Goal: Task Accomplishment & Management: Use online tool/utility

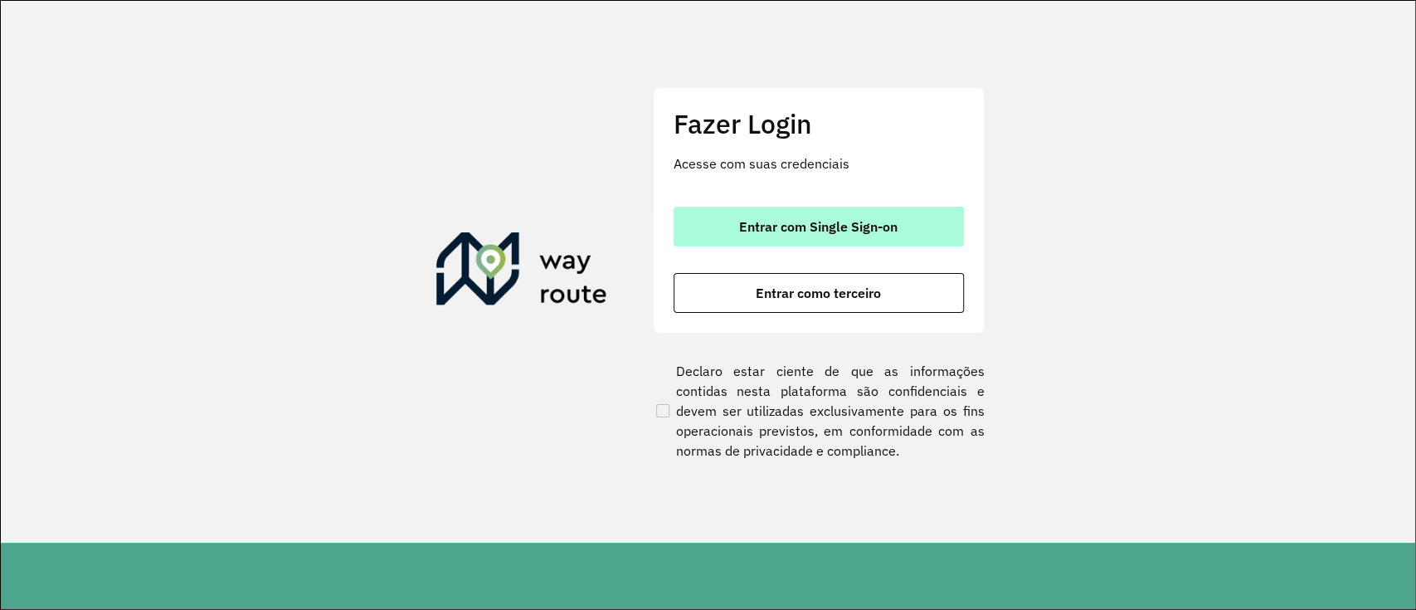
click at [860, 226] on span "Entrar com Single Sign-on" at bounding box center [818, 226] width 158 height 13
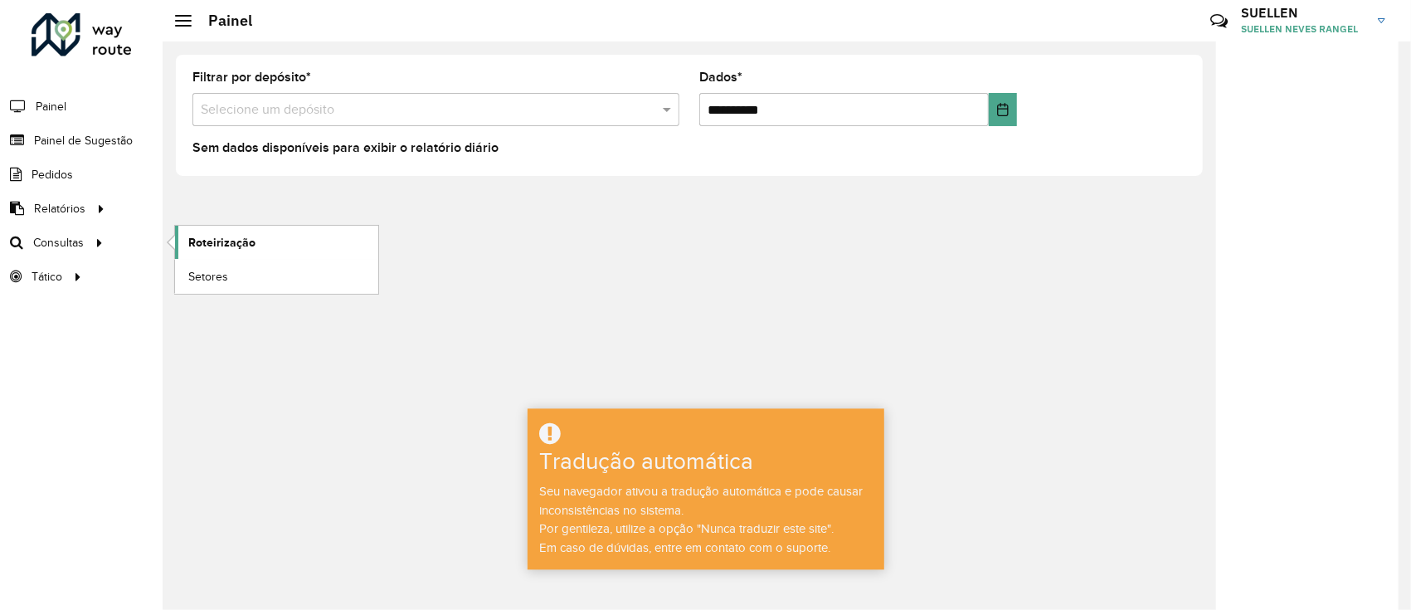
click at [217, 244] on font "Roteirização" at bounding box center [221, 242] width 67 height 13
click at [214, 243] on font "Roteirização" at bounding box center [221, 242] width 67 height 13
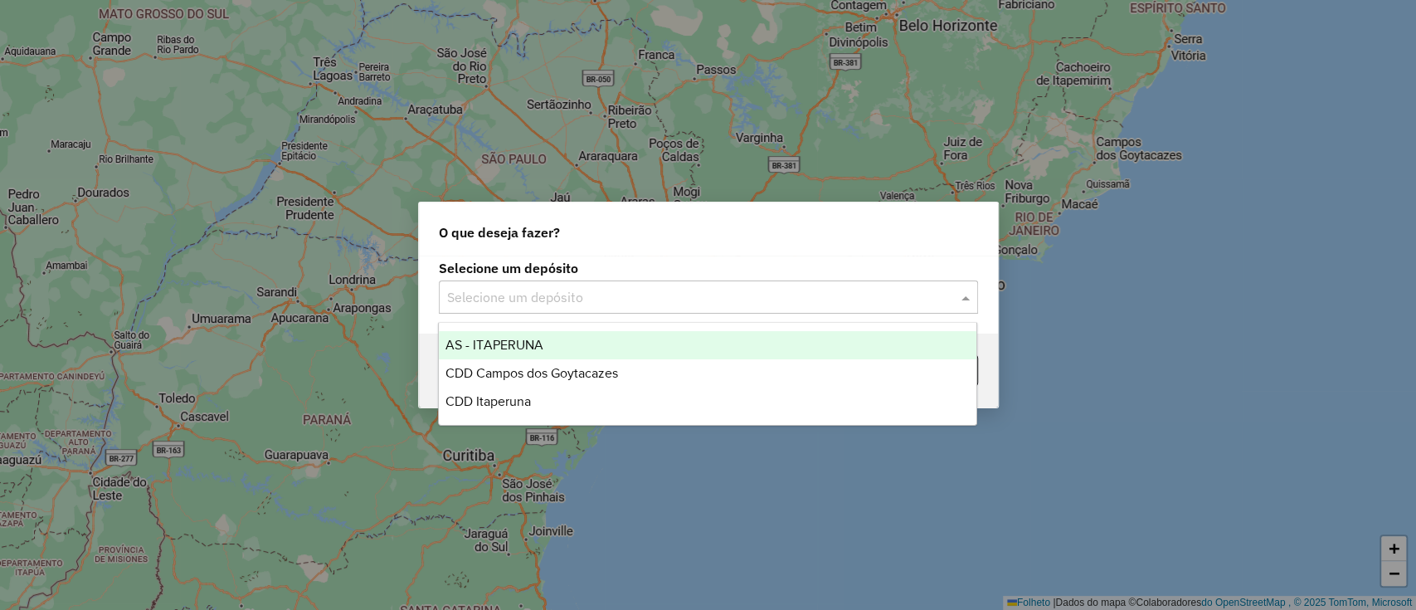
click at [816, 307] on input "text" at bounding box center [691, 298] width 489 height 20
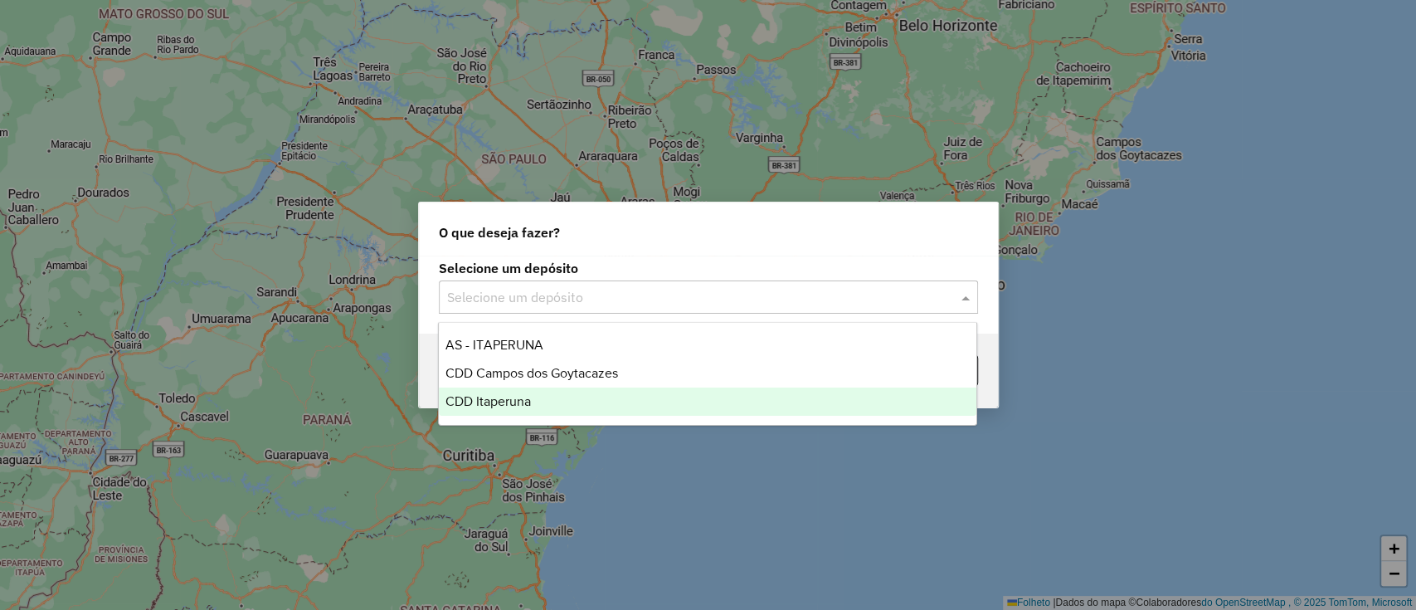
click at [688, 399] on div "CDD Itaperuna" at bounding box center [707, 401] width 537 height 28
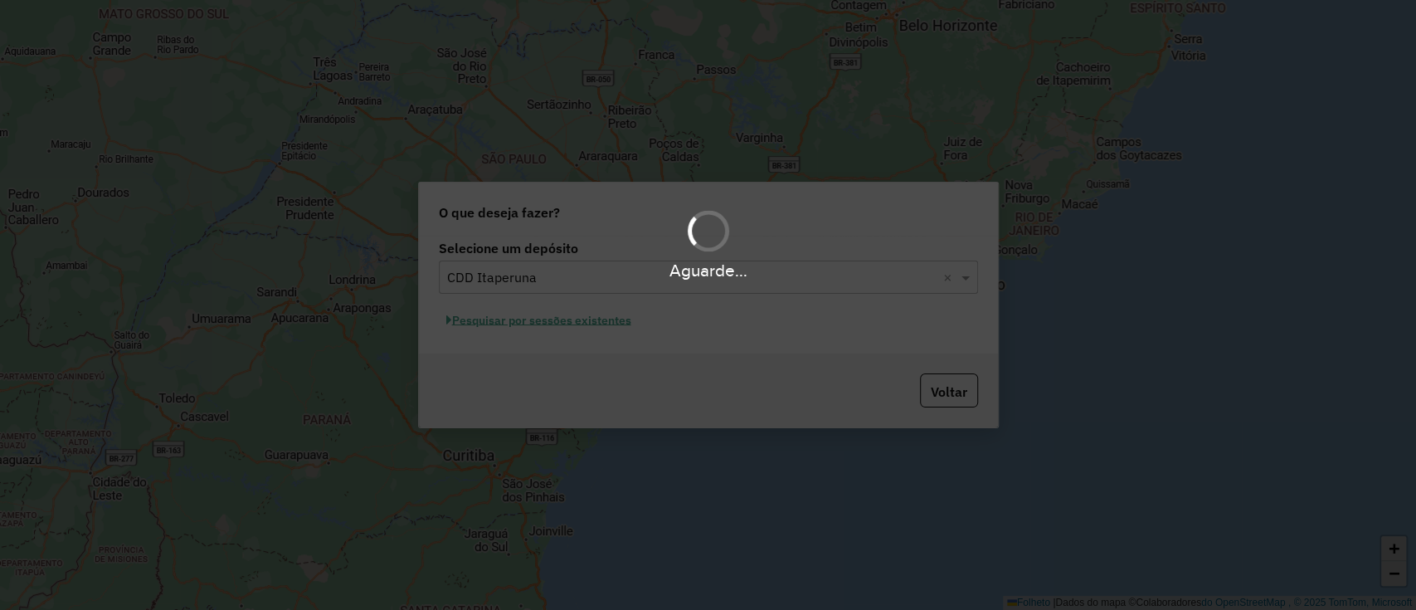
click at [566, 315] on div "Aguarde..." at bounding box center [708, 305] width 1416 height 610
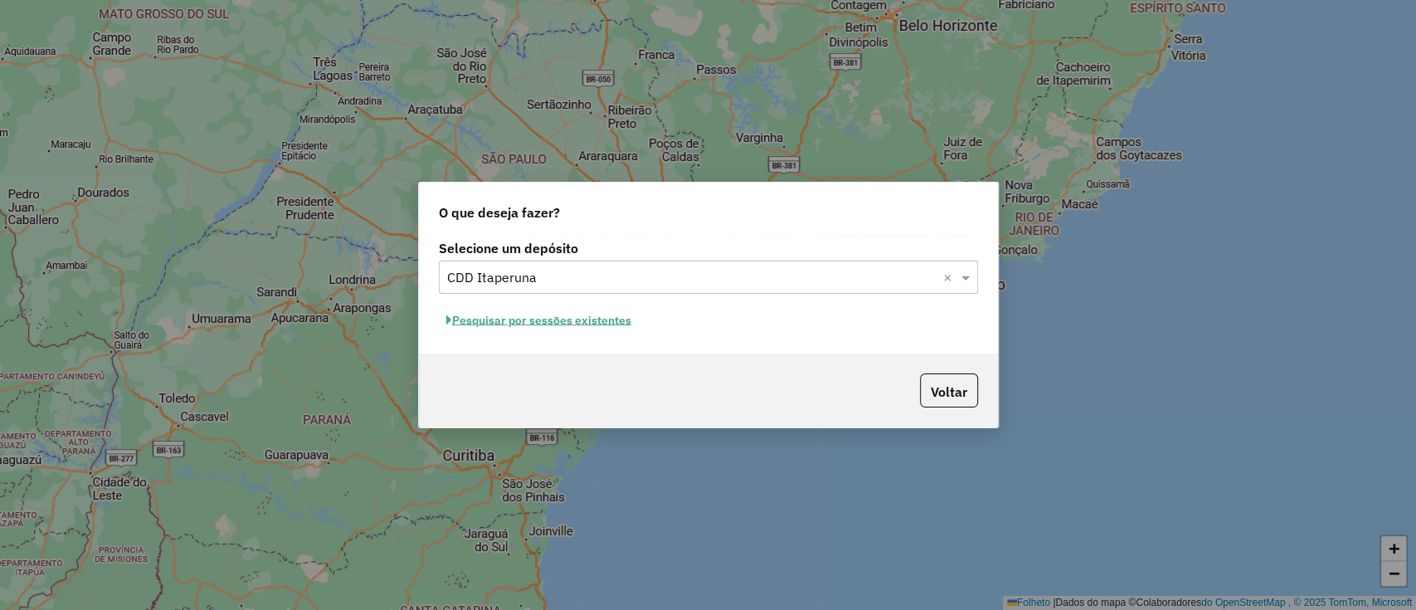
click at [503, 317] on font "Pesquisar por sessões existentes" at bounding box center [541, 320] width 179 height 15
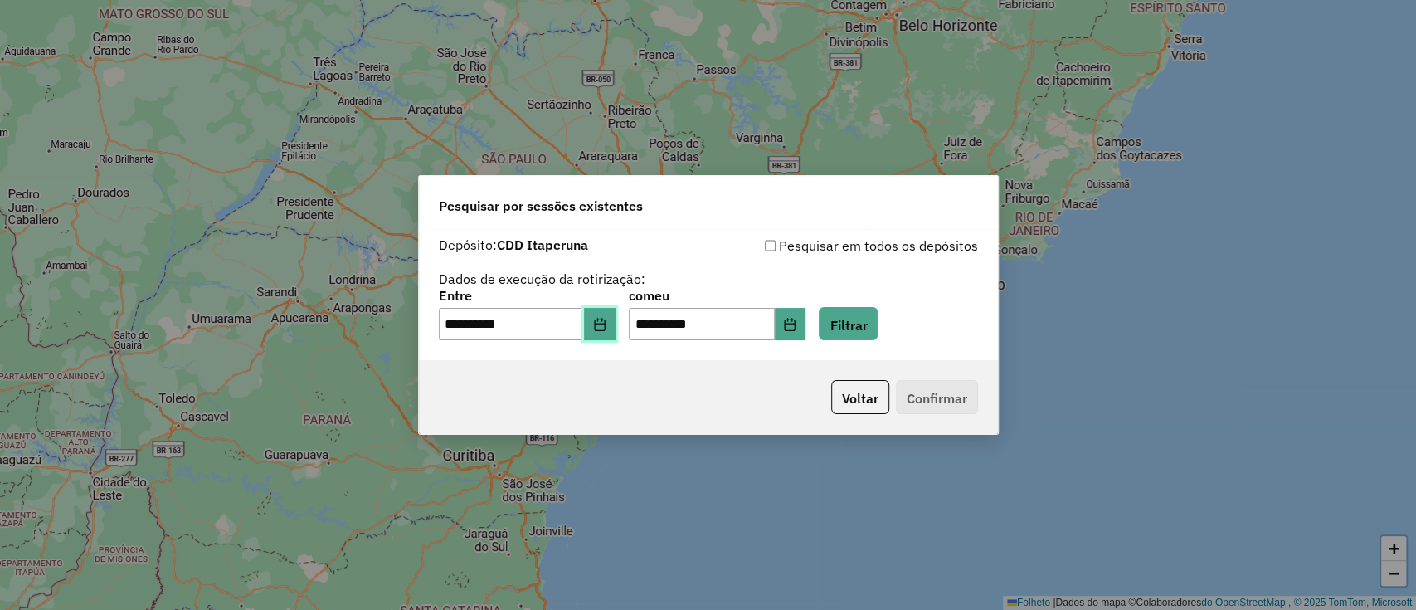
click at [606, 318] on icon "Escolha a data" at bounding box center [599, 324] width 13 height 13
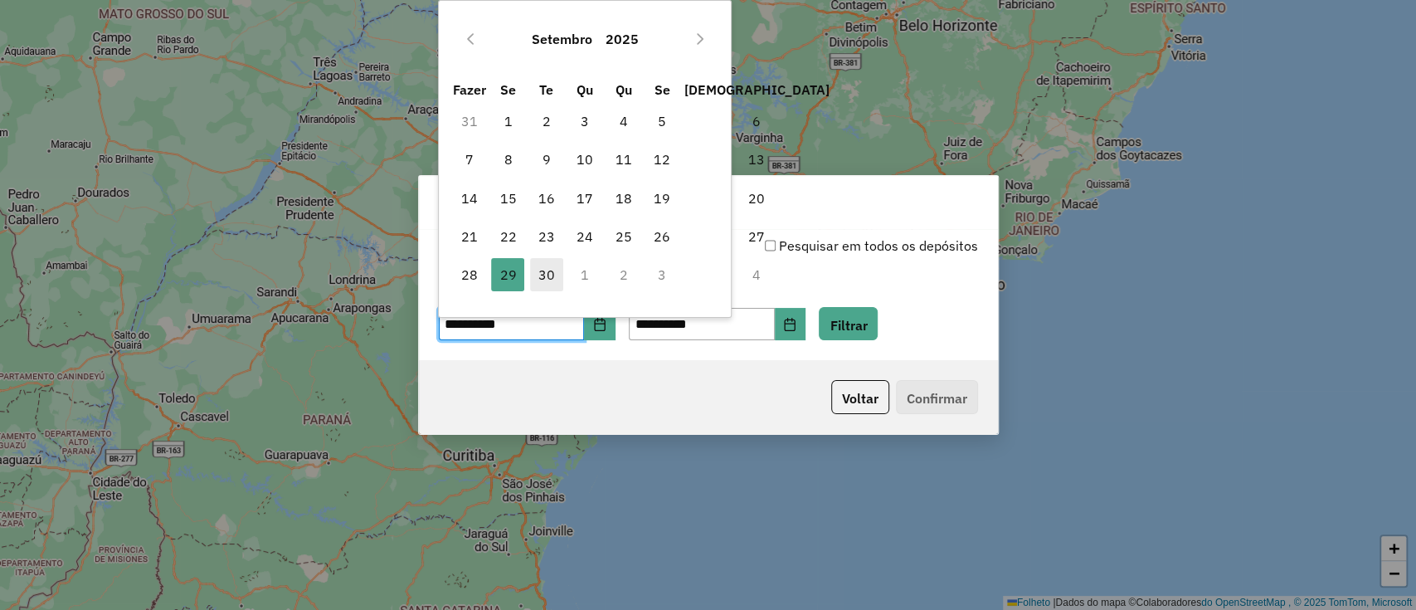
click at [555, 279] on span "30" at bounding box center [546, 274] width 33 height 33
type input "**********"
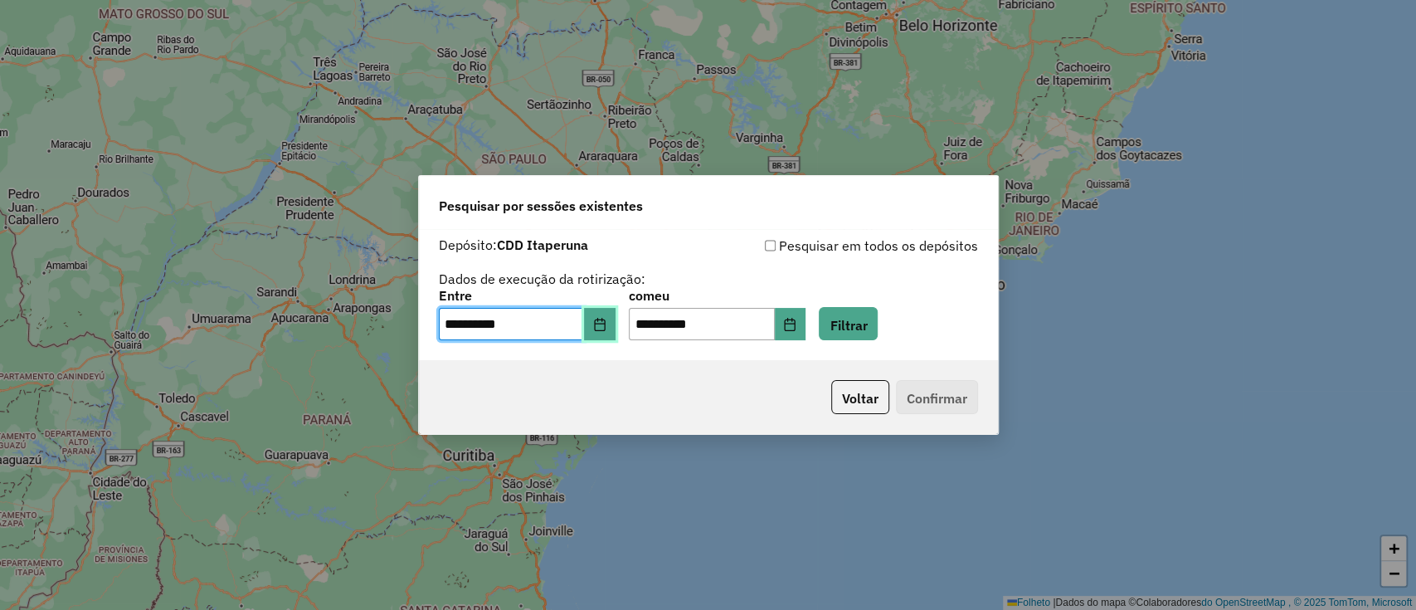
click at [615, 328] on button "Escolha a data" at bounding box center [600, 324] width 32 height 33
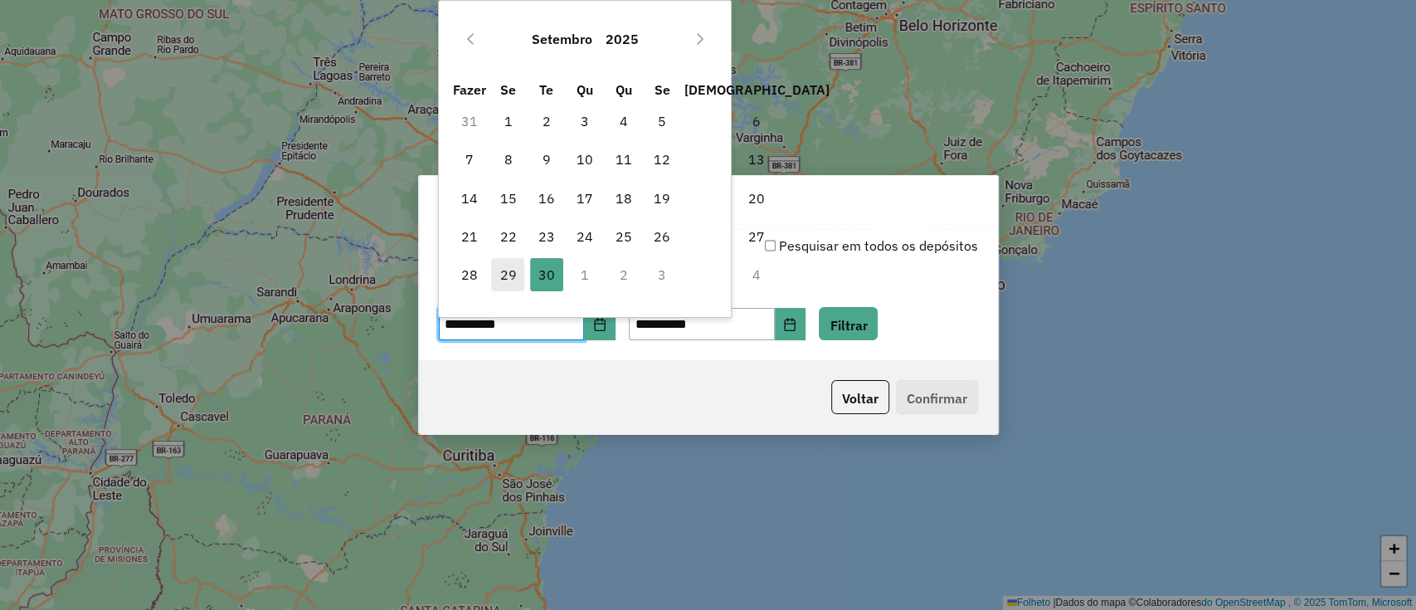
click at [510, 270] on font "29" at bounding box center [507, 274] width 17 height 17
type input "**********"
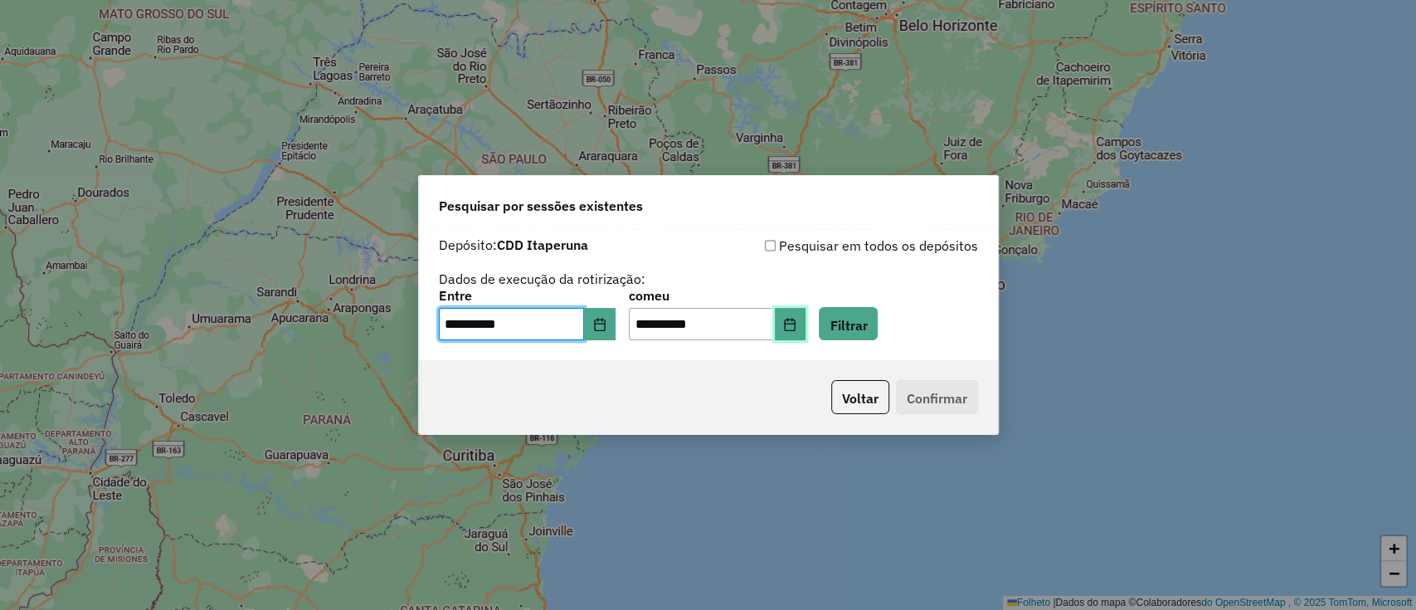
click at [802, 328] on button "Escolha a data" at bounding box center [791, 324] width 32 height 33
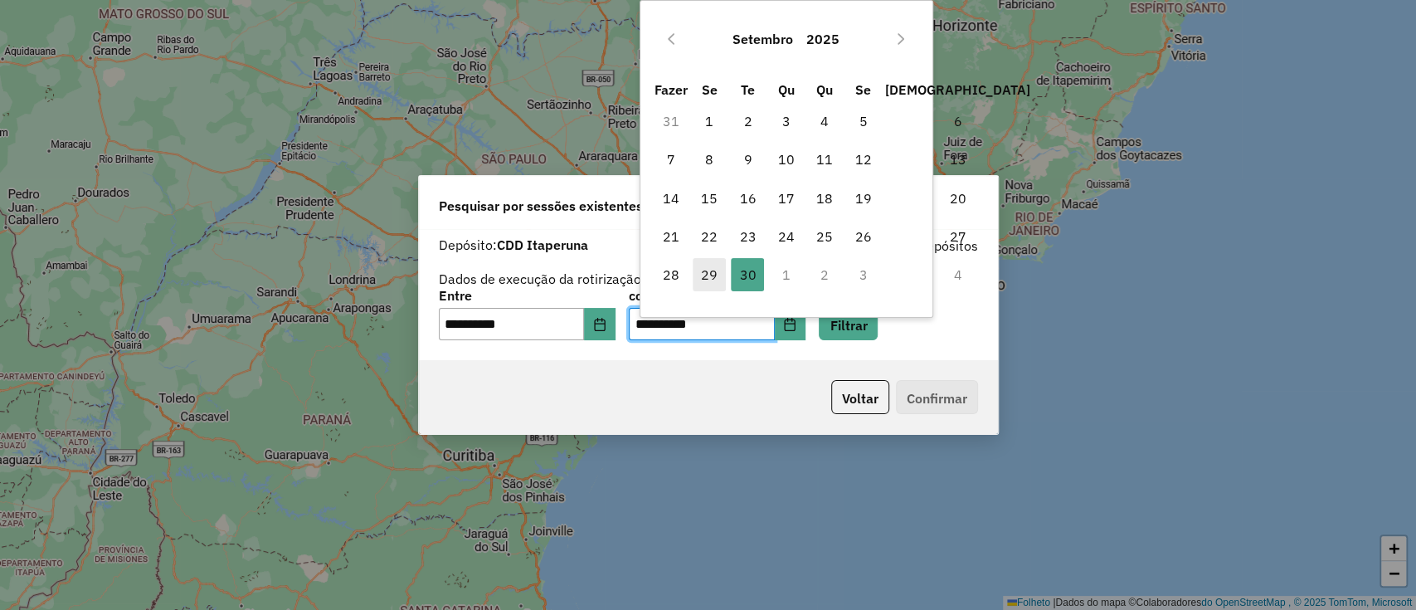
click at [710, 274] on font "29" at bounding box center [709, 274] width 17 height 17
type input "**********"
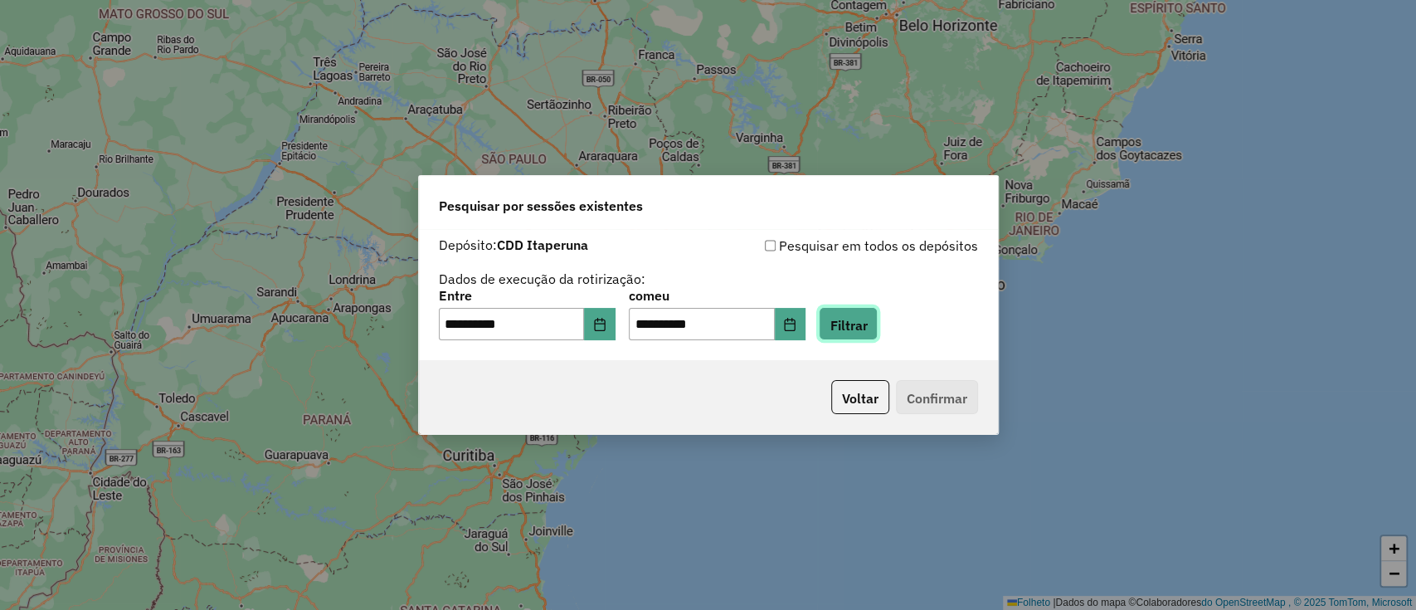
click at [866, 330] on font "Filtrar" at bounding box center [847, 324] width 37 height 17
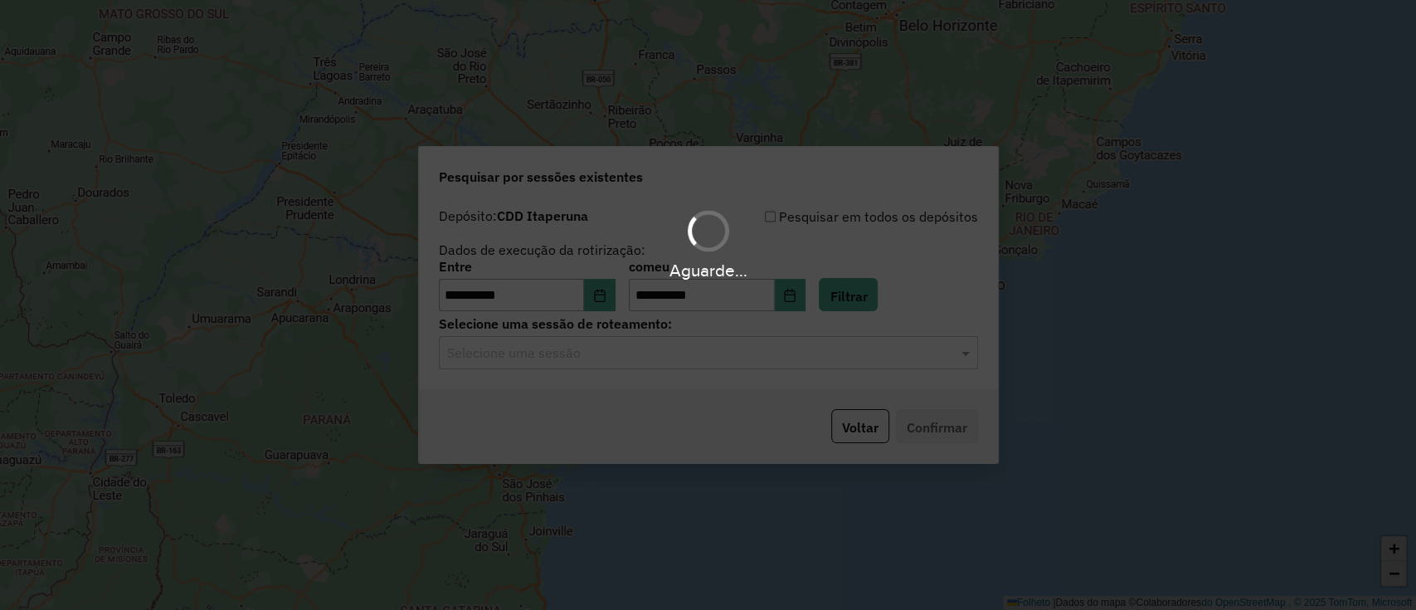
click at [689, 367] on hb-app "**********" at bounding box center [708, 305] width 1416 height 610
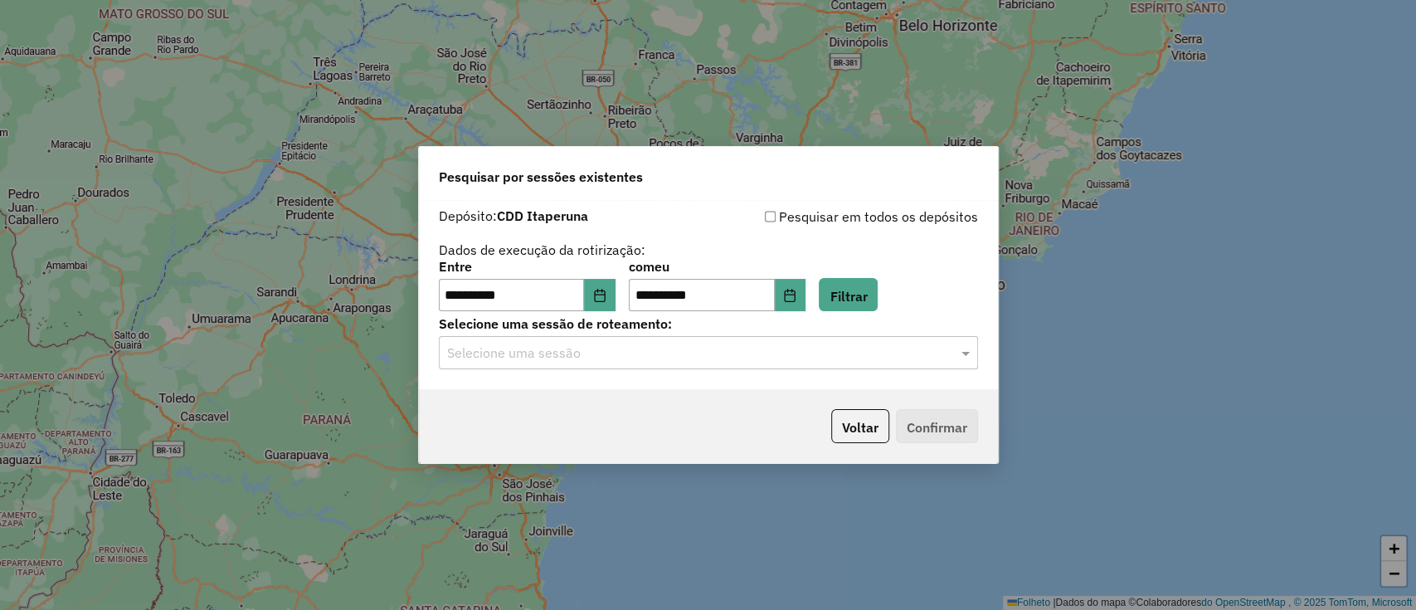
click at [699, 358] on input "text" at bounding box center [691, 353] width 489 height 20
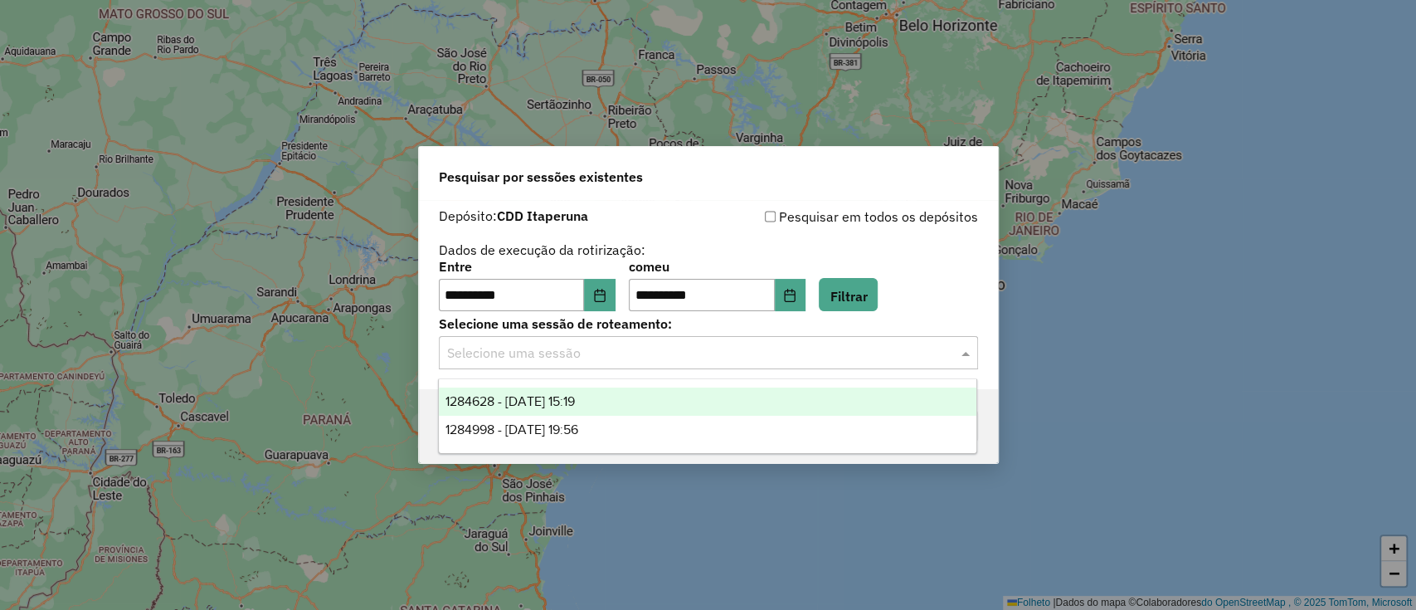
click at [697, 397] on div "1284628 - 29/09/2025 15:19" at bounding box center [707, 401] width 537 height 28
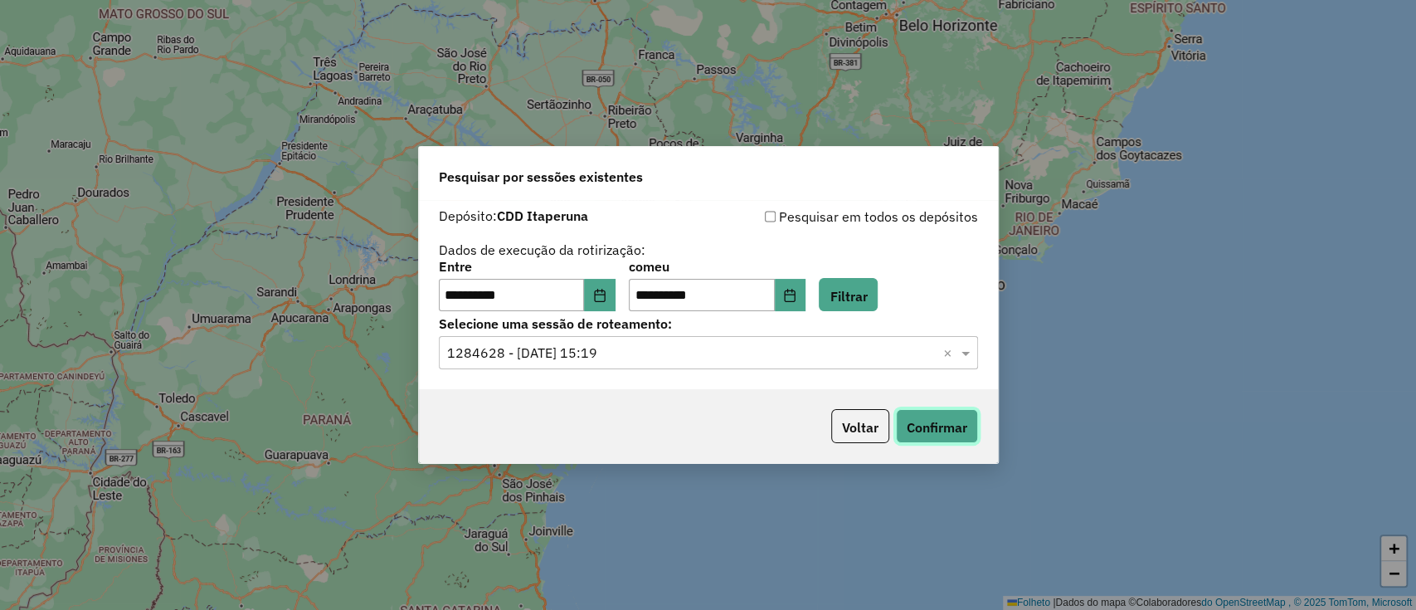
click at [941, 419] on font "Confirmar" at bounding box center [937, 427] width 61 height 17
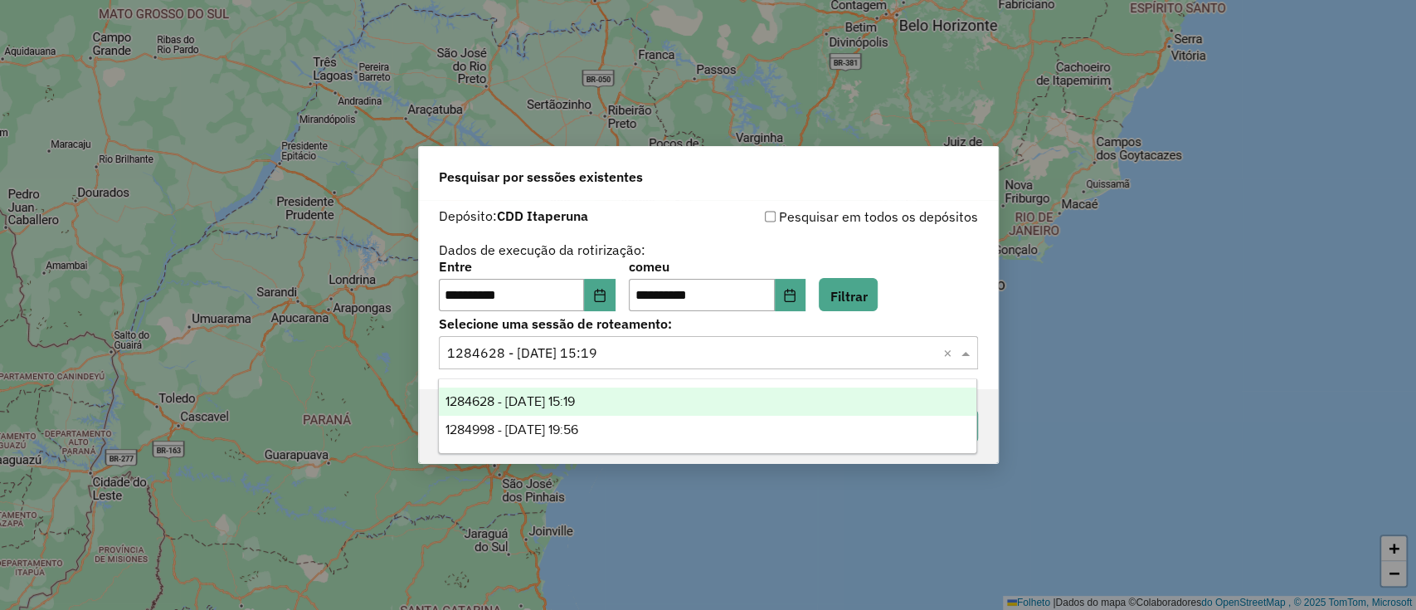
click at [628, 356] on input "text" at bounding box center [691, 353] width 489 height 20
click at [637, 426] on div "1284998 - 29/09/2025 19:56" at bounding box center [707, 430] width 537 height 28
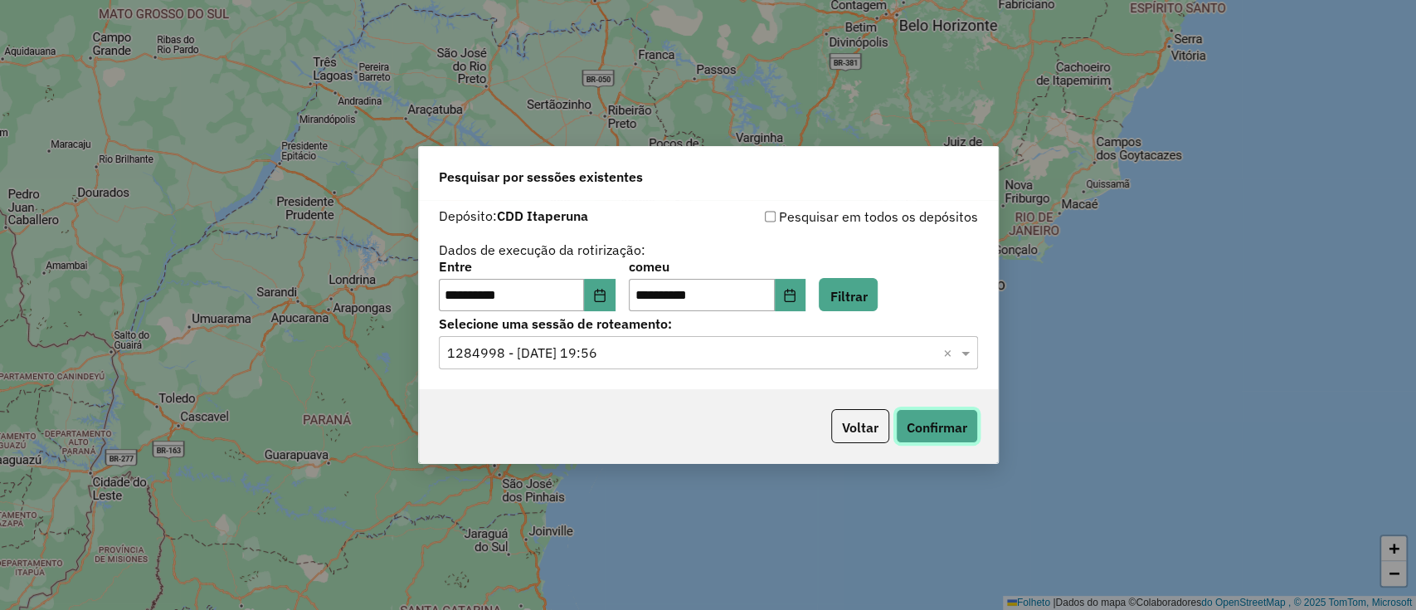
click at [917, 421] on font "Confirmar" at bounding box center [937, 427] width 61 height 17
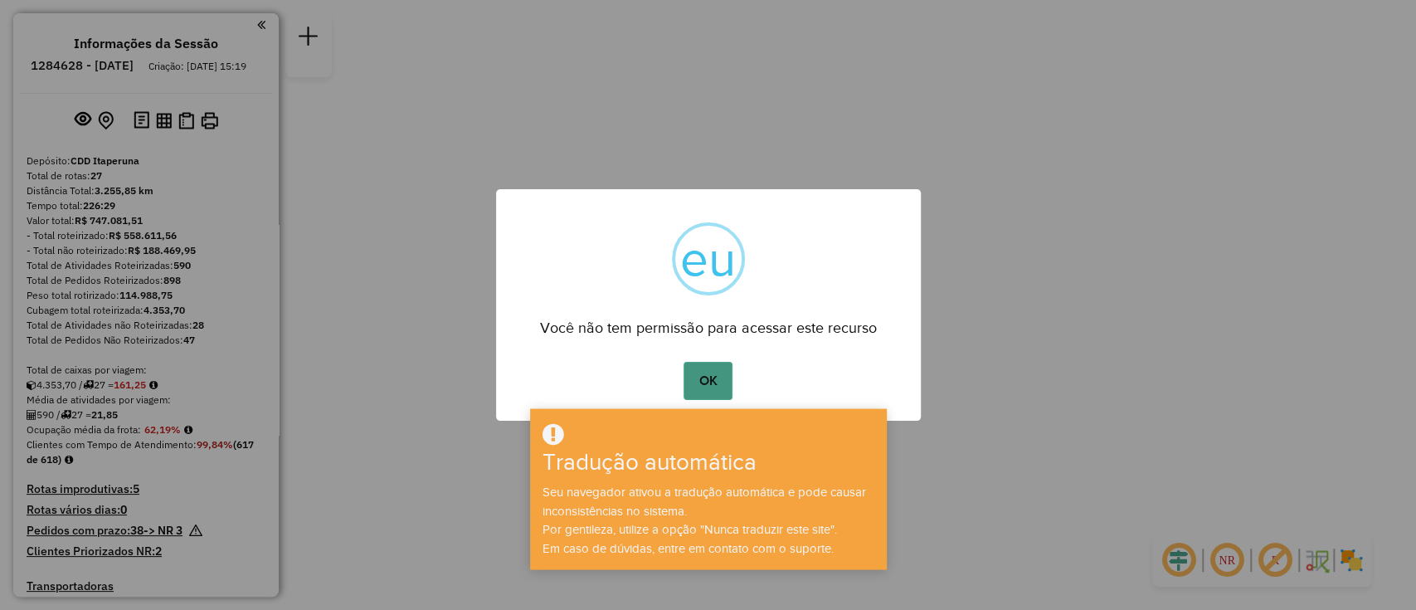
click at [708, 377] on font "OK" at bounding box center [708, 380] width 18 height 14
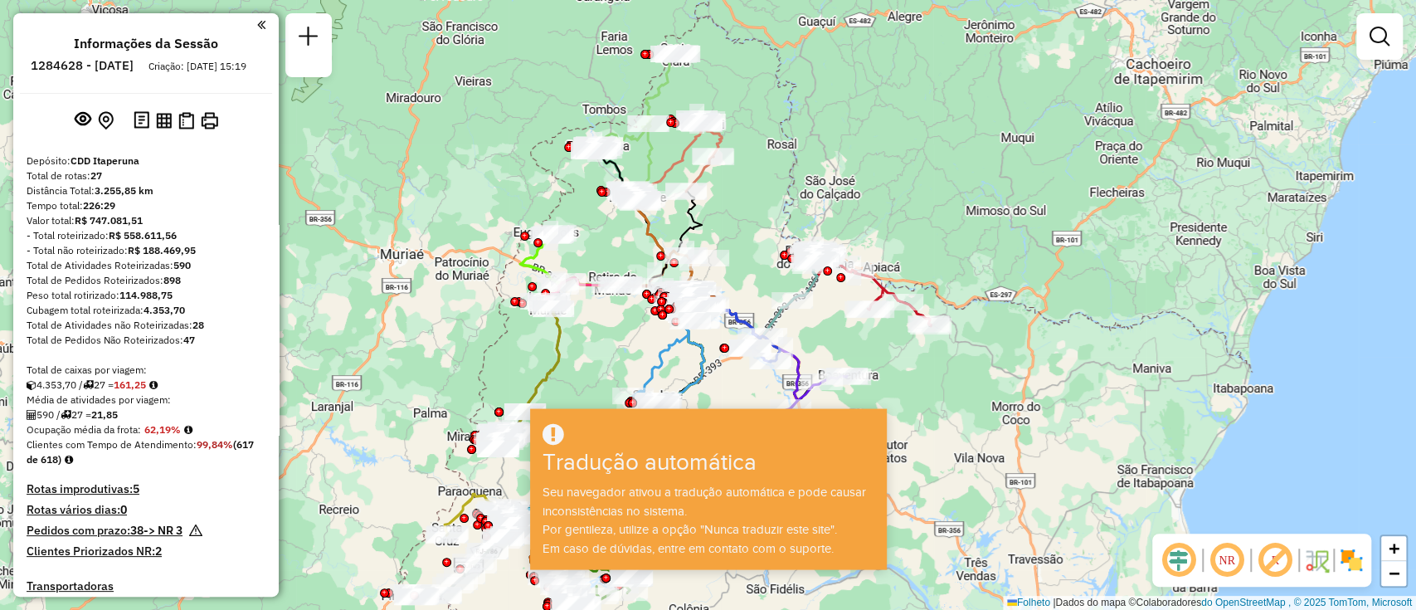
drag, startPoint x: 965, startPoint y: 397, endPoint x: 994, endPoint y: 268, distance: 132.8
click at [989, 295] on div "Janela de atendimento Grade de atendimento Capacidade Transportadoras Veículos …" at bounding box center [708, 305] width 1416 height 610
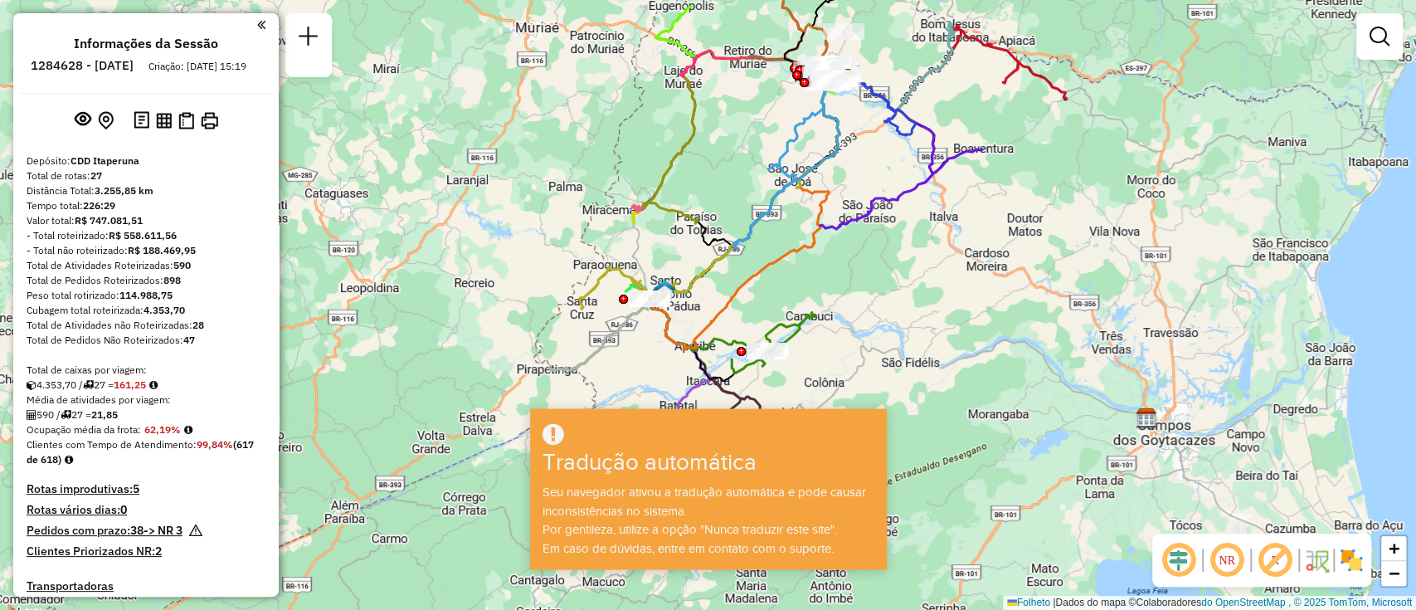
drag, startPoint x: 829, startPoint y: 129, endPoint x: 744, endPoint y: 91, distance: 92.5
click at [744, 91] on div "Janela de atendimento Grade de atendimento Capacidade Transportadoras Veículos …" at bounding box center [708, 305] width 1416 height 610
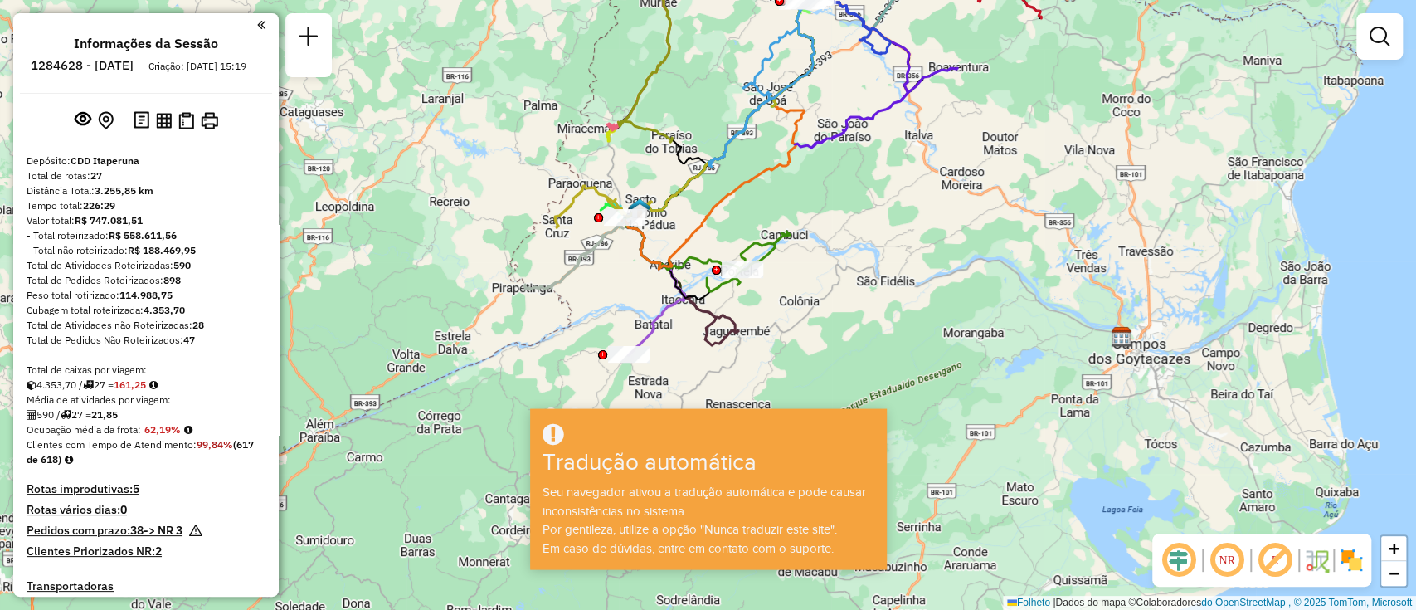
drag, startPoint x: 795, startPoint y: 190, endPoint x: 794, endPoint y: 109, distance: 80.5
click at [794, 109] on icon at bounding box center [752, 120] width 133 height 244
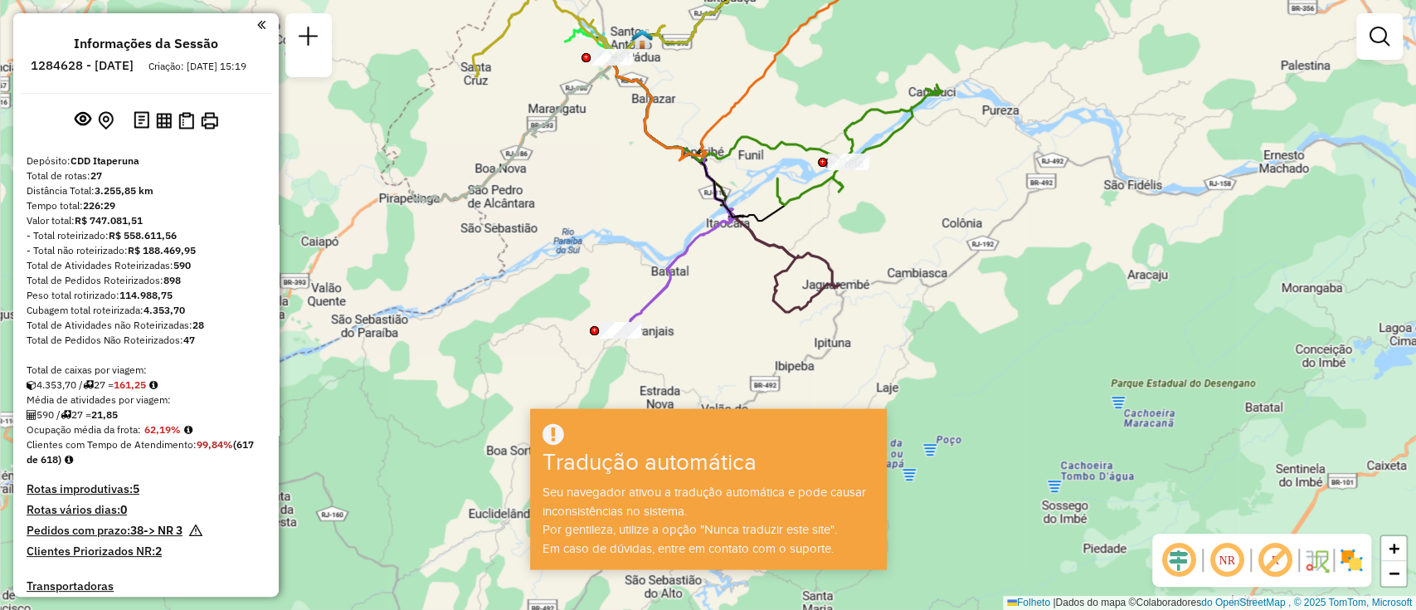
drag, startPoint x: 666, startPoint y: 326, endPoint x: 689, endPoint y: 321, distance: 23.8
click at [689, 321] on div "Janela de atendimento Grade de atendimento Capacidade Transportadoras Veículos …" at bounding box center [708, 305] width 1416 height 610
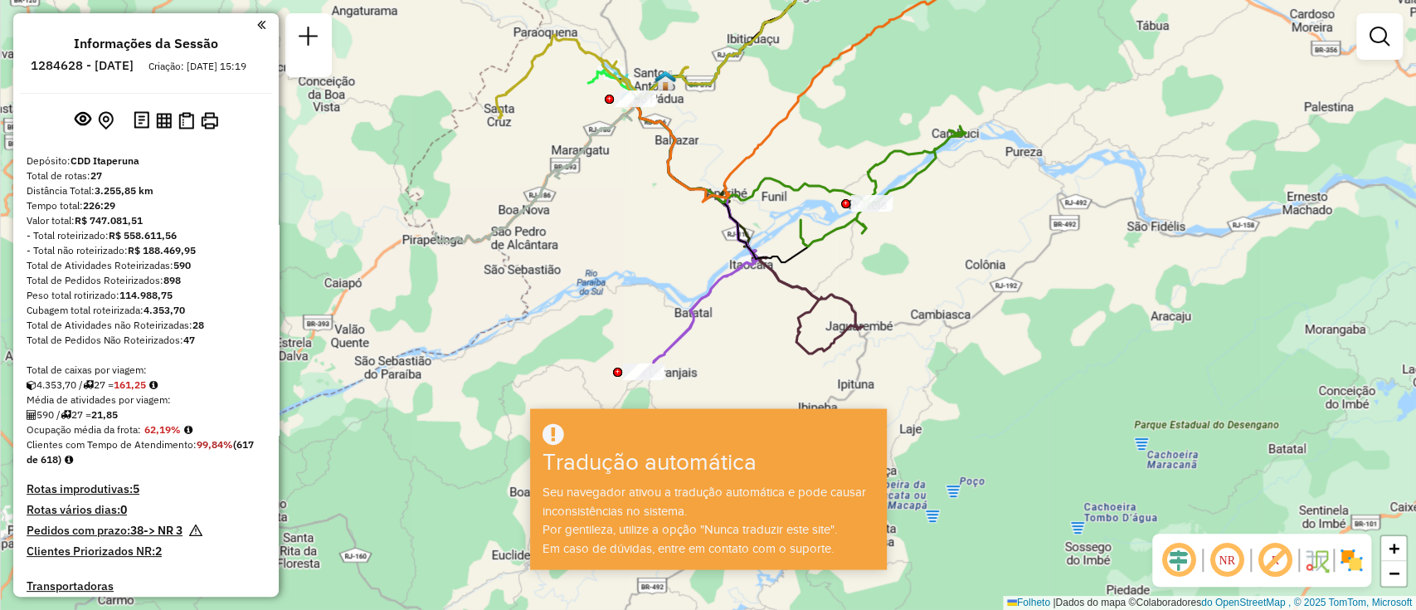
drag, startPoint x: 615, startPoint y: 202, endPoint x: 638, endPoint y: 244, distance: 47.5
click at [638, 244] on div "Janela de atendimento Grade de atendimento Capacidade Transportadoras Veículos …" at bounding box center [708, 305] width 1416 height 610
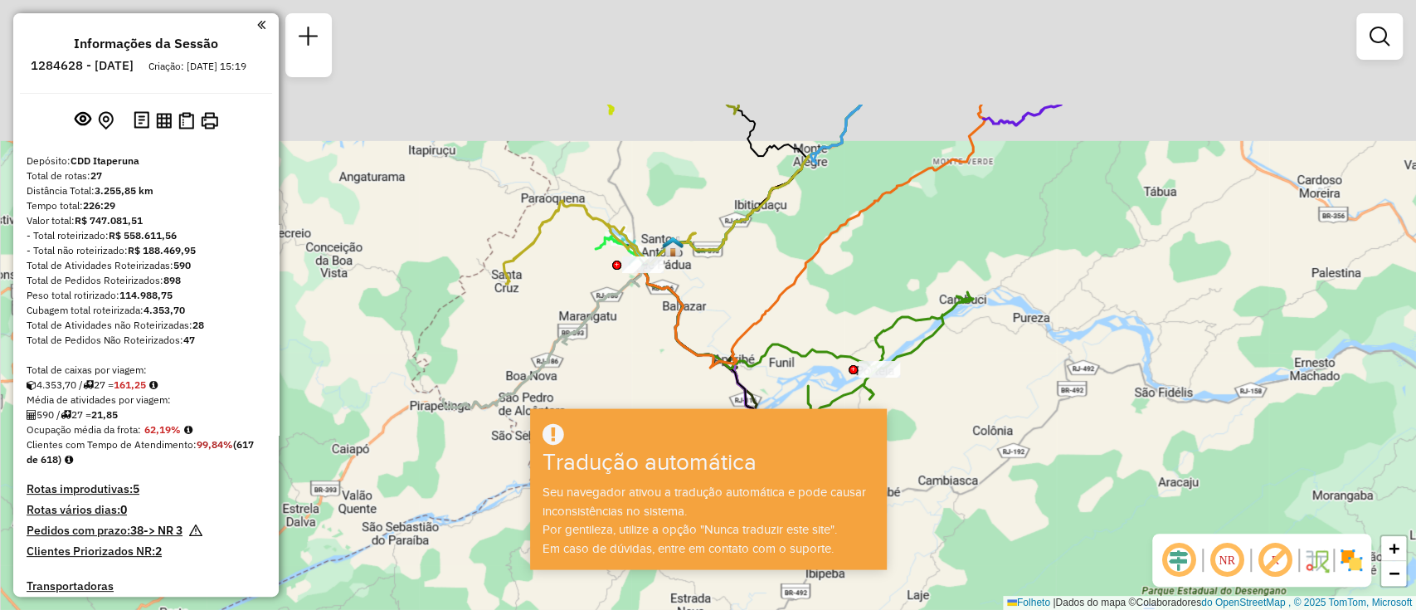
drag, startPoint x: 639, startPoint y: 262, endPoint x: 667, endPoint y: 348, distance: 90.5
click at [648, 427] on hb-app "Aguarde... Pop-up bloqueado! Seu navegador bloqueou automaticamente a abertura …" at bounding box center [708, 305] width 1416 height 610
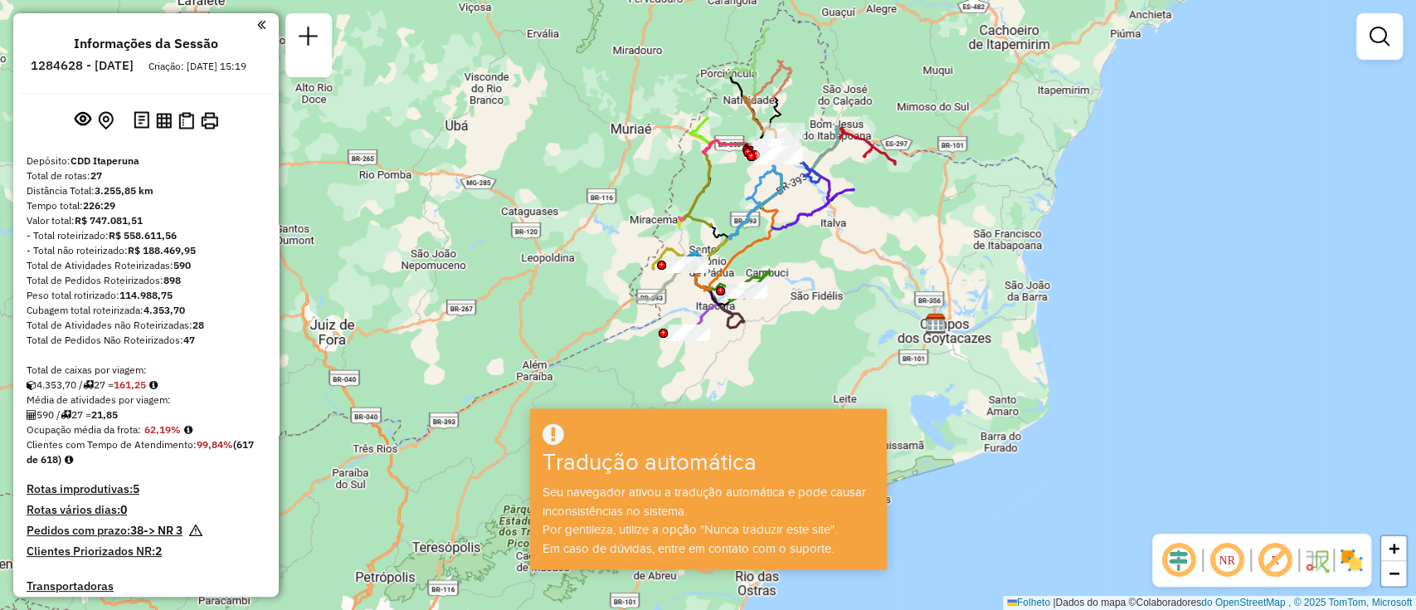
drag, startPoint x: 924, startPoint y: 195, endPoint x: 826, endPoint y: 236, distance: 106.0
click at [826, 236] on div "Janela de atendimento Grade de atendimento Capacidade Transportadoras Veículos …" at bounding box center [708, 305] width 1416 height 610
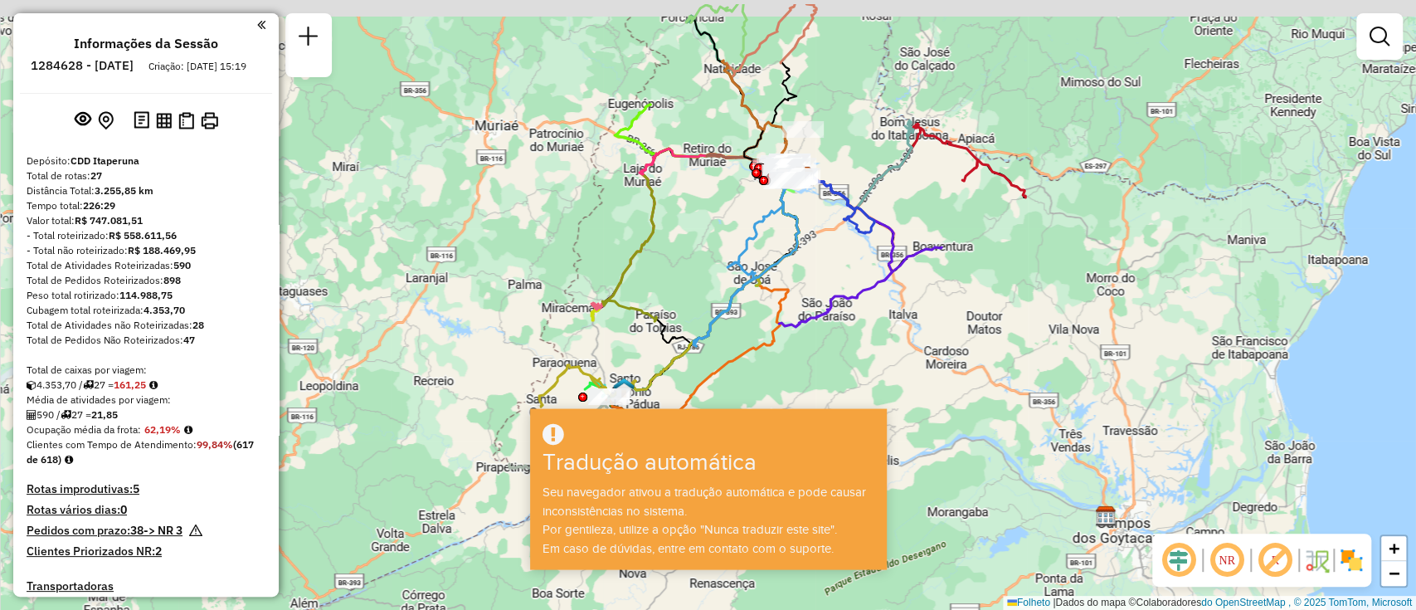
drag, startPoint x: 738, startPoint y: 202, endPoint x: 772, endPoint y: 267, distance: 73.1
click at [772, 267] on icon at bounding box center [747, 261] width 109 height 168
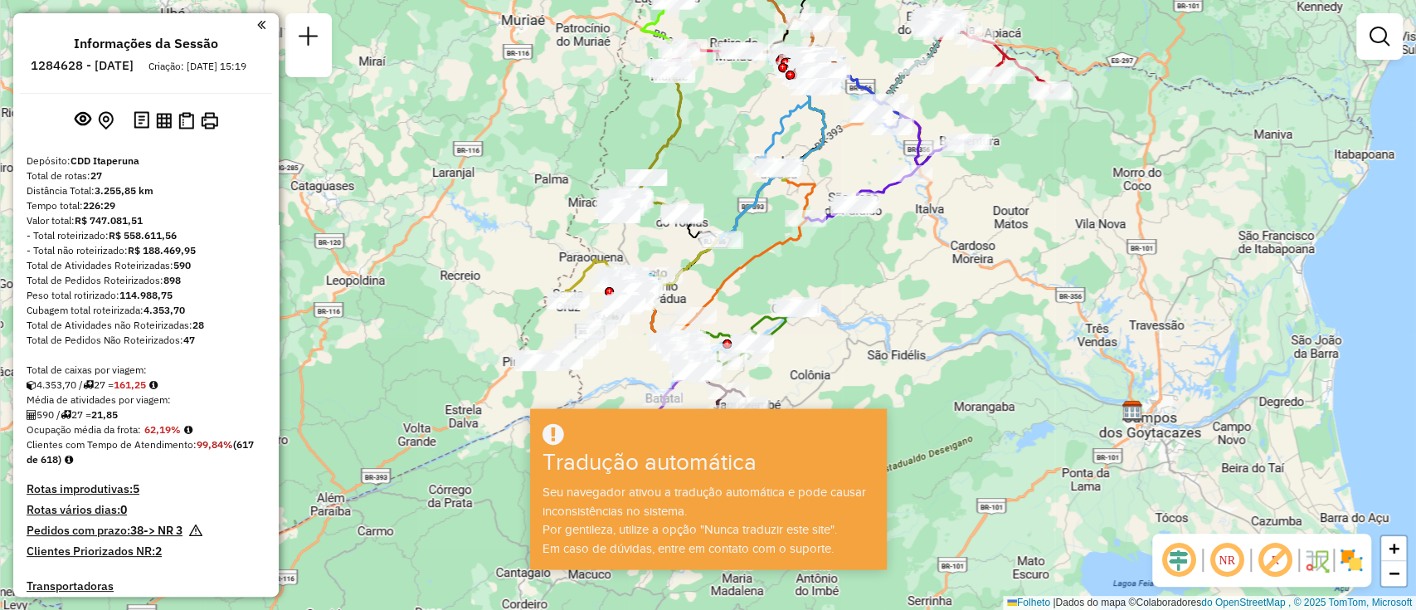
drag, startPoint x: 965, startPoint y: 315, endPoint x: 999, endPoint y: 189, distance: 130.6
click at [999, 189] on div "Janela de atendimento Grade de atendimento Capacidade Transportadoras Veículos …" at bounding box center [708, 305] width 1416 height 610
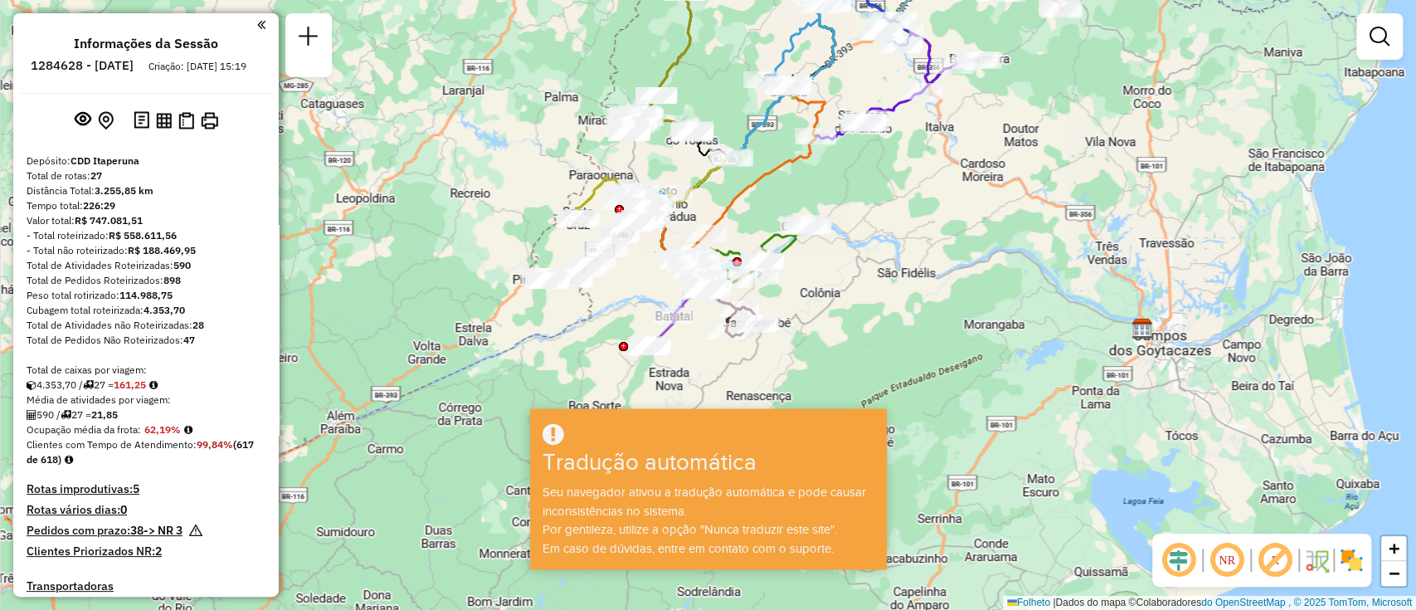
drag, startPoint x: 998, startPoint y: 297, endPoint x: 1000, endPoint y: 236, distance: 61.4
click at [1000, 236] on div "Janela de atendimento Grade de atendimento Capacidade Transportadoras Veículos …" at bounding box center [708, 305] width 1416 height 610
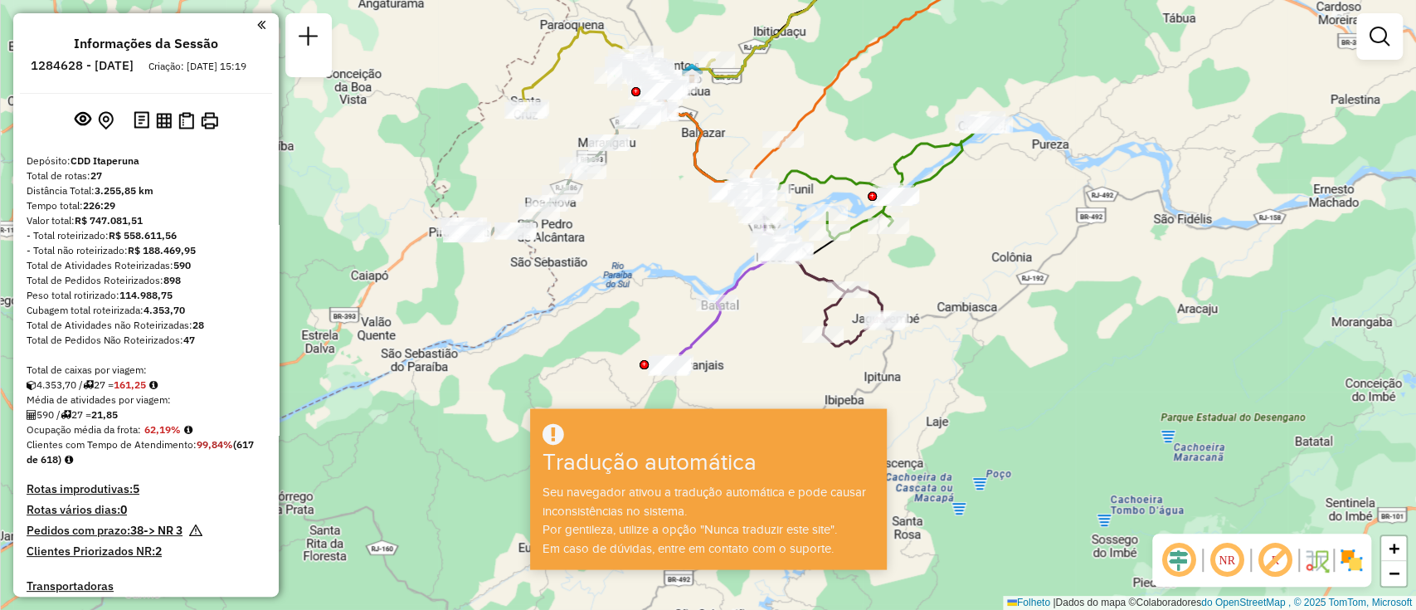
drag, startPoint x: 542, startPoint y: 280, endPoint x: 552, endPoint y: 302, distance: 23.8
click at [552, 302] on div "Janela de atendimento Grade de atendimento Capacidade Transportadoras Veículos …" at bounding box center [708, 305] width 1416 height 610
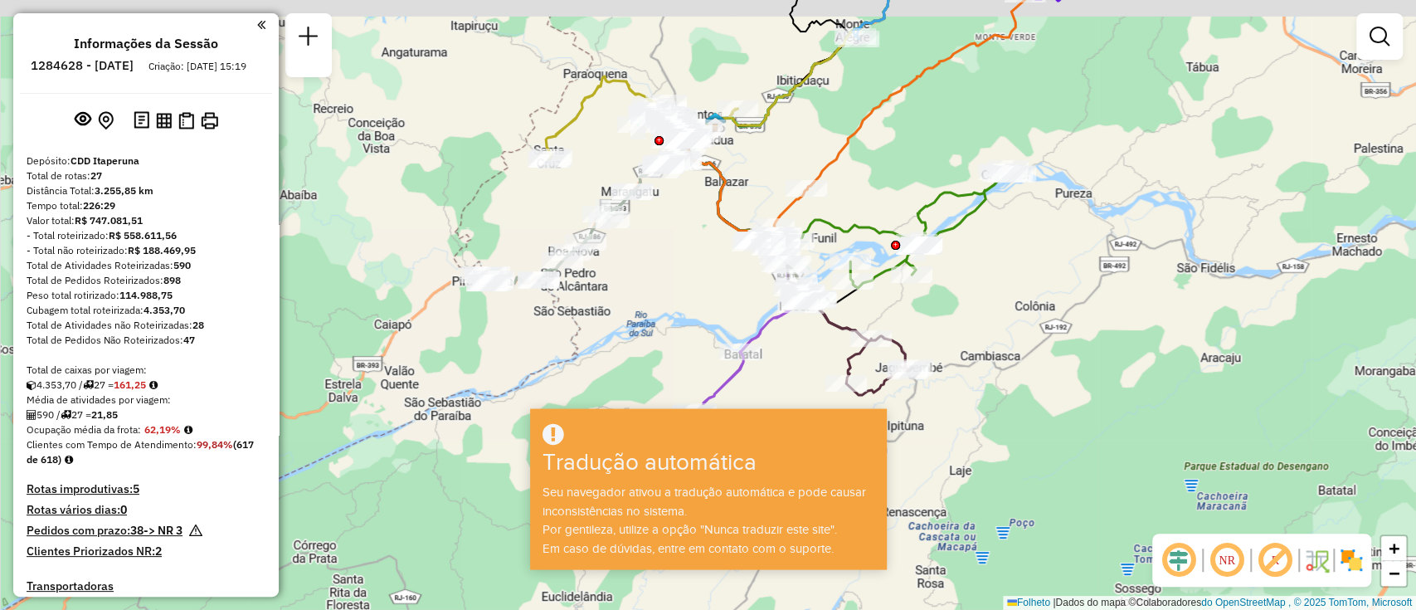
drag, startPoint x: 554, startPoint y: 287, endPoint x: 577, endPoint y: 336, distance: 54.2
click at [577, 336] on div "Janela de atendimento Grade de atendimento Capacidade Transportadoras Veículos …" at bounding box center [708, 305] width 1416 height 610
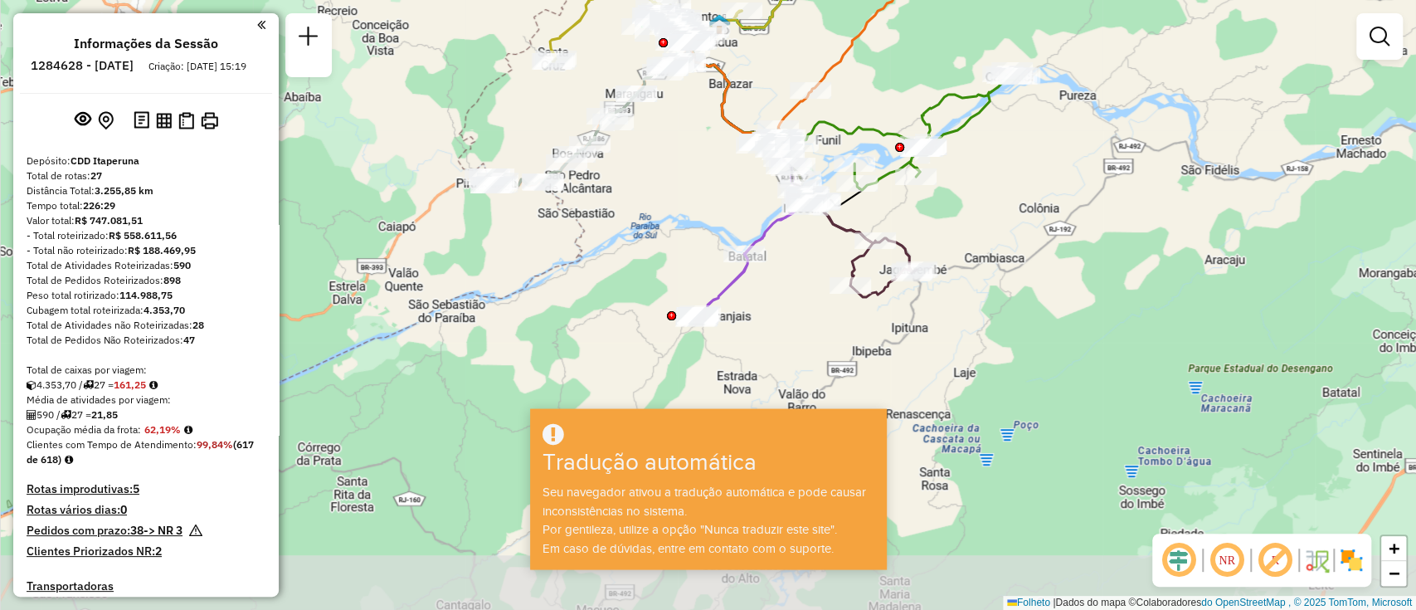
drag, startPoint x: 664, startPoint y: 306, endPoint x: 655, endPoint y: 233, distance: 73.5
click at [655, 233] on div "Janela de atendimento Grade de atendimento Capacidade Transportadoras Veículos …" at bounding box center [708, 305] width 1416 height 610
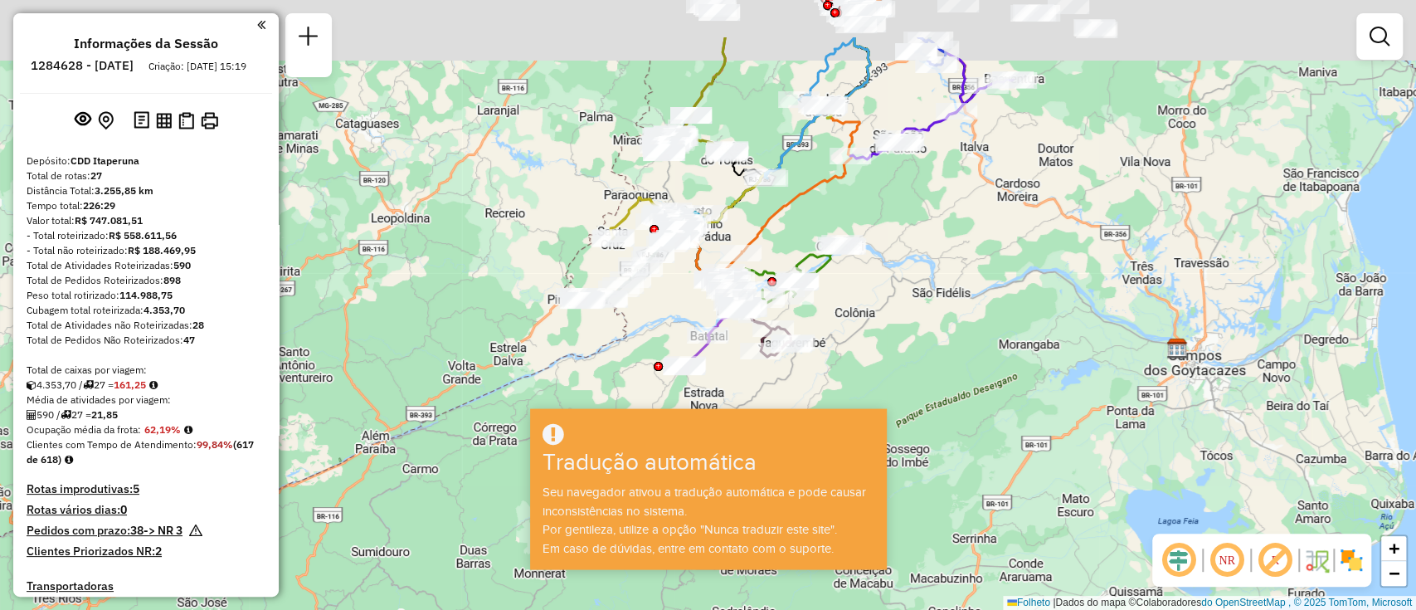
drag, startPoint x: 909, startPoint y: 271, endPoint x: 891, endPoint y: 309, distance: 41.5
click at [891, 333] on div "Janela de atendimento Grade de atendimento Capacidade Transportadoras Veículos …" at bounding box center [708, 305] width 1416 height 610
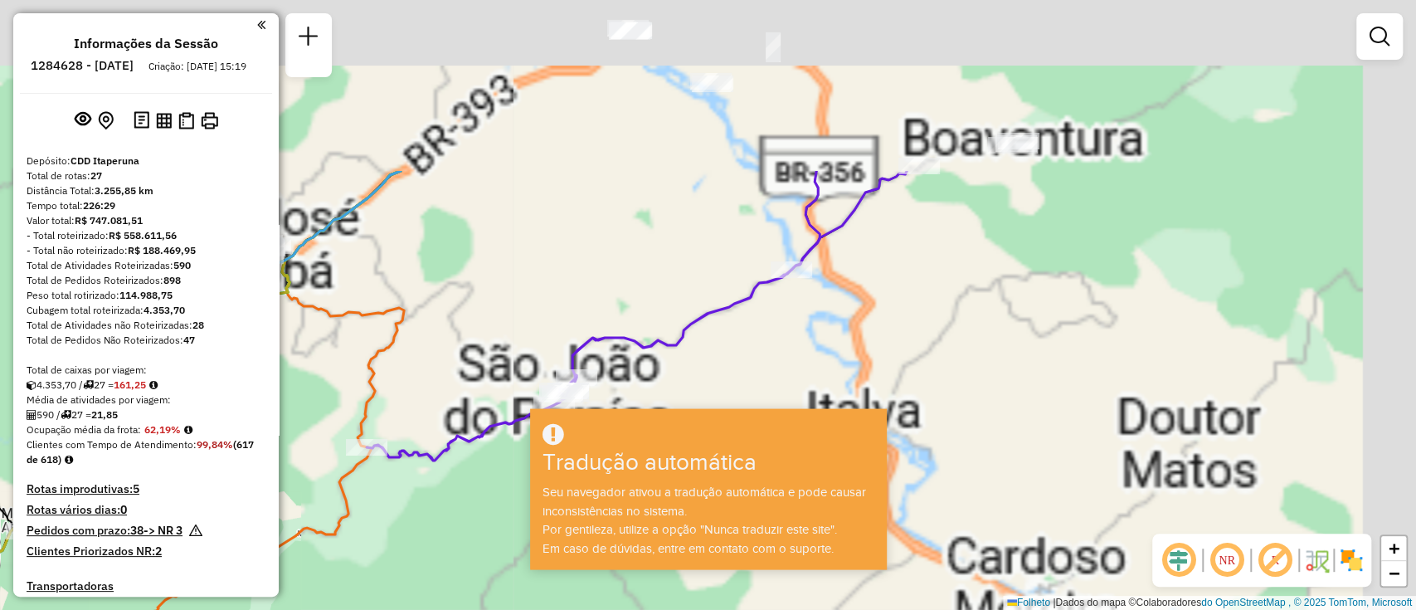
drag, startPoint x: 982, startPoint y: 178, endPoint x: 841, endPoint y: 388, distance: 252.8
click at [819, 415] on hb-app "Aguarde... Pop-up bloqueado! Seu navegador bloqueou automaticamente a abertura …" at bounding box center [708, 305] width 1416 height 610
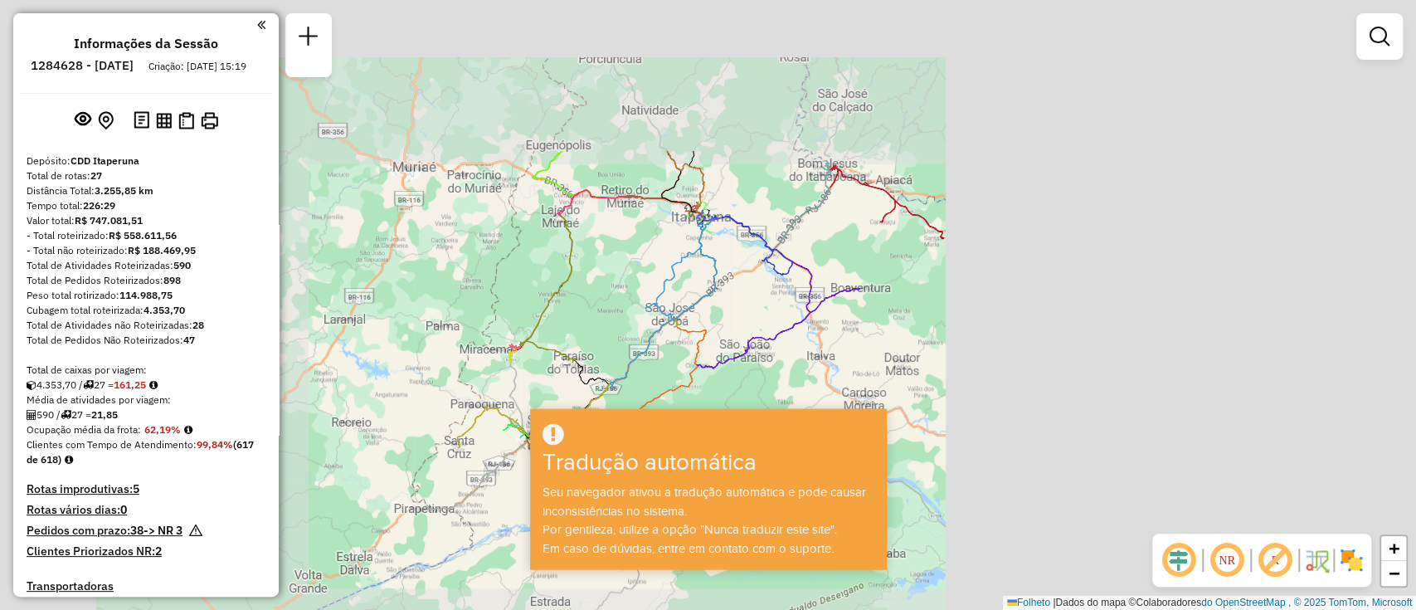
drag, startPoint x: 1108, startPoint y: 210, endPoint x: 831, endPoint y: 345, distance: 308.3
click at [831, 345] on div "Janela de atendimento Grade de atendimento Capacidade Transportadoras Veículos …" at bounding box center [708, 305] width 1416 height 610
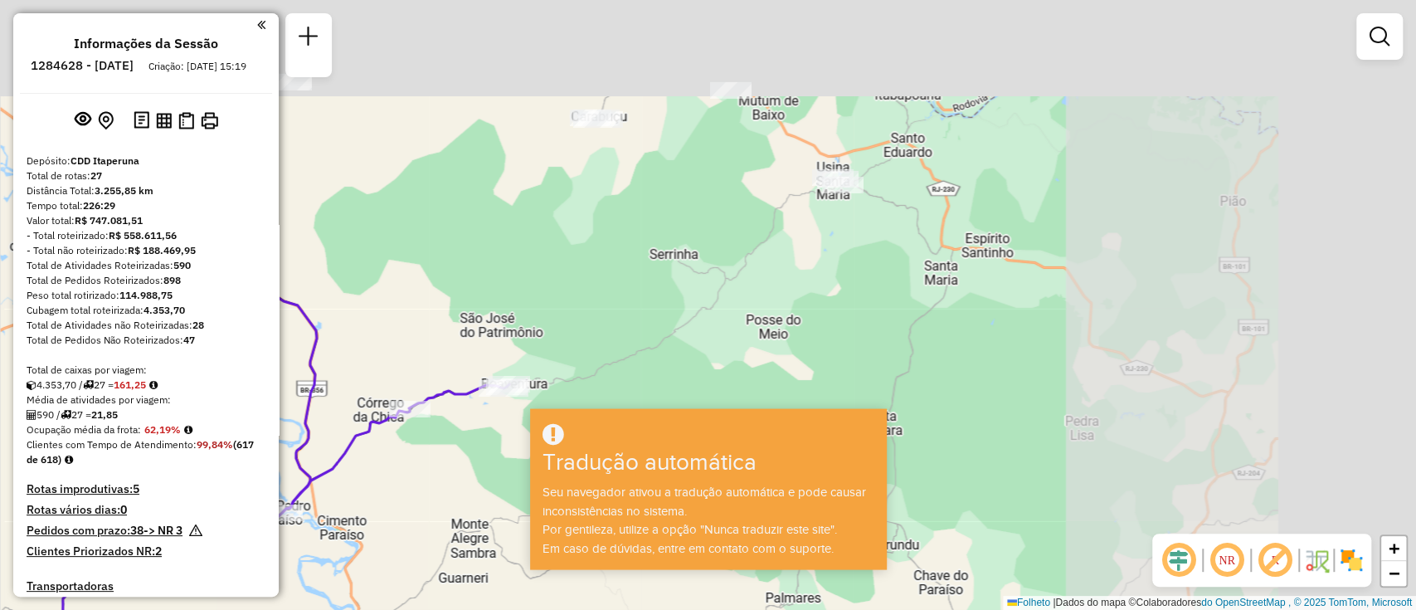
drag, startPoint x: 1192, startPoint y: 182, endPoint x: 828, endPoint y: 431, distance: 441.0
click at [828, 431] on hb-app "Aguarde... Pop-up bloqueado! Seu navegador bloqueou automaticamente a abertura …" at bounding box center [708, 305] width 1416 height 610
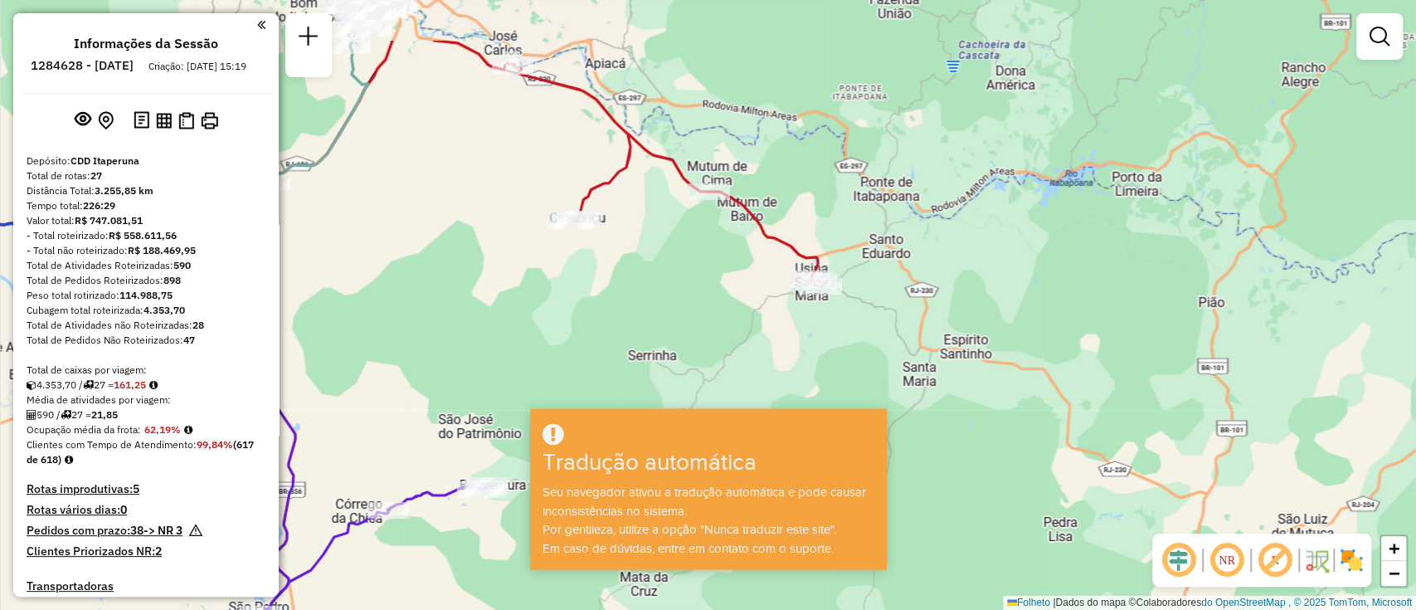
drag, startPoint x: 870, startPoint y: 225, endPoint x: 849, endPoint y: 325, distance: 102.7
click at [849, 325] on div "Janela de atendimento Grade de atendimento Capacidade Transportadoras Veículos …" at bounding box center [708, 305] width 1416 height 610
drag, startPoint x: 464, startPoint y: 260, endPoint x: 784, endPoint y: 338, distance: 328.9
click at [783, 339] on div "Janela de atendimento Grade de atendimento Capacidade Transportadoras Veículos …" at bounding box center [708, 305] width 1416 height 610
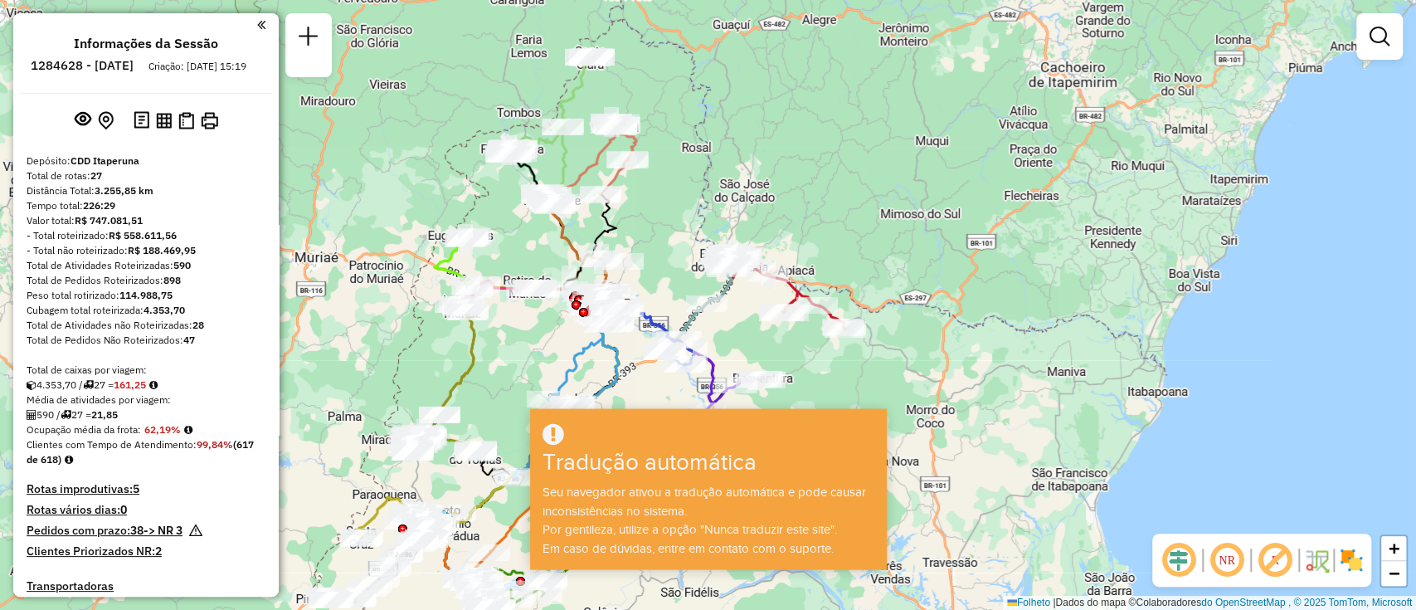
drag, startPoint x: 507, startPoint y: 359, endPoint x: 829, endPoint y: 187, distance: 365.1
click at [829, 187] on div "Janela de atendimento Grade de atendimento Capacidade Transportadoras Veículos …" at bounding box center [708, 305] width 1416 height 610
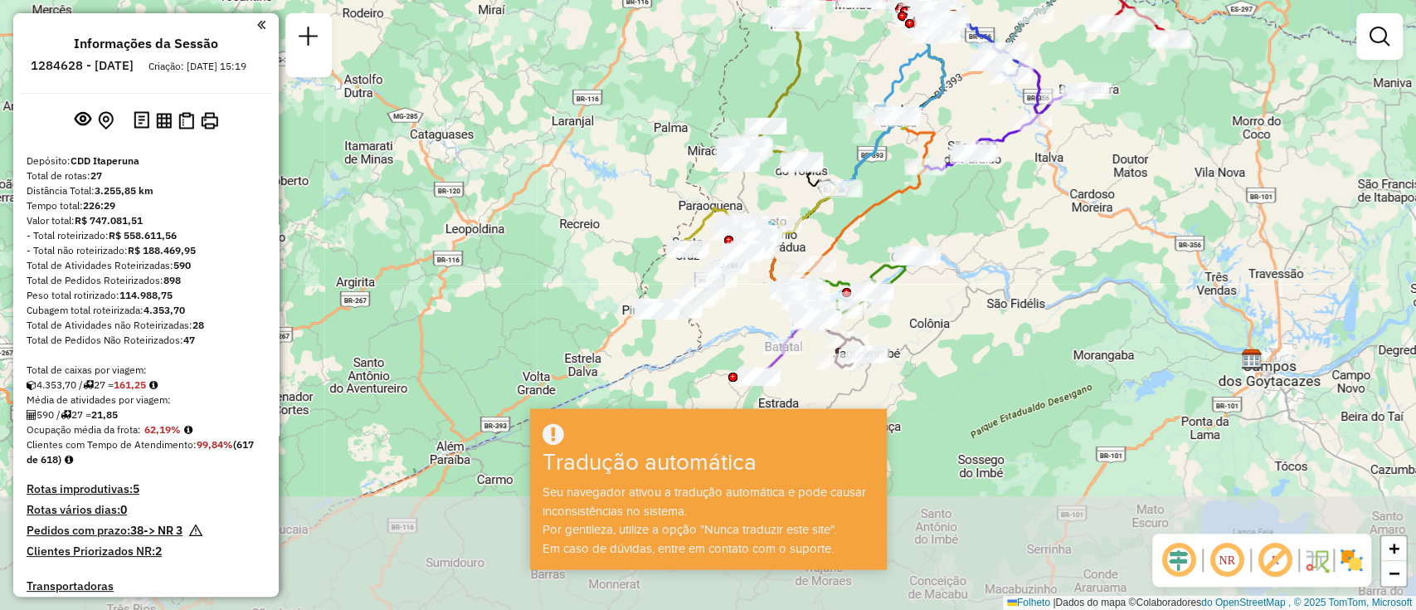
drag, startPoint x: 654, startPoint y: 304, endPoint x: 655, endPoint y: 180, distance: 124.4
click at [655, 180] on div "Janela de atendimento Grade de atendimento Capacidade Transportadoras Veículos …" at bounding box center [708, 305] width 1416 height 610
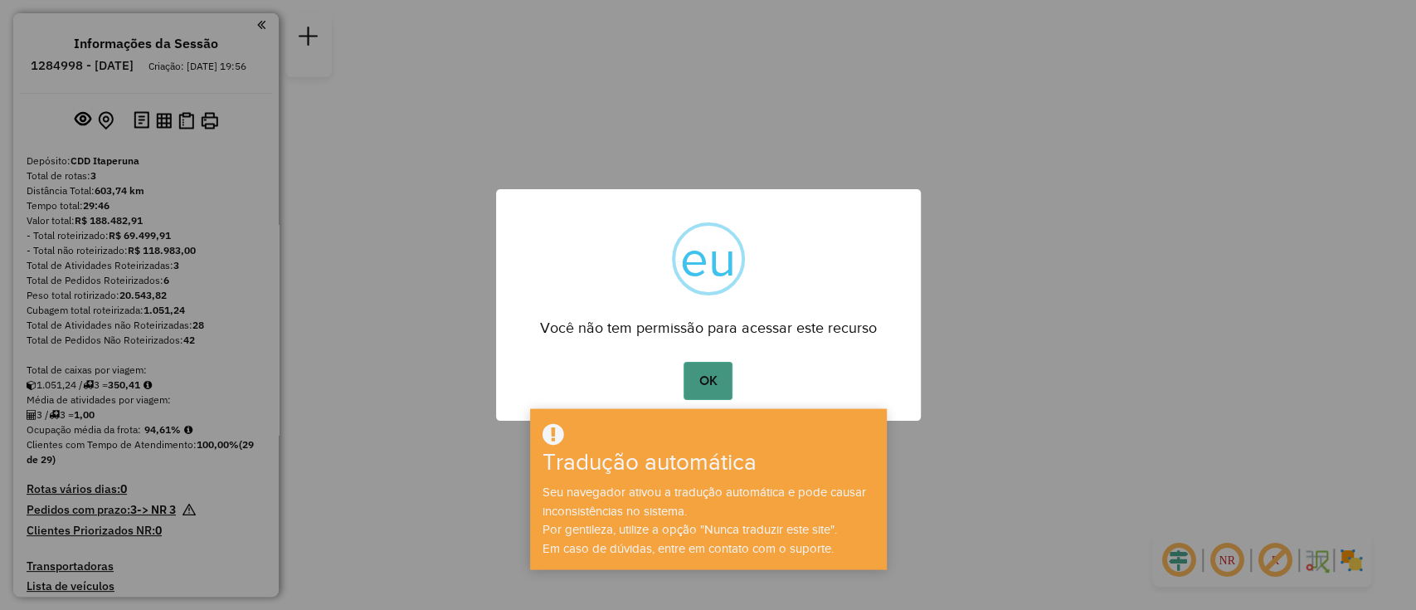
click at [716, 373] on font "OK" at bounding box center [708, 380] width 18 height 14
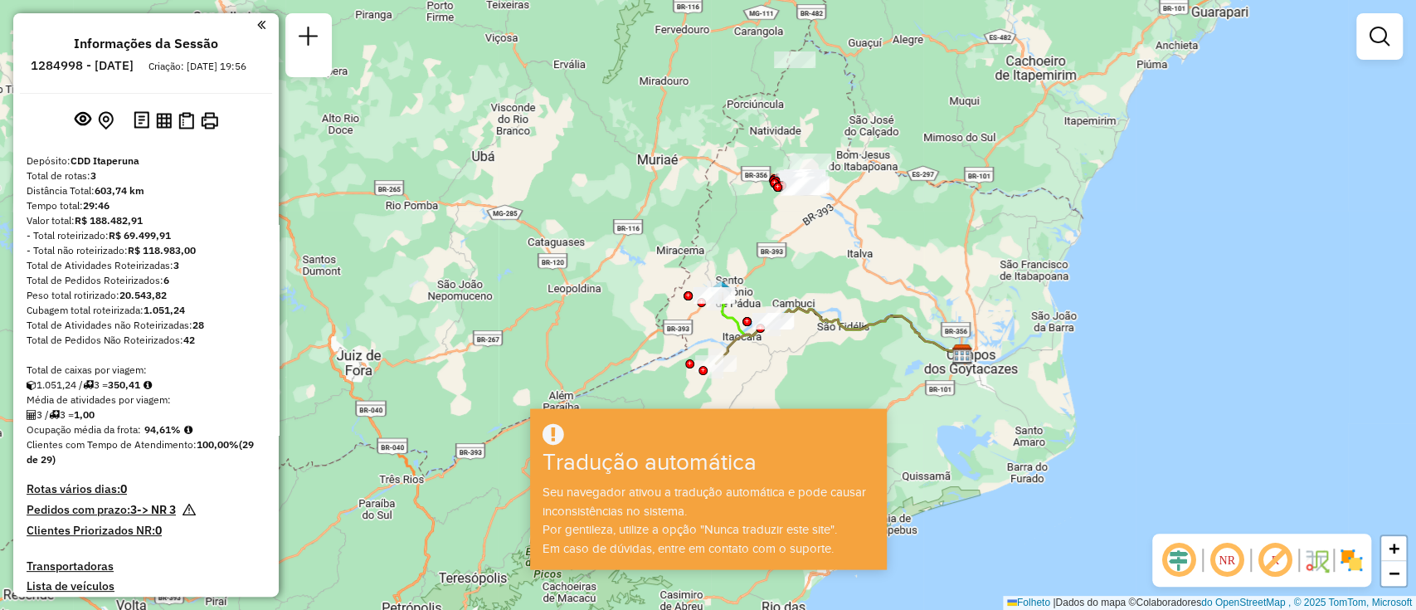
drag, startPoint x: 848, startPoint y: 322, endPoint x: 905, endPoint y: 189, distance: 144.5
click at [905, 189] on div "Janela de atendimento Grau de atendimento Capacidade Transportadoras Veículos C…" at bounding box center [708, 305] width 1416 height 610
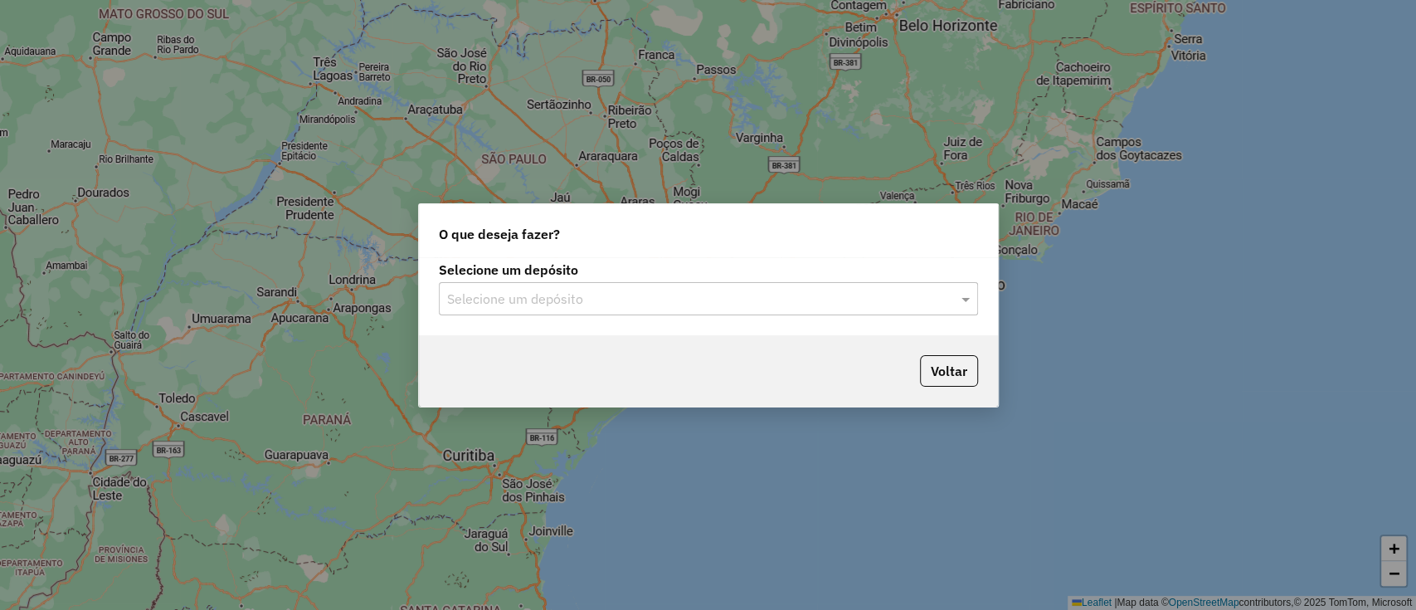
click at [507, 284] on div "Selecione um depósito" at bounding box center [708, 298] width 539 height 33
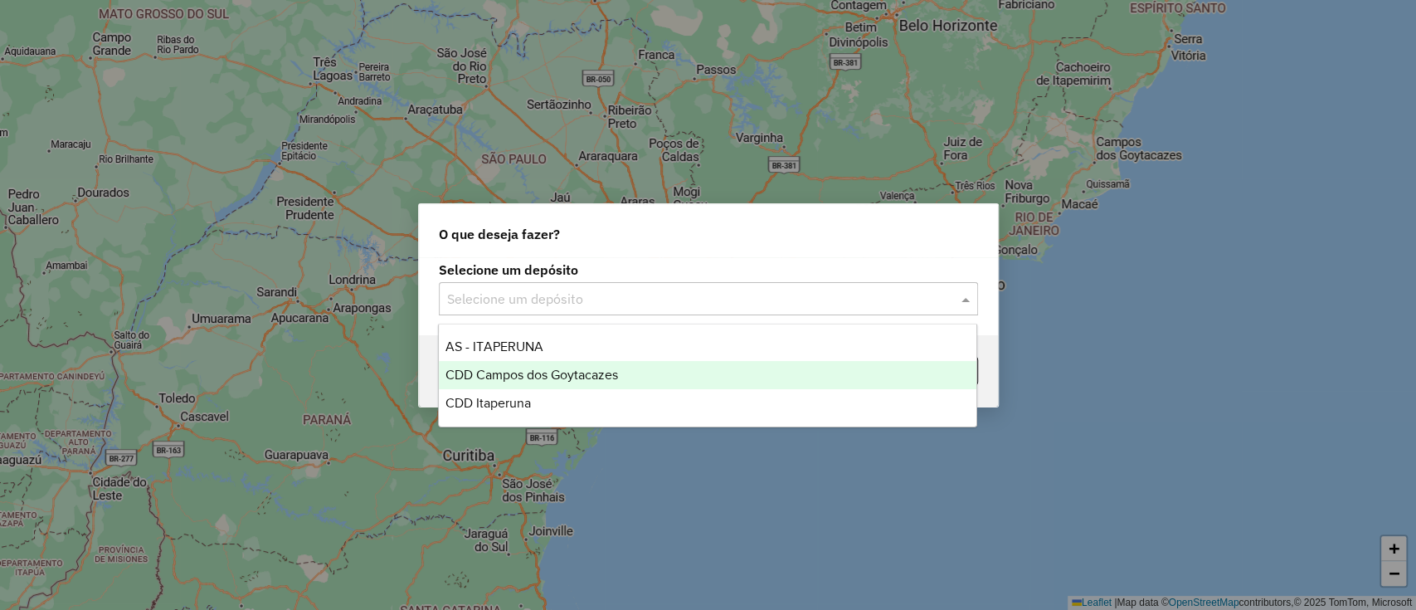
click at [756, 368] on div "CDD Campos dos Goytacazes" at bounding box center [707, 375] width 537 height 28
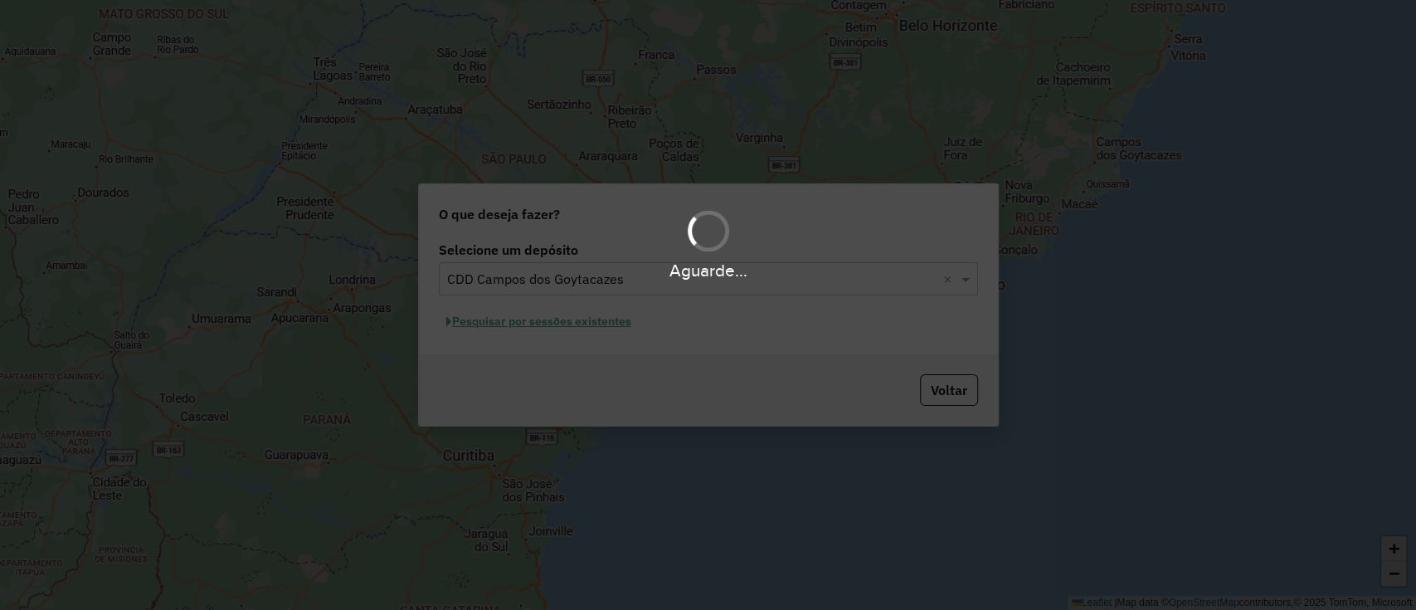
click at [610, 320] on div "Aguarde..." at bounding box center [708, 305] width 1416 height 610
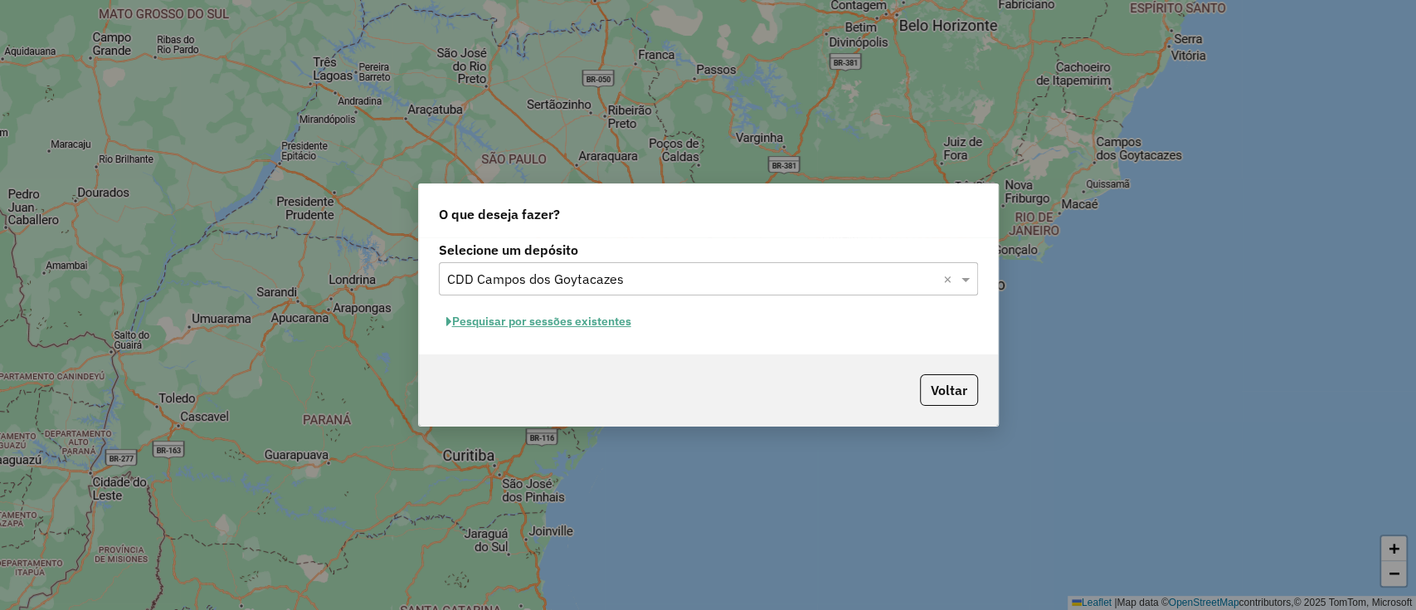
click at [611, 329] on button "Pesquisar por sessões existentes" at bounding box center [539, 322] width 200 height 26
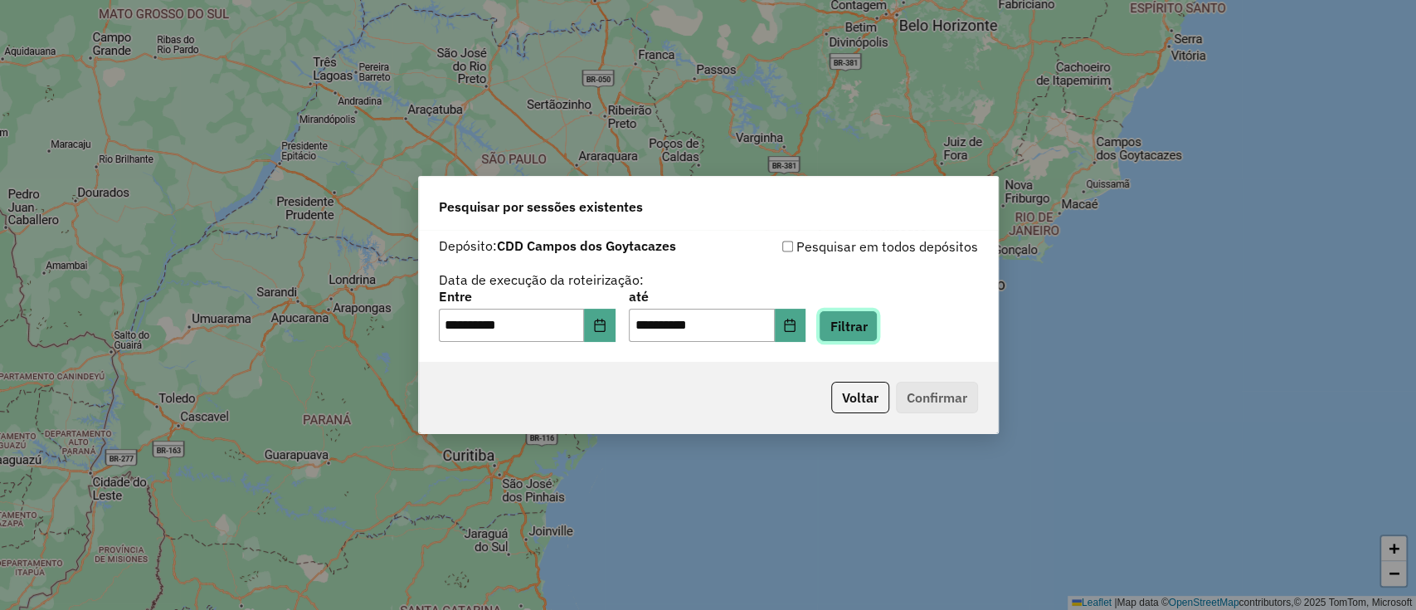
click at [874, 322] on button "Filtrar" at bounding box center [848, 326] width 59 height 32
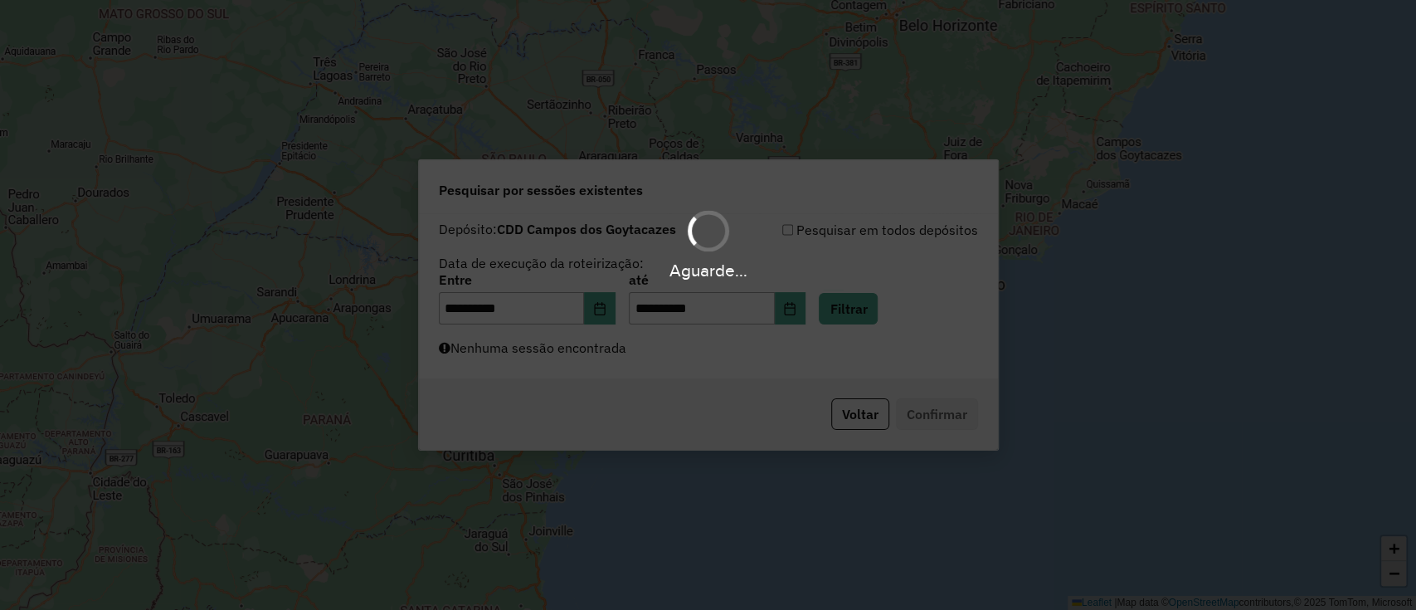
click at [756, 363] on div "Aguarde..." at bounding box center [708, 305] width 1416 height 610
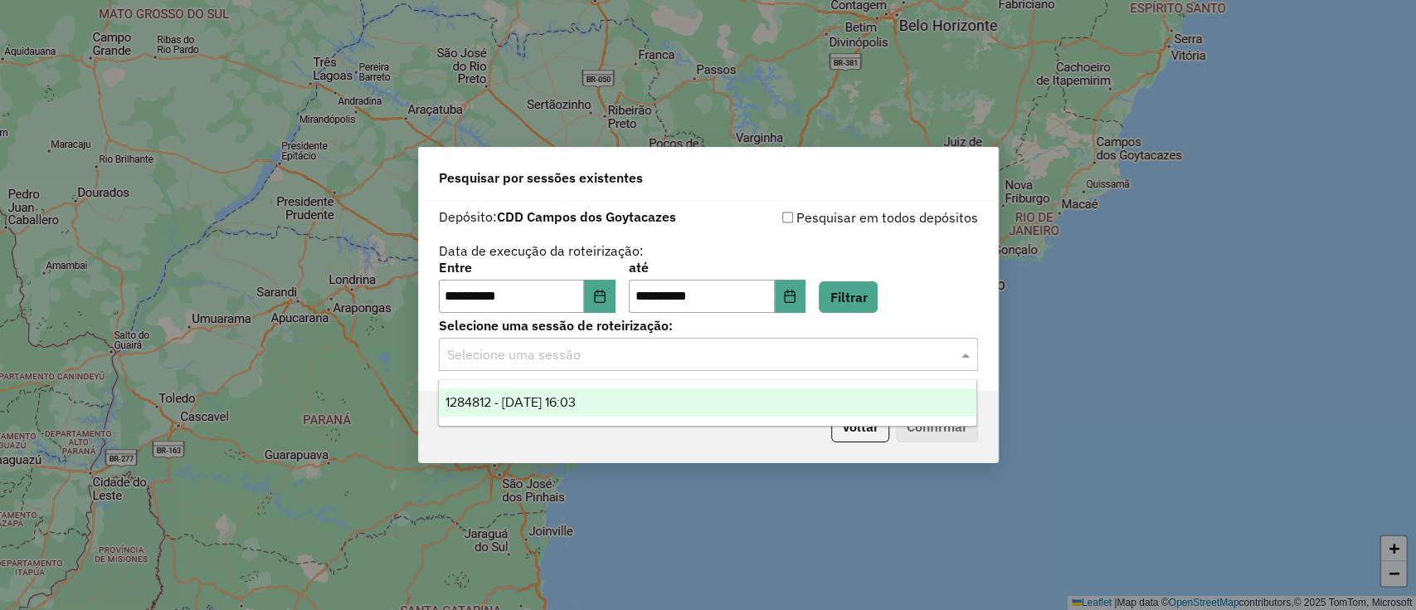
click at [722, 367] on div "Selecione uma sessão" at bounding box center [708, 354] width 539 height 33
click at [708, 408] on div "1284812 - [DATE] 16:03" at bounding box center [707, 402] width 537 height 28
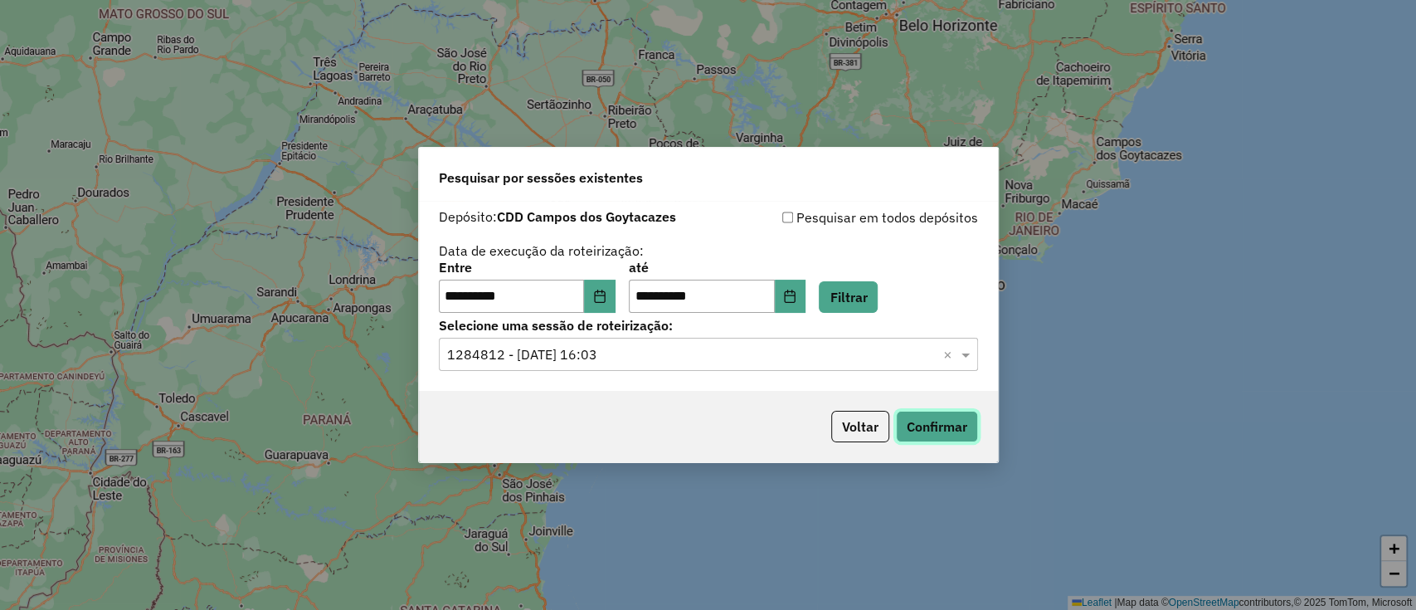
click at [935, 428] on button "Confirmar" at bounding box center [937, 427] width 82 height 32
click at [678, 343] on div "Selecione uma sessão × 1284812 - [DATE] 16:03 ×" at bounding box center [708, 354] width 539 height 33
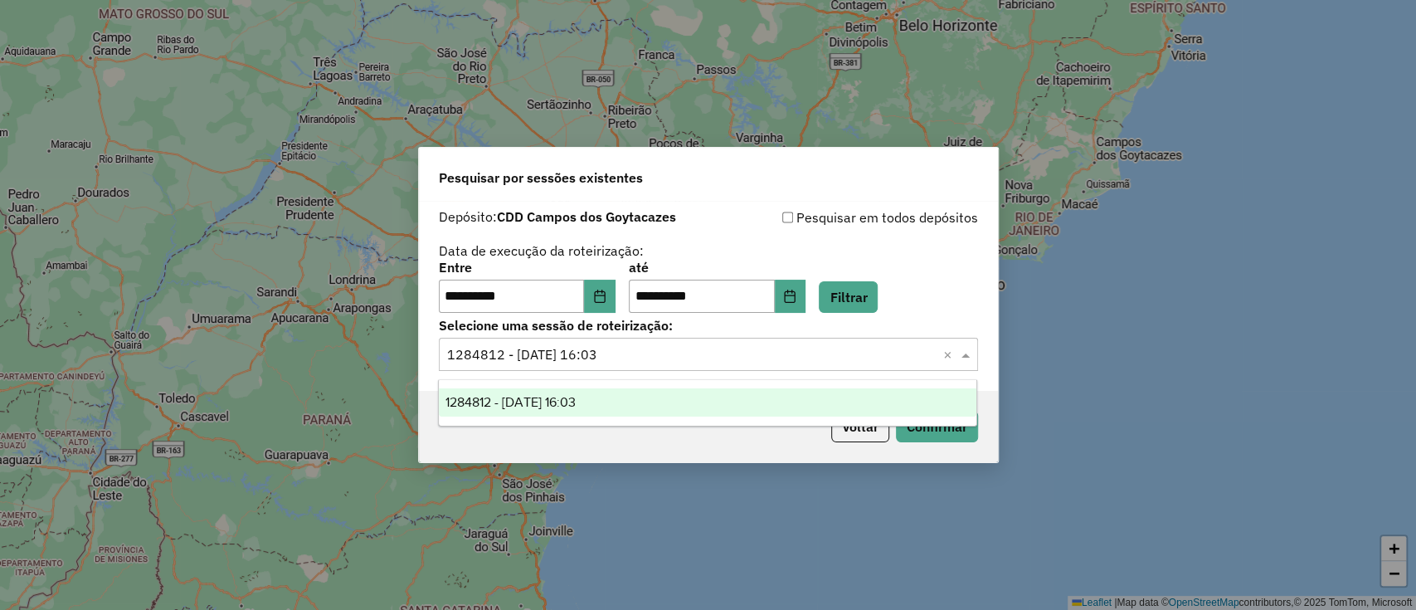
click at [780, 338] on div "Selecione uma sessão × 1284812 - 29/09/2025 16:03 ×" at bounding box center [708, 354] width 539 height 33
click at [794, 333] on label "Selecione uma sessão de roteirização:" at bounding box center [708, 325] width 539 height 20
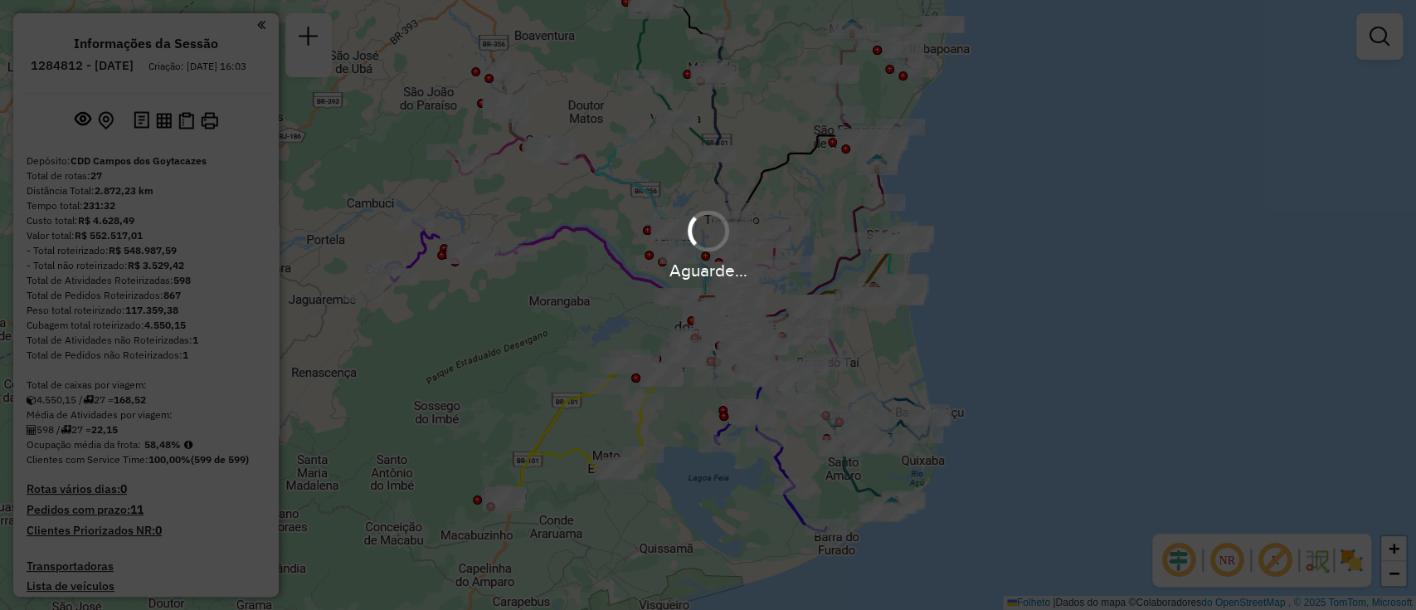
drag, startPoint x: 812, startPoint y: 202, endPoint x: 858, endPoint y: 221, distance: 49.4
click at [858, 221] on div "Aguarde..." at bounding box center [708, 305] width 1416 height 610
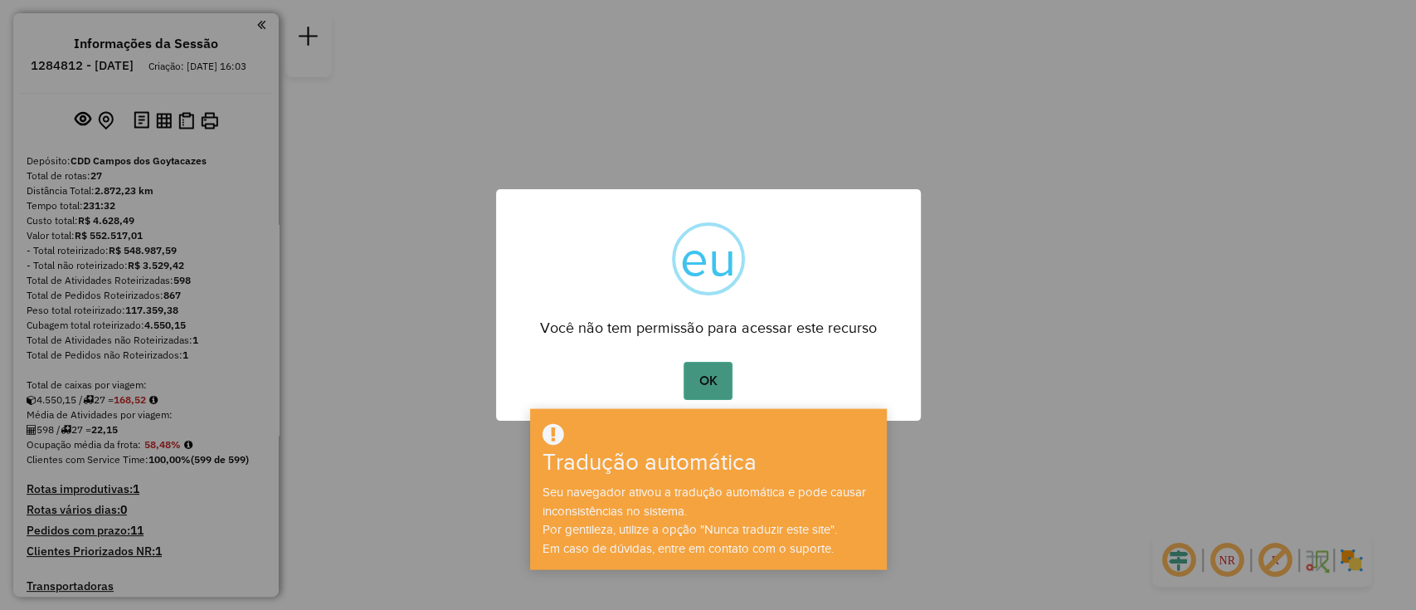
click at [707, 373] on font "OK" at bounding box center [708, 380] width 18 height 14
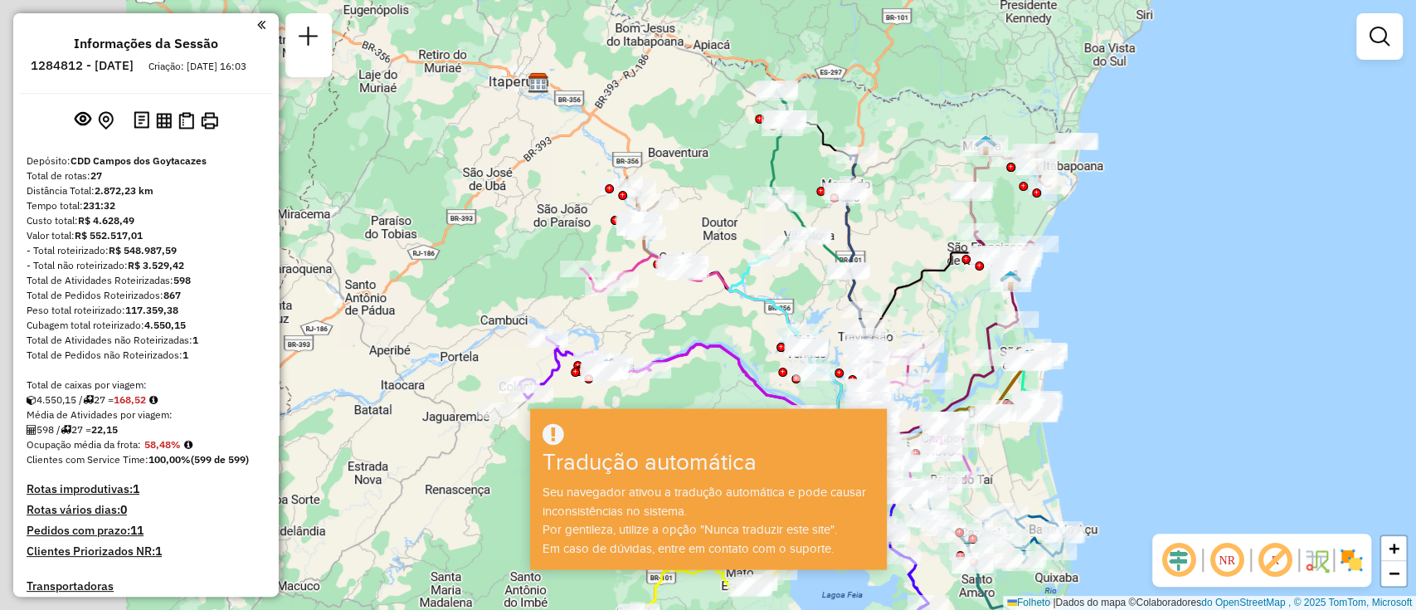
drag, startPoint x: 554, startPoint y: 236, endPoint x: 715, endPoint y: 369, distance: 208.6
click at [715, 369] on icon at bounding box center [704, 379] width 220 height 71
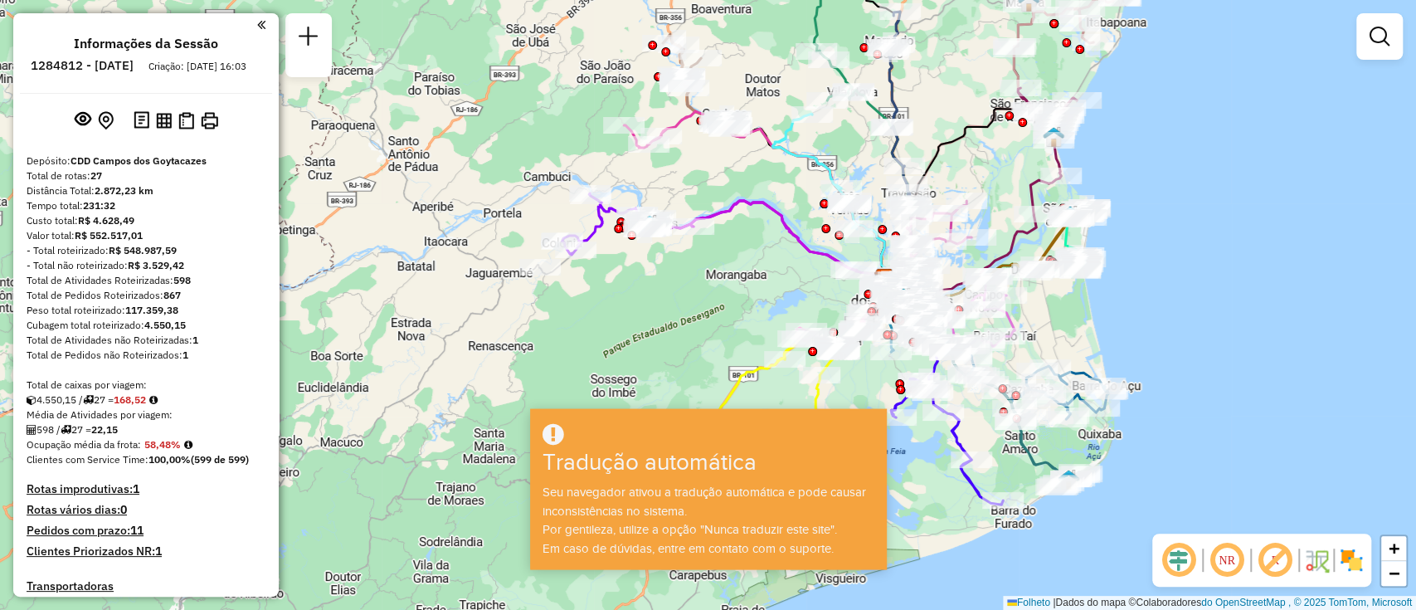
drag, startPoint x: 766, startPoint y: 347, endPoint x: 777, endPoint y: 182, distance: 164.6
click at [777, 182] on div "Janela de atendimento Grade de atendimento Capacidade Transportadoras Veículos …" at bounding box center [708, 305] width 1416 height 610
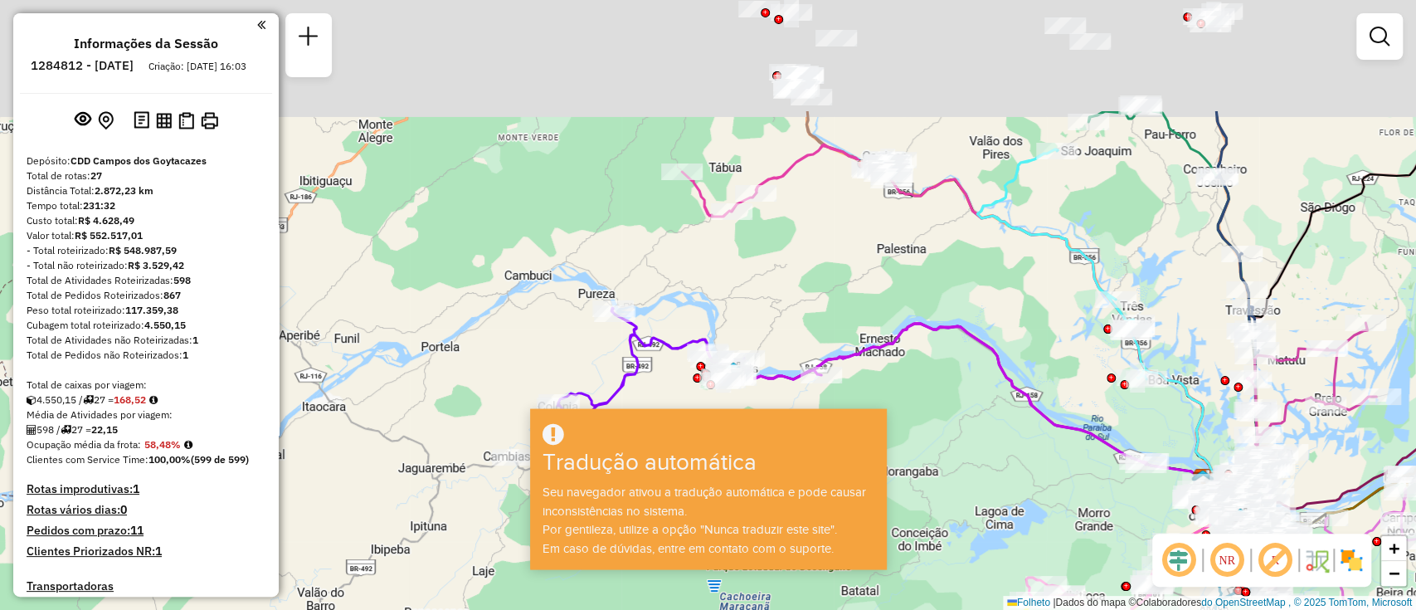
drag, startPoint x: 677, startPoint y: 387, endPoint x: 677, endPoint y: 428, distance: 41.5
click at [677, 428] on hb-app "Aguarde... Pop-up bloqueado! Seu navegador bloqueou automaticamente a abertura …" at bounding box center [708, 305] width 1416 height 610
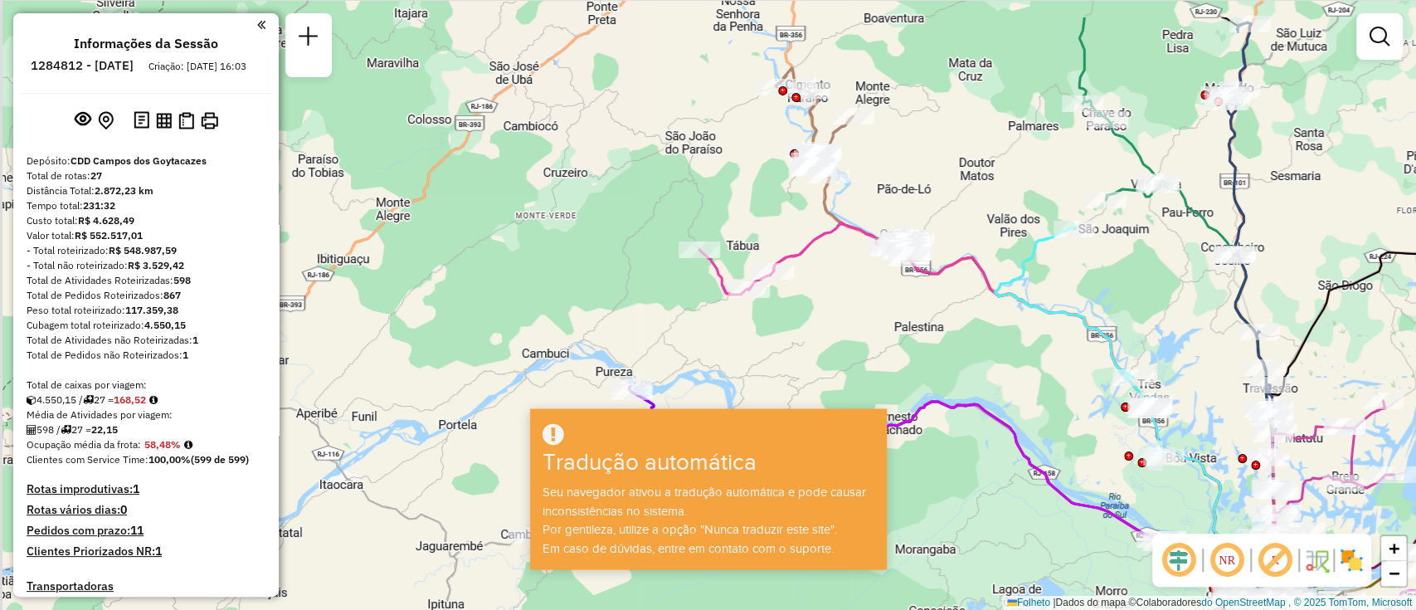
drag, startPoint x: 737, startPoint y: 277, endPoint x: 737, endPoint y: 322, distance: 44.8
click at [737, 322] on div "Janela de atendimento Grade de atendimento Capacidade Transportadoras Veículos …" at bounding box center [708, 305] width 1416 height 610
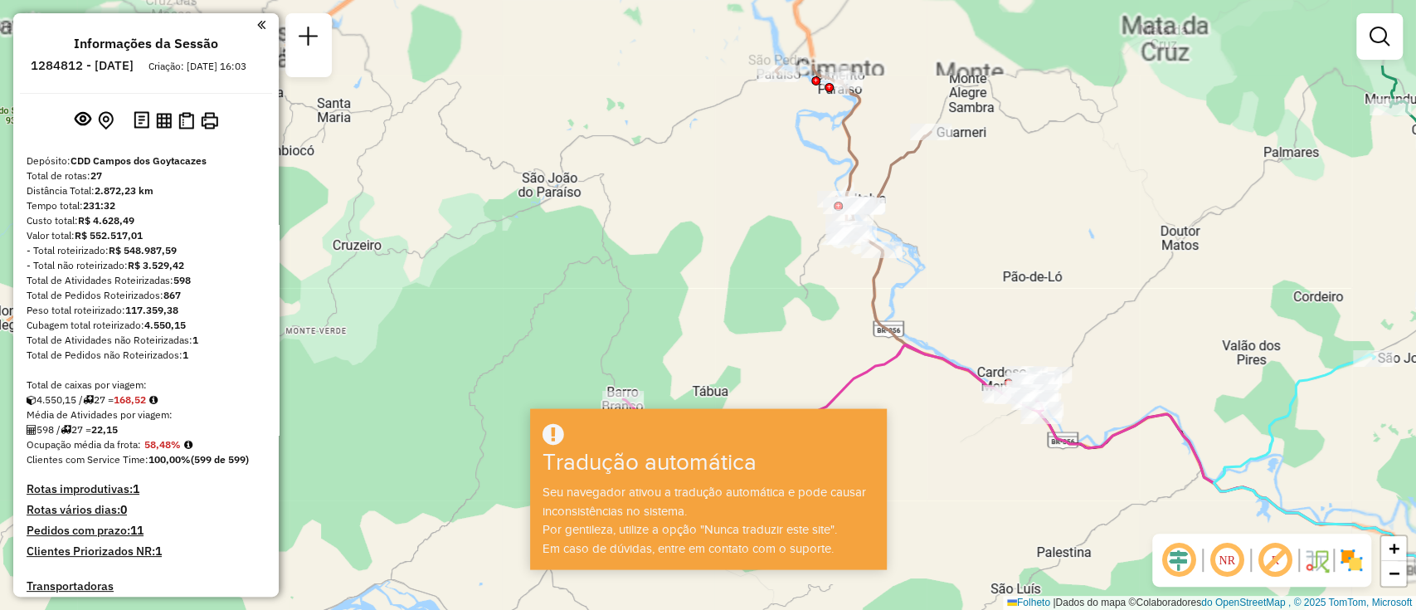
drag, startPoint x: 776, startPoint y: 185, endPoint x: 732, endPoint y: 314, distance: 135.9
click at [732, 314] on div "Janela de atendimento Grade de atendimento Capacidade Transportadoras Veículos …" at bounding box center [708, 305] width 1416 height 610
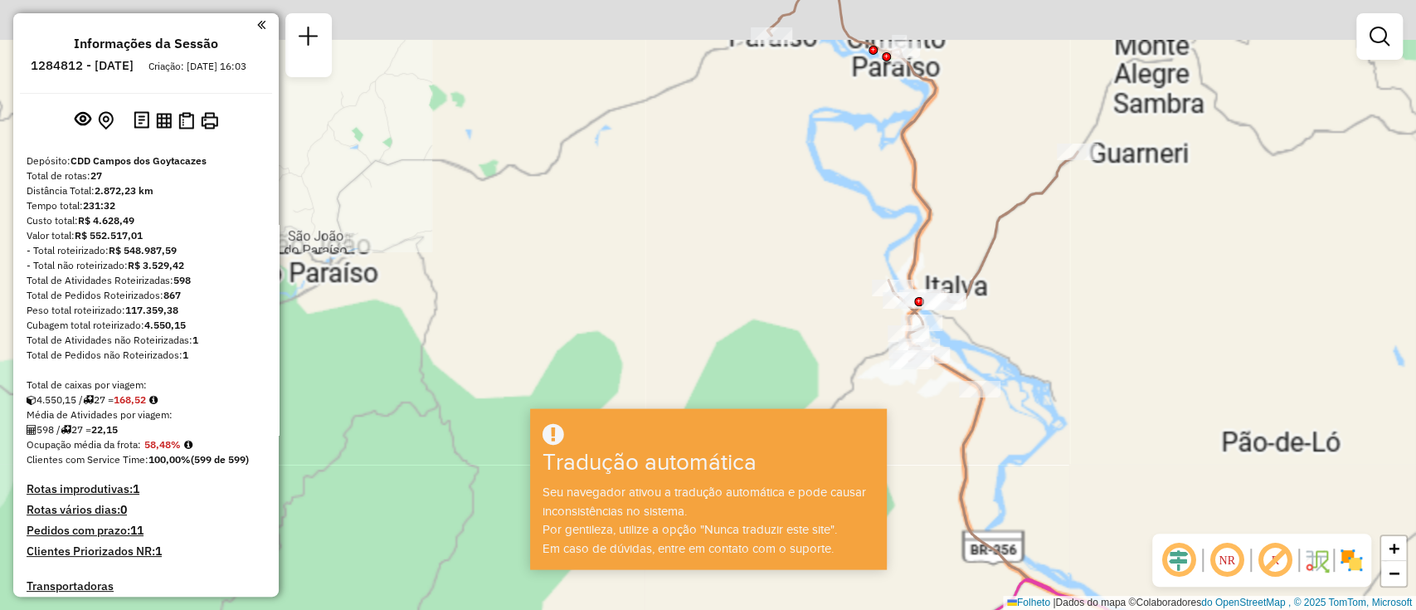
drag, startPoint x: 770, startPoint y: 182, endPoint x: 681, endPoint y: 255, distance: 114.9
click at [681, 255] on div "Janela de atendimento Grade de atendimento Capacidade Transportadoras Veículos …" at bounding box center [708, 305] width 1416 height 610
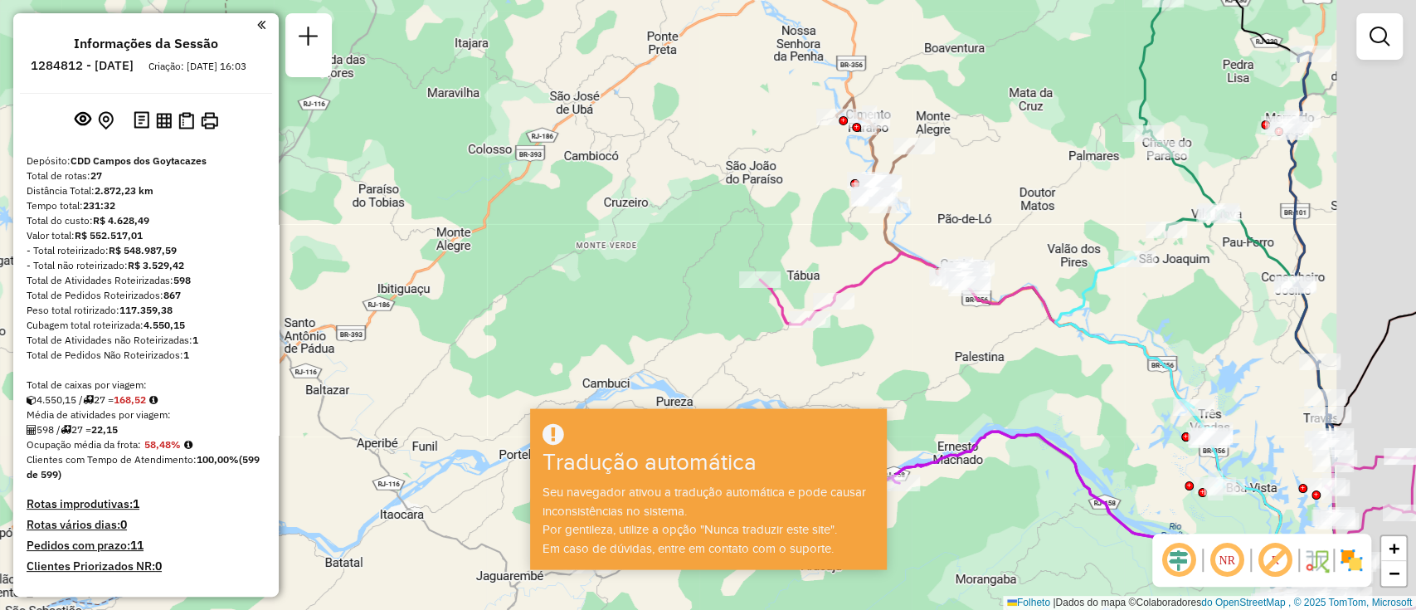
drag, startPoint x: 962, startPoint y: 198, endPoint x: 941, endPoint y: 191, distance: 22.8
click at [944, 183] on div "Janela de atendimento Grade de atendimento Capacidade Transportadoras Veículos …" at bounding box center [708, 305] width 1416 height 610
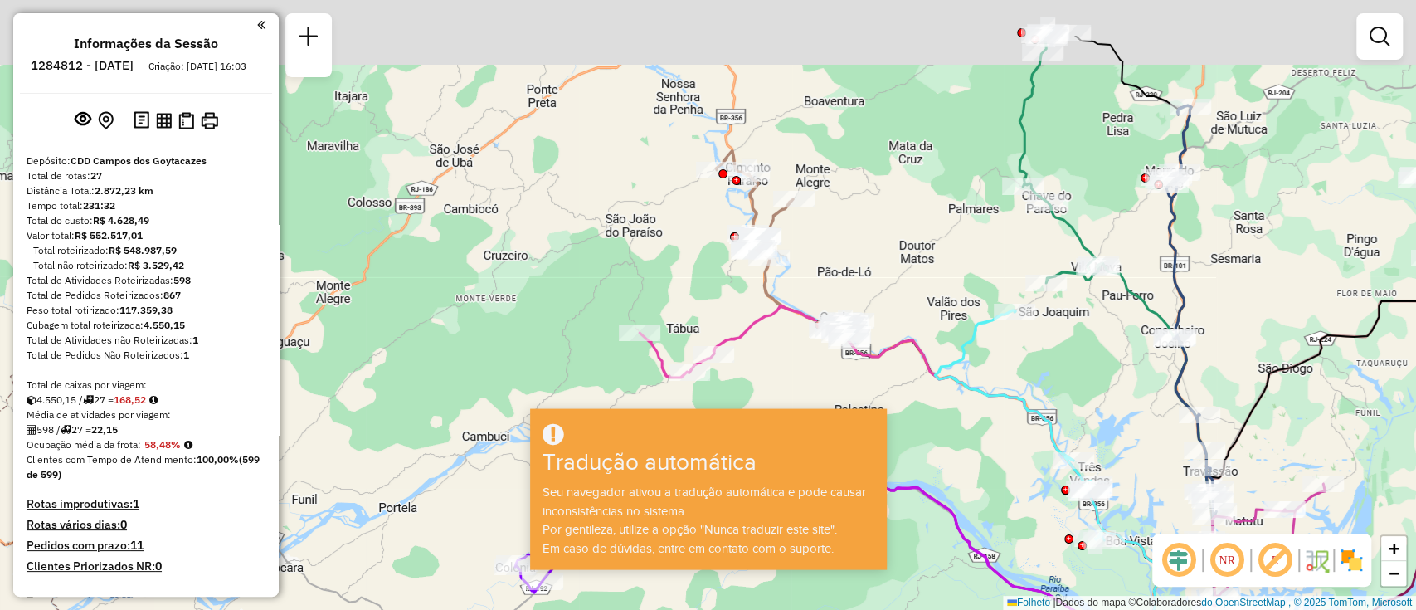
drag, startPoint x: 1056, startPoint y: 146, endPoint x: 893, endPoint y: 265, distance: 201.2
click at [893, 265] on div "Janela de atendimento Grade de atendimento Capacidade Transportadoras Veículos …" at bounding box center [708, 305] width 1416 height 610
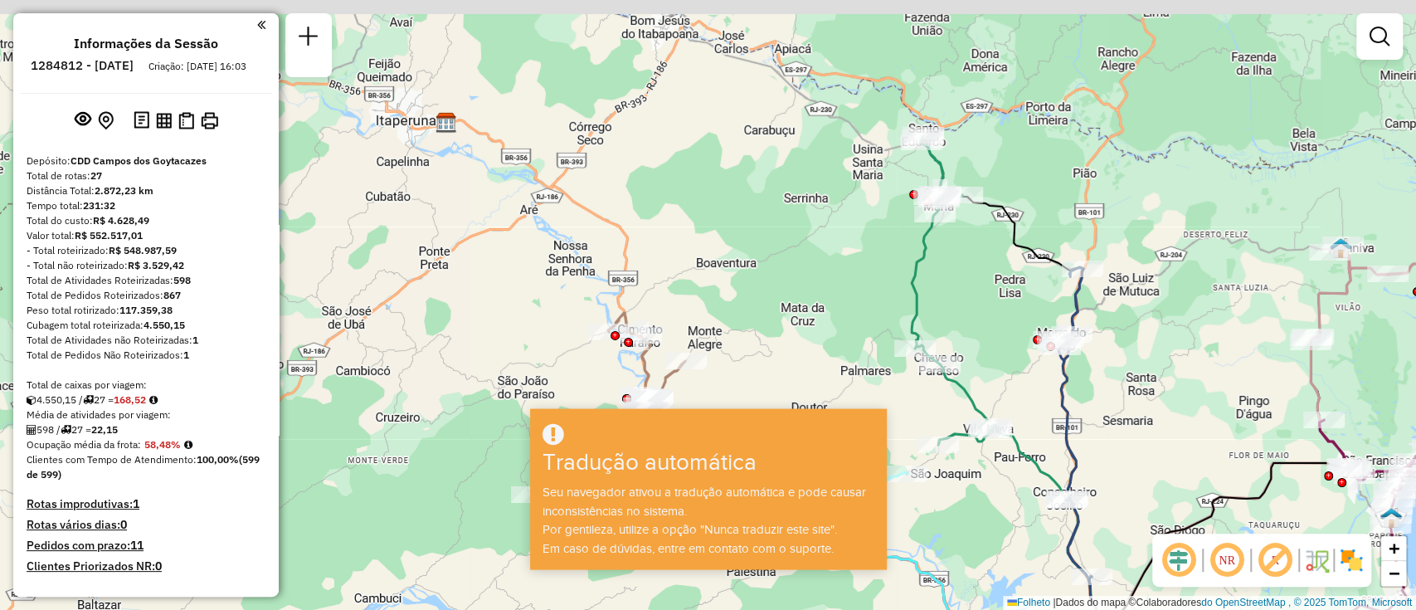
drag, startPoint x: 888, startPoint y: 249, endPoint x: 847, endPoint y: 302, distance: 67.4
click at [847, 302] on div "Janela de atendimento Grade de atendimento Capacidade Transportadoras Veículos …" at bounding box center [708, 305] width 1416 height 610
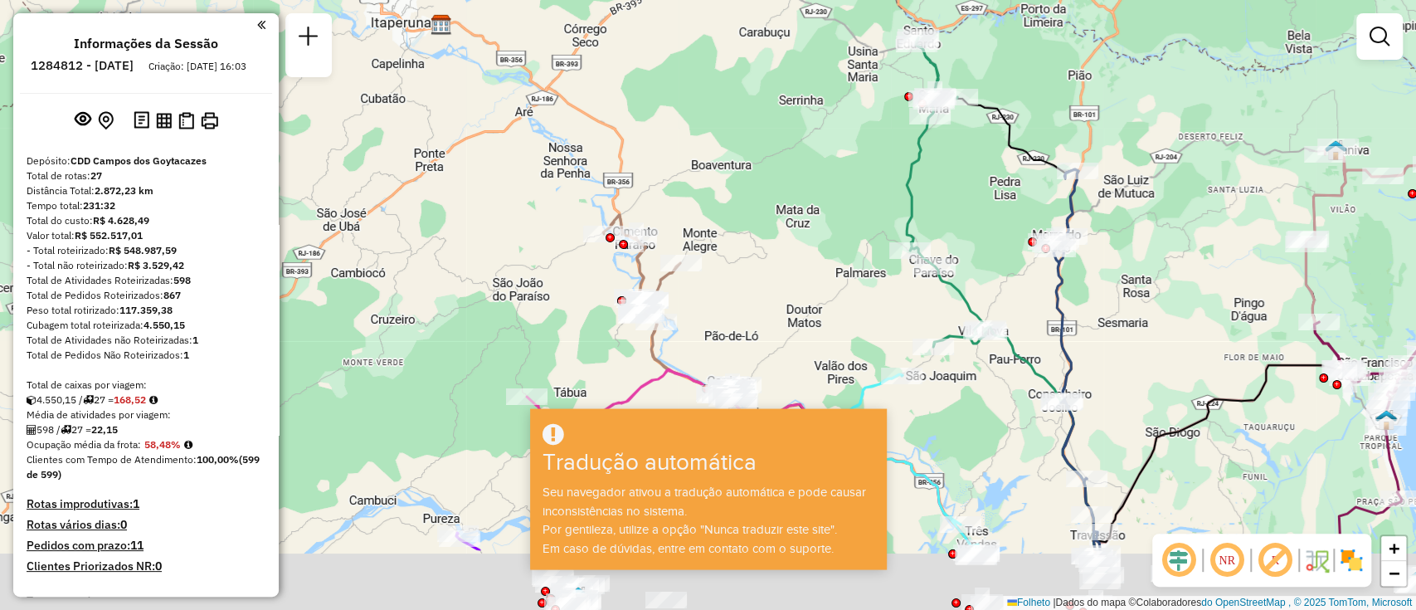
drag, startPoint x: 990, startPoint y: 328, endPoint x: 949, endPoint y: 119, distance: 213.9
click at [949, 119] on div "Janela de atendimento Grade de atendimento Capacidade Transportadoras Veículos …" at bounding box center [708, 305] width 1416 height 610
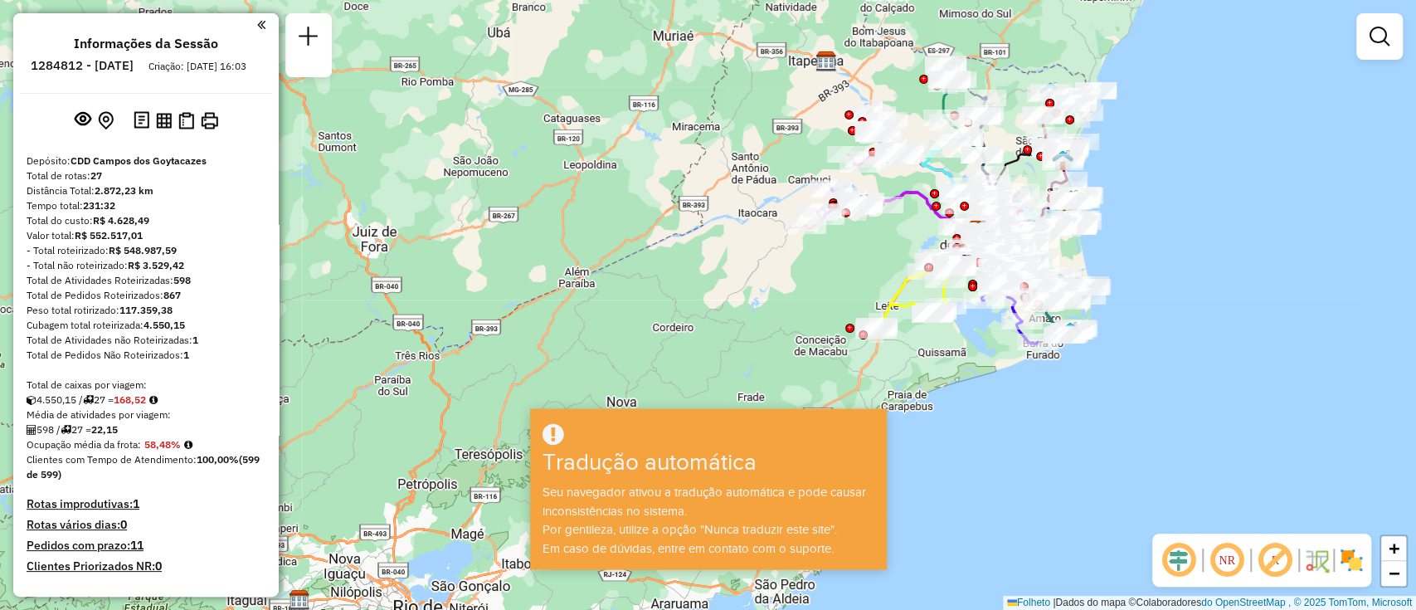
drag, startPoint x: 985, startPoint y: 425, endPoint x: 973, endPoint y: 327, distance: 99.4
click at [973, 327] on div "Janela de atendimento Grade de atendimento Capacidade Transportadoras Veículos …" at bounding box center [708, 305] width 1416 height 610
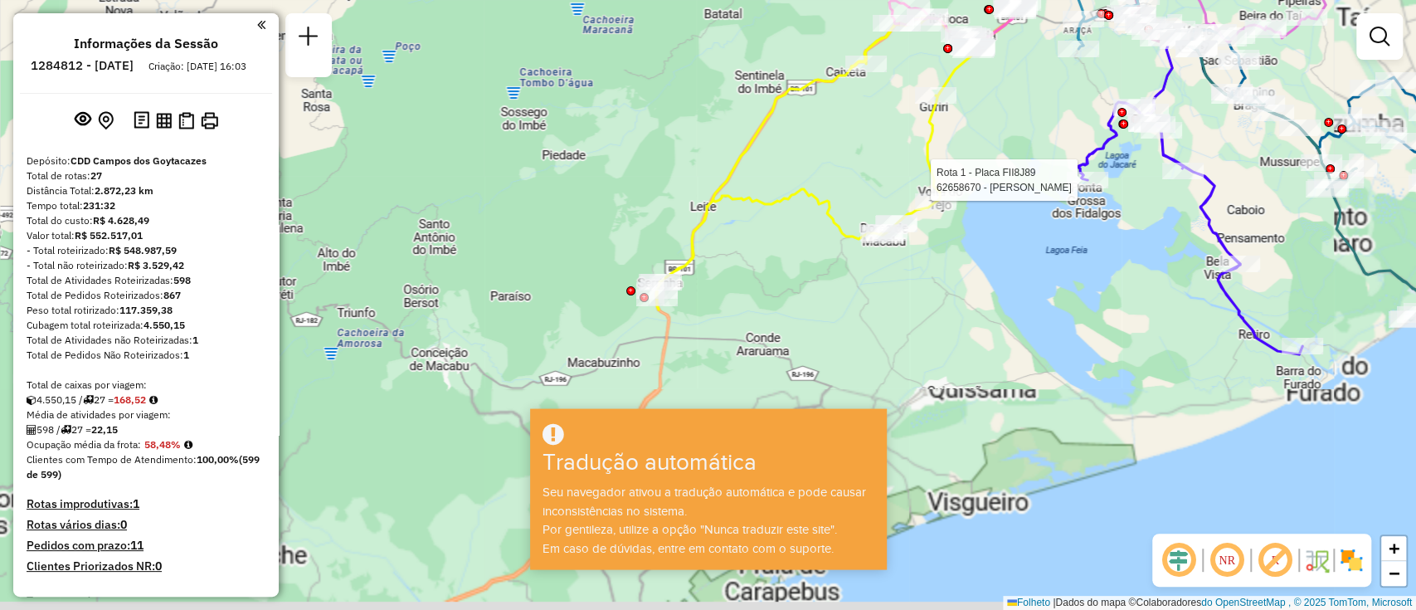
drag, startPoint x: 870, startPoint y: 168, endPoint x: 855, endPoint y: 146, distance: 26.2
click at [855, 146] on div "Rota 1 - Placa FII8J89 62658670 - [PERSON_NAME] de atendimento Grade de atendim…" at bounding box center [708, 305] width 1416 height 610
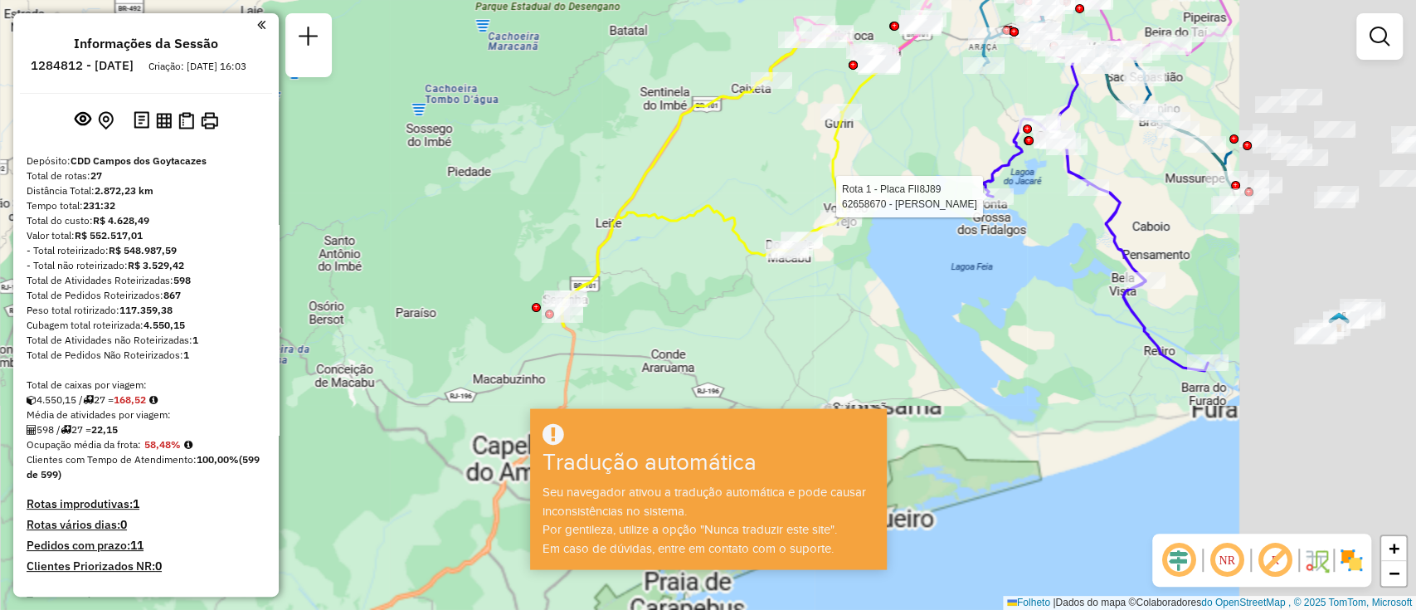
drag, startPoint x: 1203, startPoint y: 305, endPoint x: 878, endPoint y: 331, distance: 326.2
click at [878, 331] on div "Rota 1 - Placa FII8J89 62658670 - [PERSON_NAME] de atendimento Grade de atendim…" at bounding box center [708, 305] width 1416 height 610
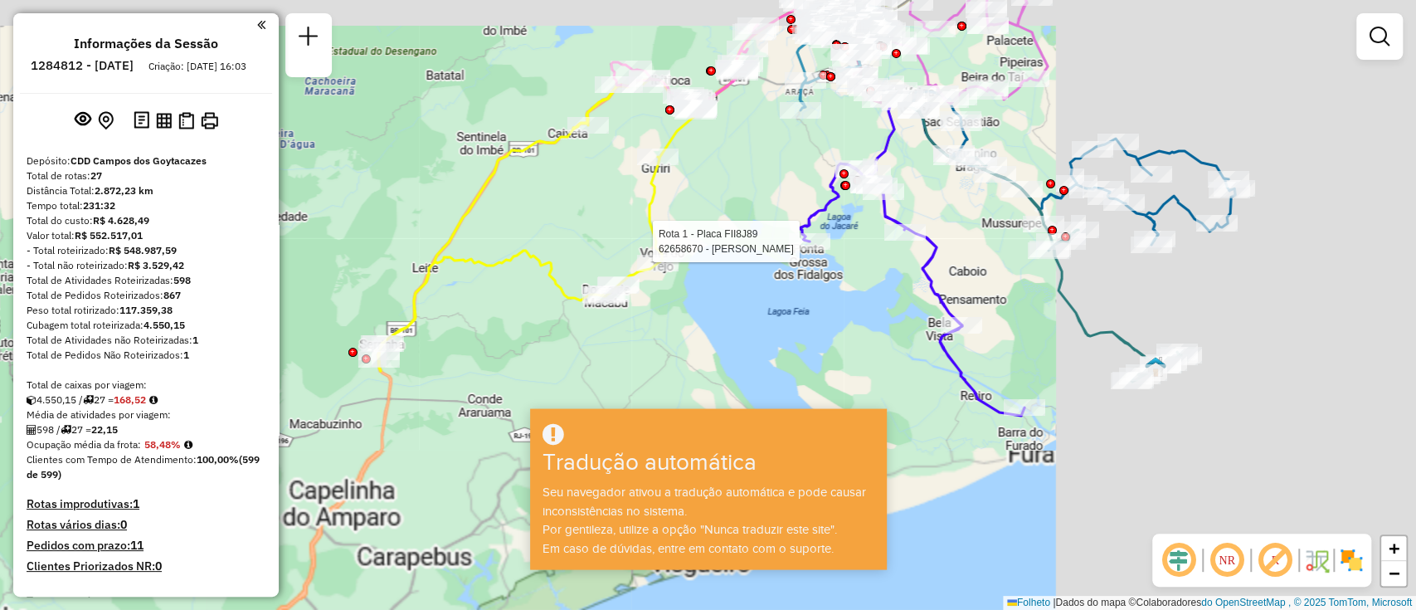
drag, startPoint x: 1111, startPoint y: 294, endPoint x: 928, endPoint y: 338, distance: 188.7
click at [928, 338] on div "Rota 1 - Placa FII8J89 62658670 - [PERSON_NAME] de atendimento Grade de atendim…" at bounding box center [708, 305] width 1416 height 610
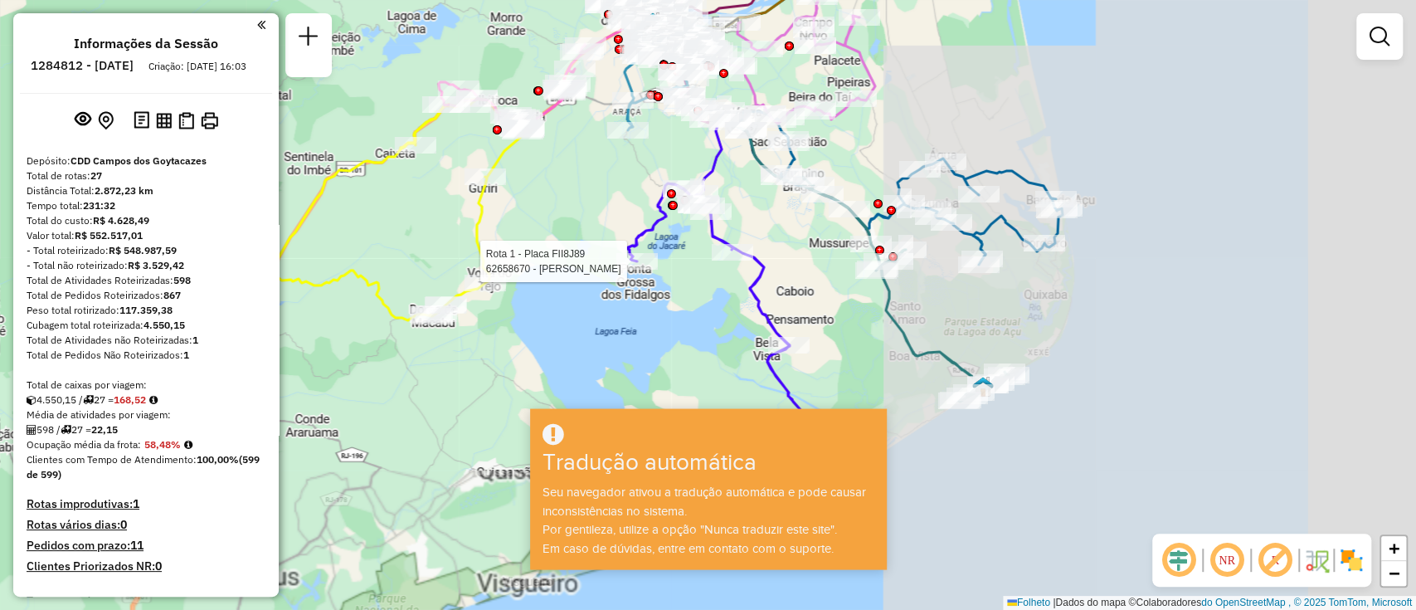
drag, startPoint x: 1115, startPoint y: 315, endPoint x: 936, endPoint y: 327, distance: 179.5
click at [936, 335] on div "Rota 1 - Placa FII8J89 62658670 - [PERSON_NAME] de atendimento Grade de atendim…" at bounding box center [708, 305] width 1416 height 610
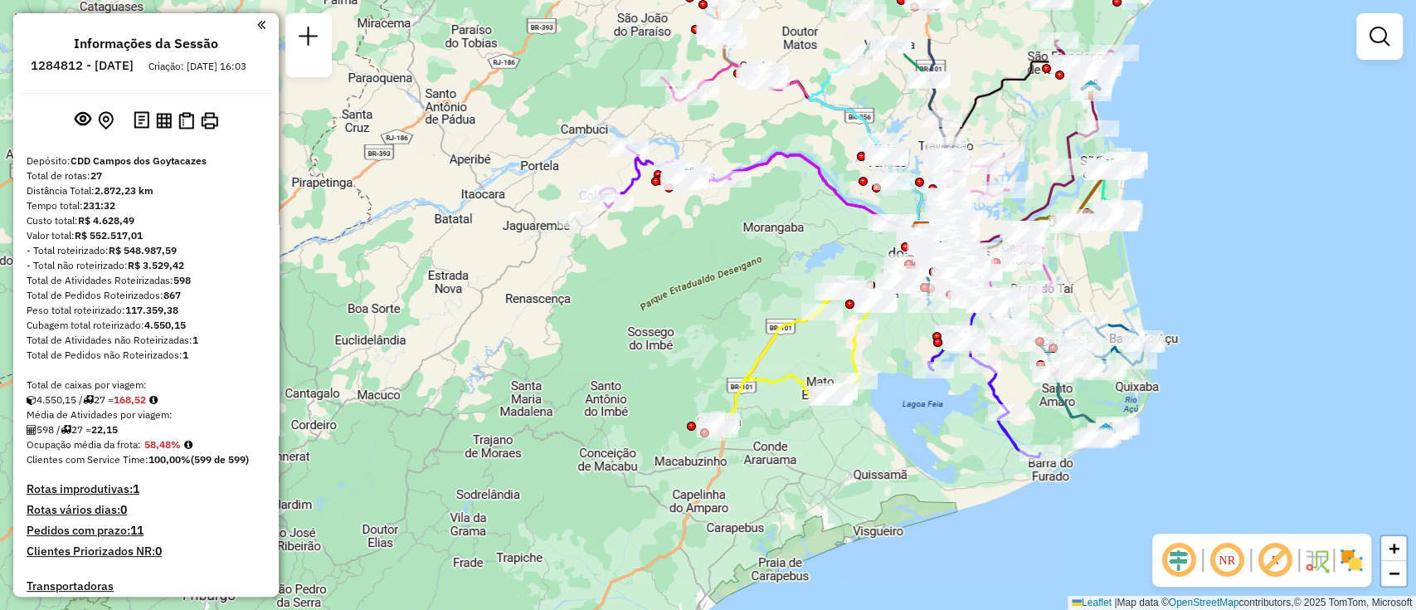
drag, startPoint x: 750, startPoint y: 262, endPoint x: 908, endPoint y: 387, distance: 201.4
click at [908, 387] on div "Janela de atendimento Grade de atendimento Capacidade Transportadoras Veículos …" at bounding box center [708, 305] width 1416 height 610
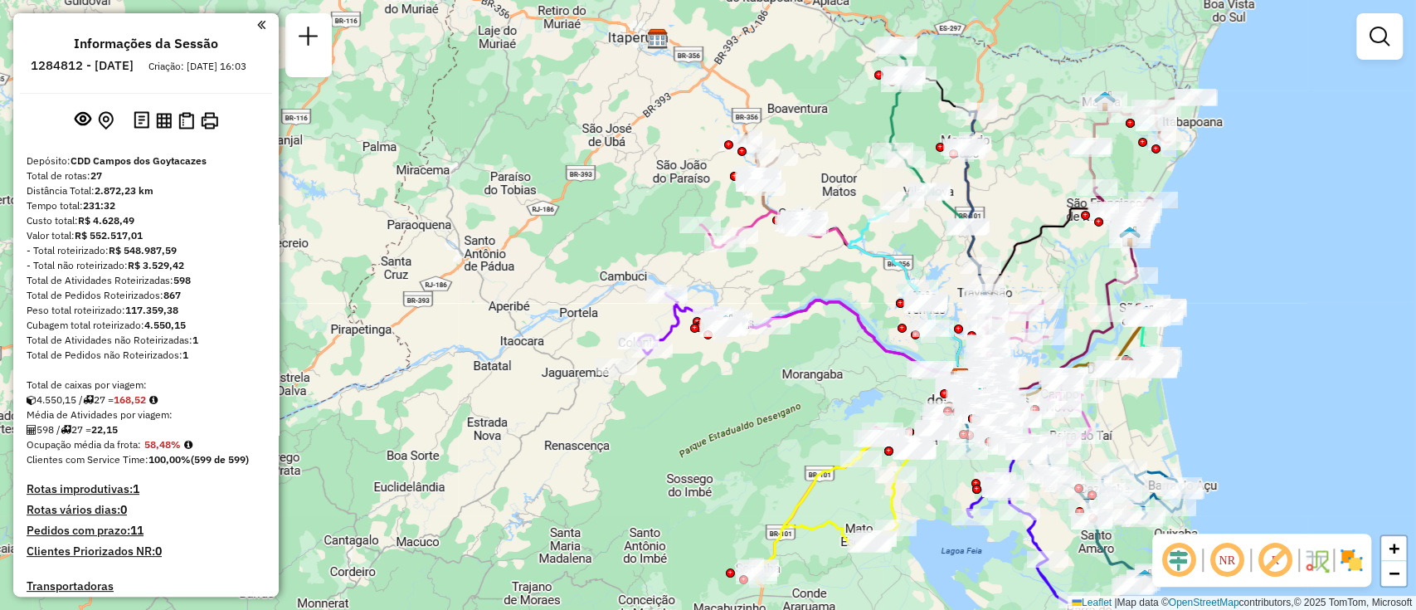
drag, startPoint x: 840, startPoint y: 226, endPoint x: 847, endPoint y: 341, distance: 115.5
click at [847, 341] on div "Janela de atendimento Grade de atendimento Capacidade Transportadoras Veículos …" at bounding box center [708, 305] width 1416 height 610
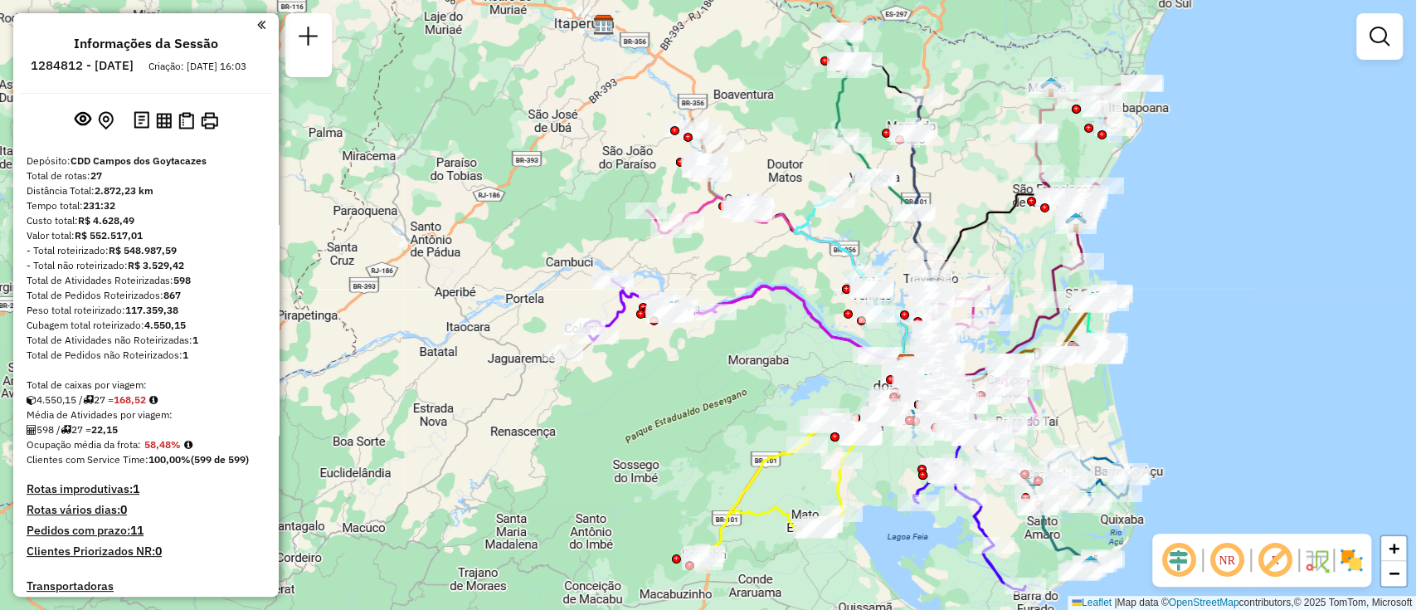
drag, startPoint x: 1069, startPoint y: 289, endPoint x: 1000, endPoint y: 264, distance: 73.2
click at [1000, 264] on div "Janela de atendimento Grade de atendimento Capacidade Transportadoras Veículos …" at bounding box center [708, 305] width 1416 height 610
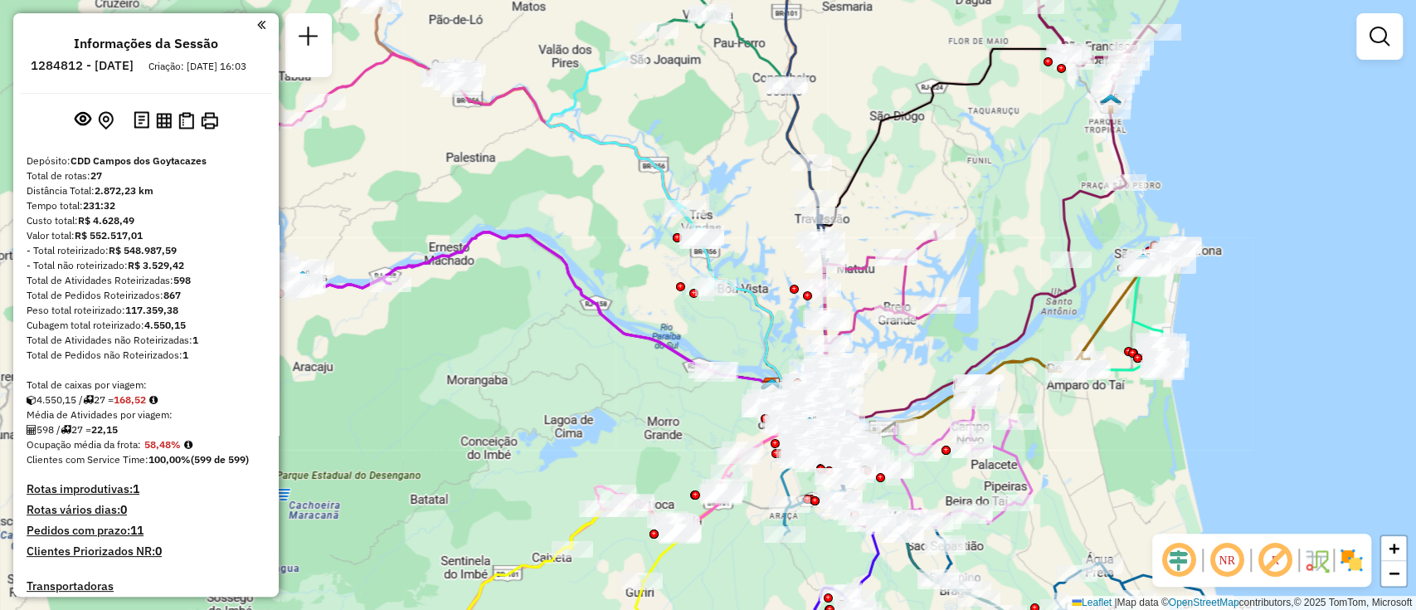
drag, startPoint x: 756, startPoint y: 234, endPoint x: 756, endPoint y: 196, distance: 38.2
click at [756, 196] on div "Janela de atendimento Grade de atendimento Capacidade Transportadoras Veículos …" at bounding box center [708, 305] width 1416 height 610
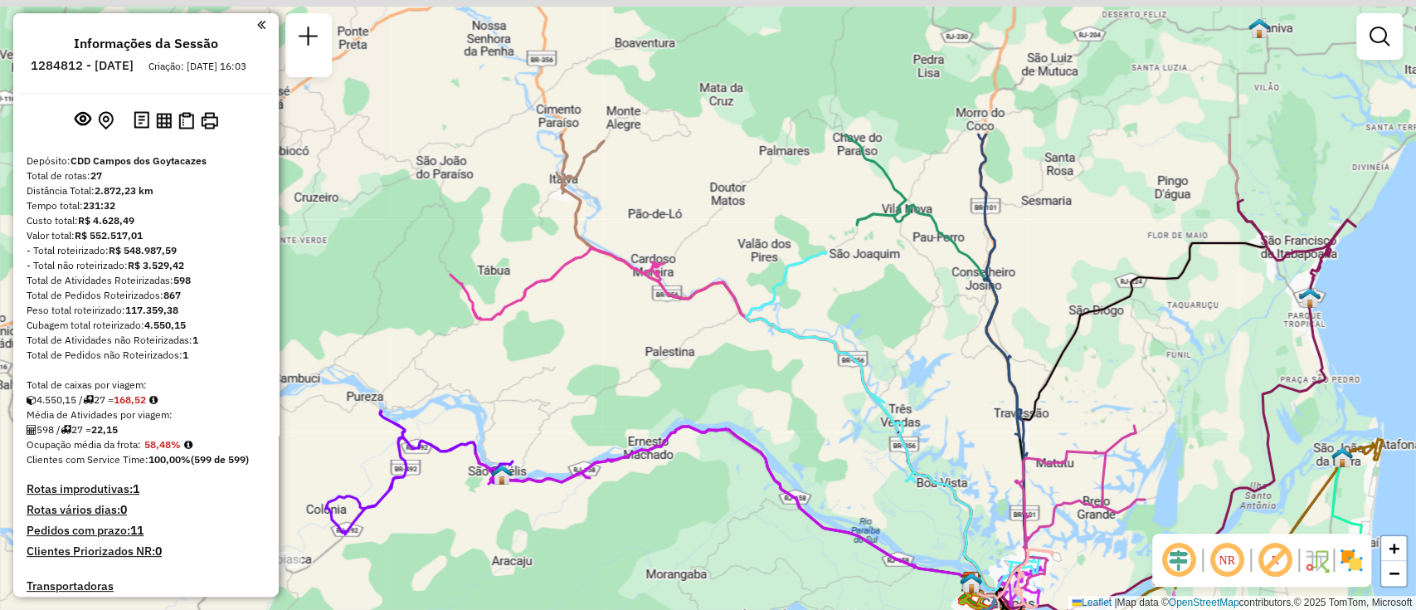
drag, startPoint x: 751, startPoint y: 163, endPoint x: 950, endPoint y: 357, distance: 278.0
click at [950, 357] on div "Janela de atendimento Grade de atendimento Capacidade Transportadoras Veículos …" at bounding box center [708, 305] width 1416 height 610
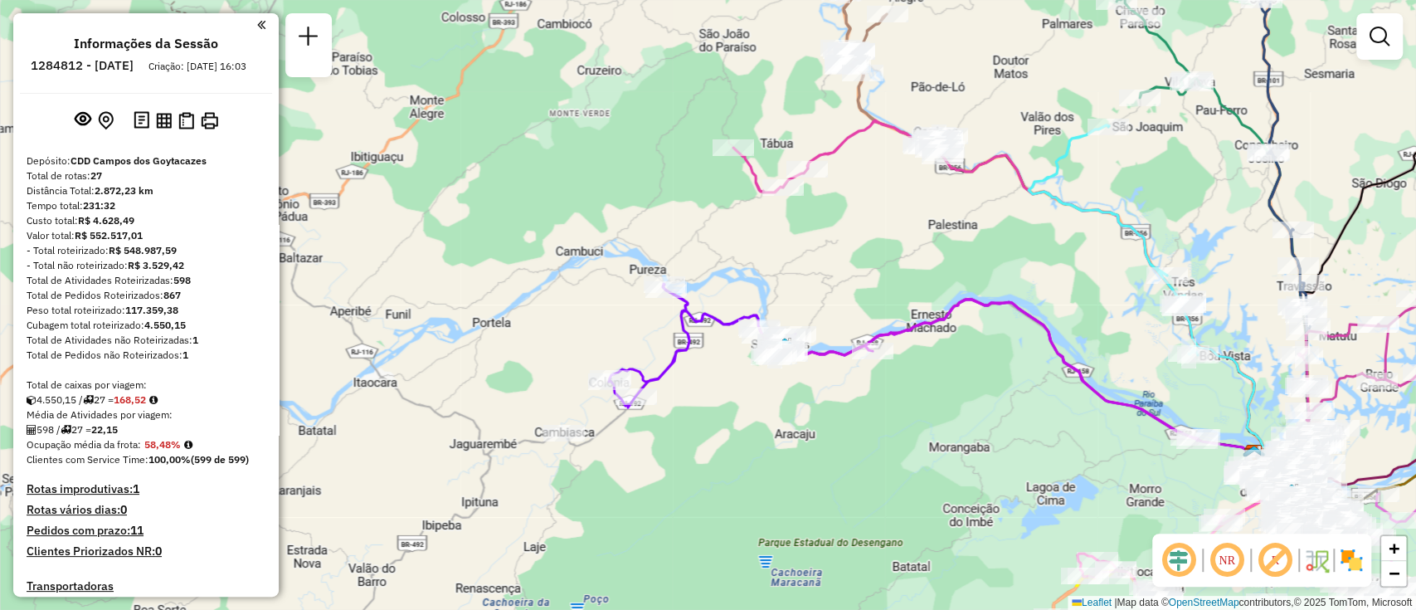
drag, startPoint x: 673, startPoint y: 408, endPoint x: 639, endPoint y: 323, distance: 91.2
click at [639, 323] on div "Janela de atendimento Grade de atendimento Capacidade Transportadoras Veículos …" at bounding box center [708, 305] width 1416 height 610
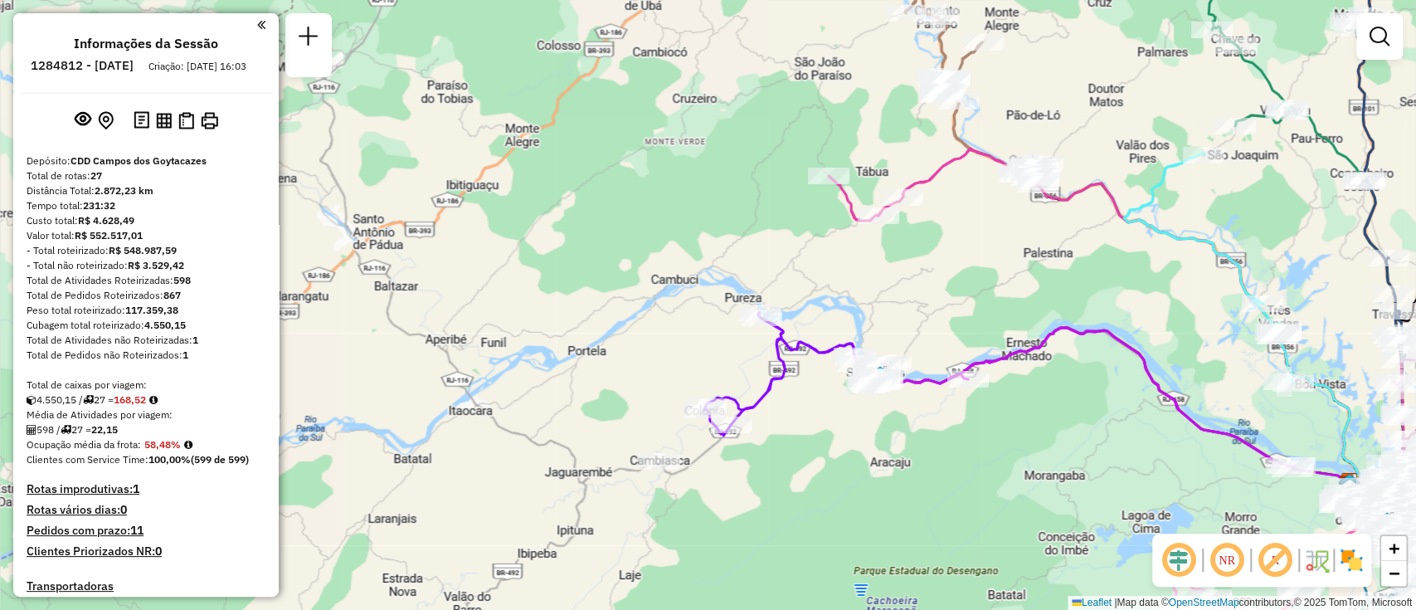
drag, startPoint x: 610, startPoint y: 368, endPoint x: 697, endPoint y: 395, distance: 91.0
click at [697, 395] on div "Janela de atendimento Grade de atendimento Capacidade Transportadoras Veículos …" at bounding box center [708, 305] width 1416 height 610
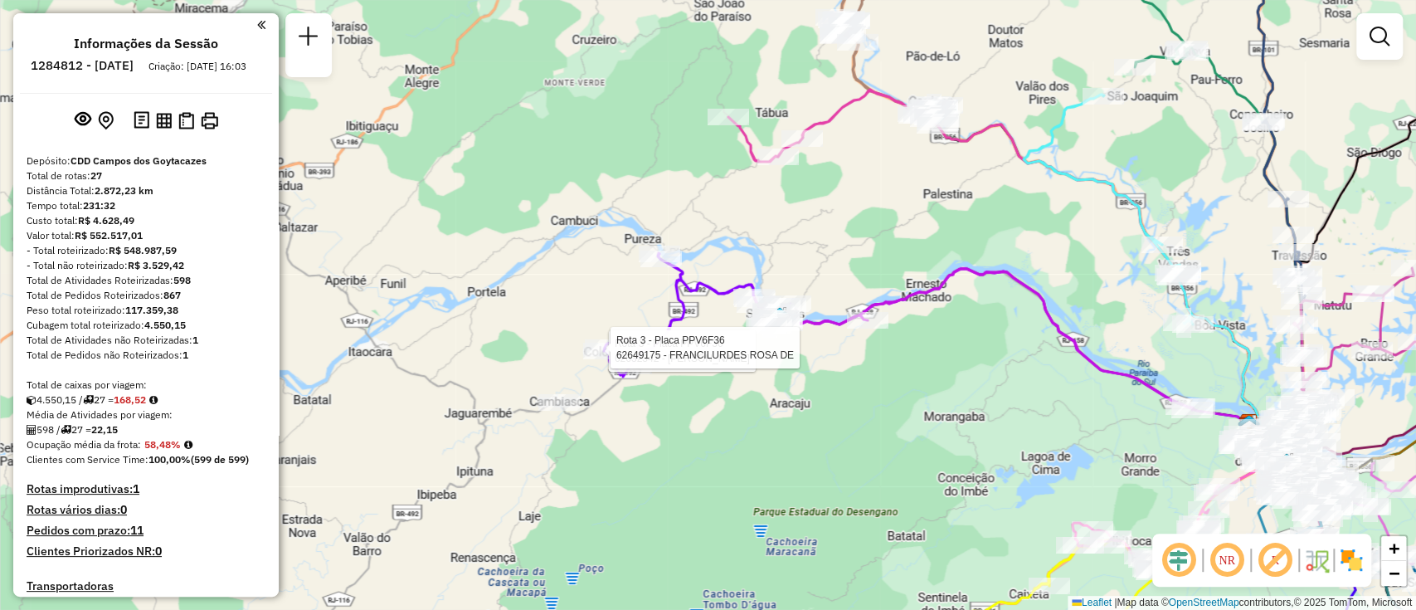
drag, startPoint x: 857, startPoint y: 546, endPoint x: 756, endPoint y: 487, distance: 116.4
click at [756, 487] on div "Rota 3 - Placa PPV6F36 62632342 - MAYCOM [PERSON_NAME] 3 - Placa PPV6F36 626491…" at bounding box center [708, 305] width 1416 height 610
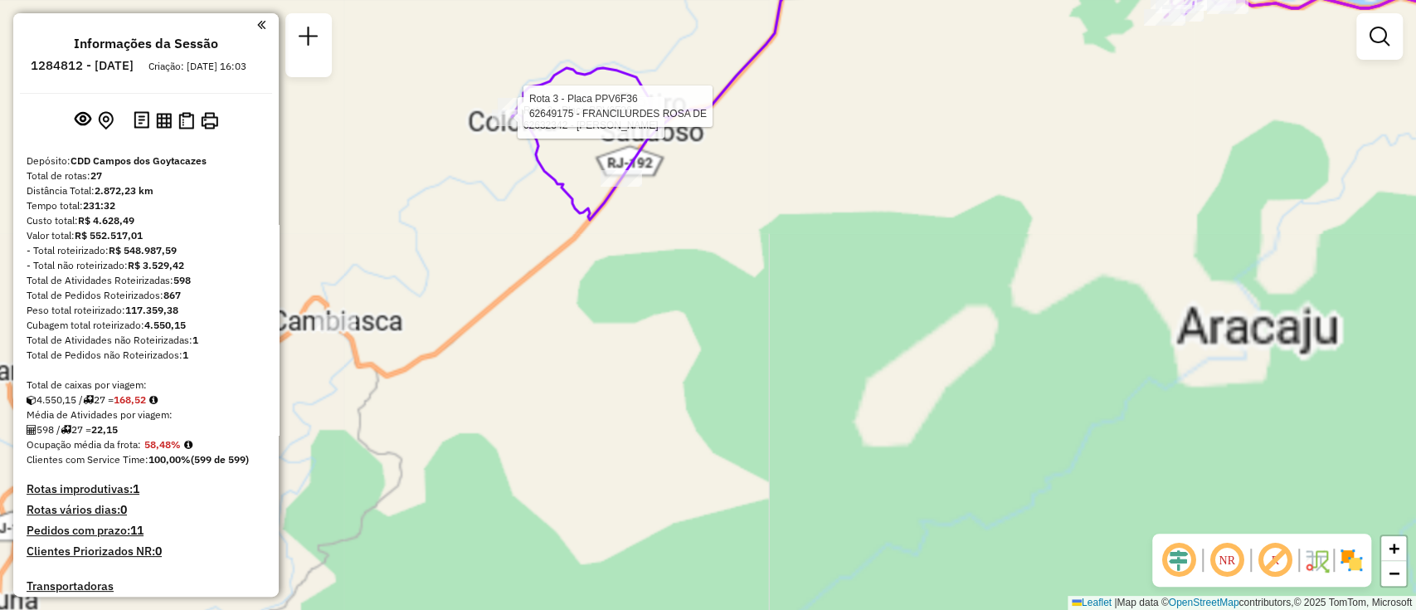
drag, startPoint x: 896, startPoint y: 335, endPoint x: 824, endPoint y: 148, distance: 200.1
click at [824, 148] on div "Rota 3 - Placa PPV6F36 62632342 - MAYCOM [PERSON_NAME] 3 - Placa PPV6F36 626491…" at bounding box center [708, 305] width 1416 height 610
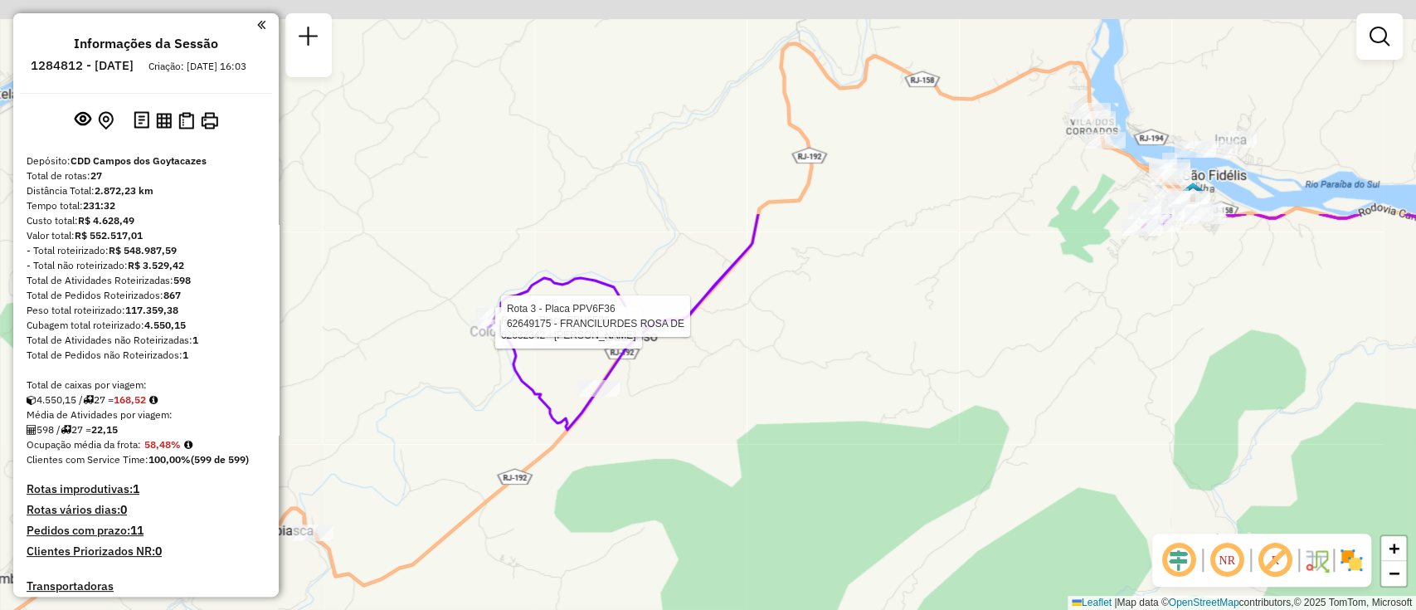
drag, startPoint x: 824, startPoint y: 217, endPoint x: 814, endPoint y: 460, distance: 242.4
click at [814, 460] on div "Rota 3 - Placa PPV6F36 62632342 - MAYCOM [PERSON_NAME] 3 - Placa PPV6F36 626491…" at bounding box center [708, 305] width 1416 height 610
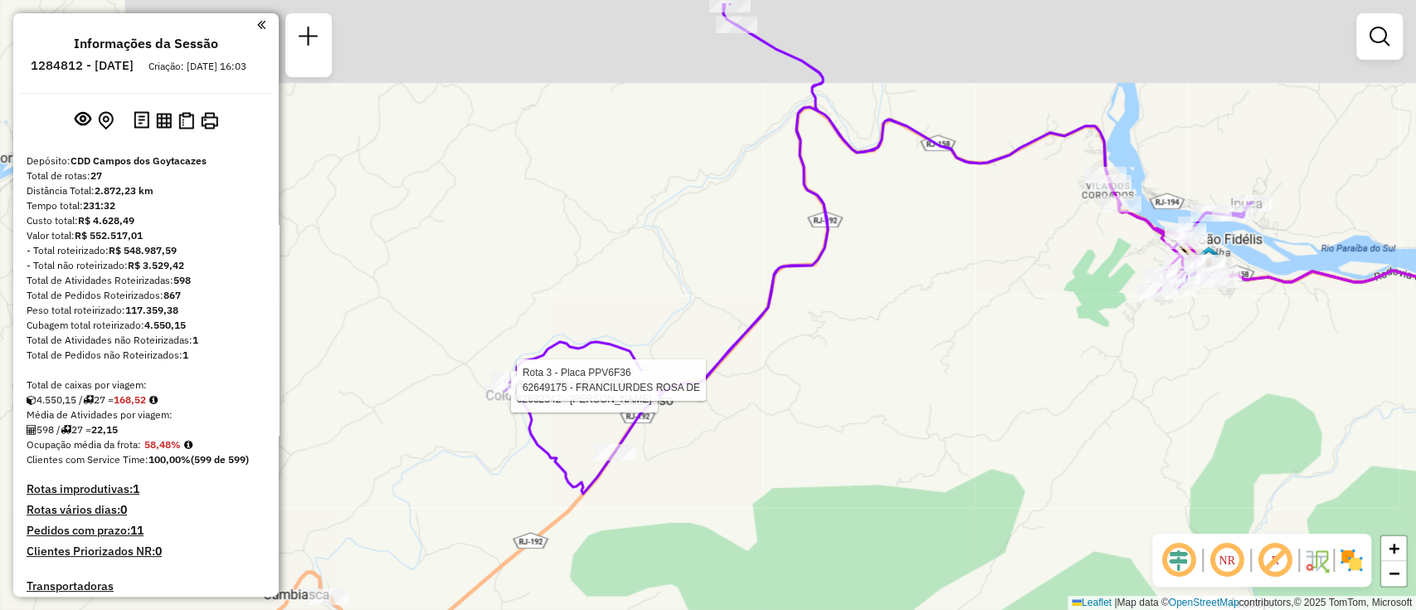
drag, startPoint x: 922, startPoint y: 259, endPoint x: 937, endPoint y: 310, distance: 53.5
click at [937, 310] on div "Rota 3 - Placa PPV6F36 62632342 - MAYCOM [PERSON_NAME] 3 - Placa PPV6F36 626491…" at bounding box center [708, 305] width 1416 height 610
click at [876, 372] on div "Rota 3 - Placa PPV6F36 62632342 - MAYCOM [PERSON_NAME] 3 - Placa PPV6F36 626491…" at bounding box center [708, 305] width 1416 height 610
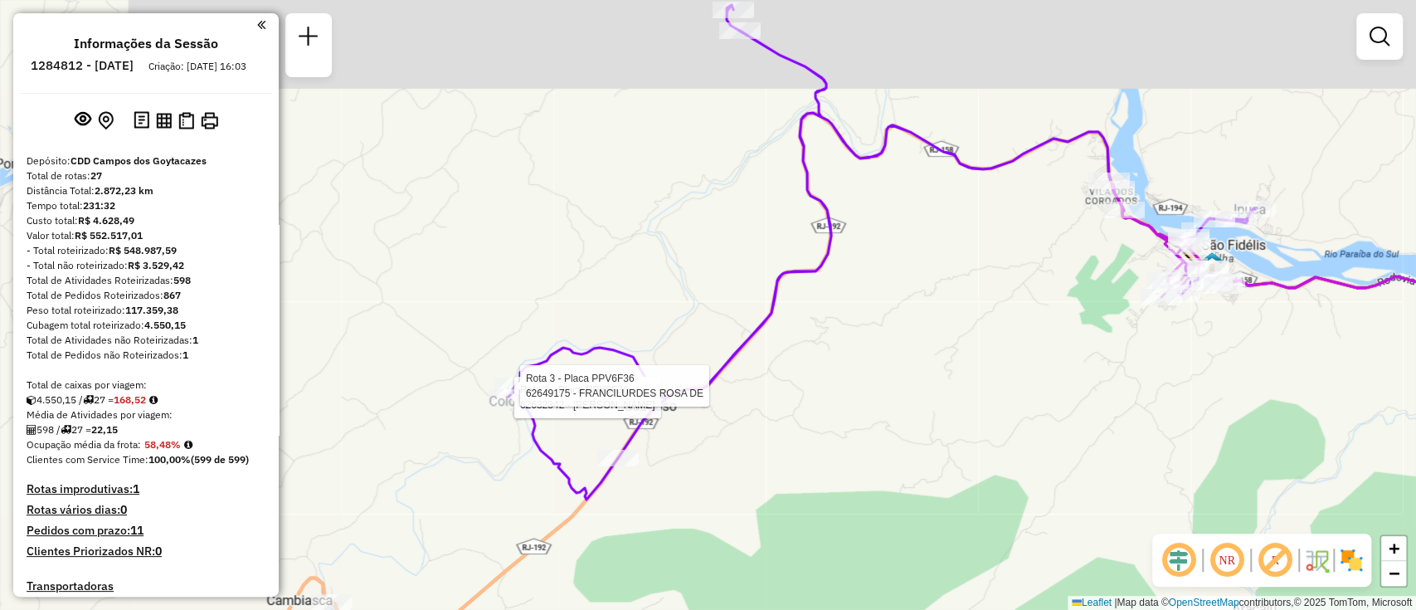
click at [661, 299] on div "Rota 3 - Placa PPV6F36 62632342 - MAYCOM [PERSON_NAME] 3 - Placa PPV6F36 626491…" at bounding box center [708, 305] width 1416 height 610
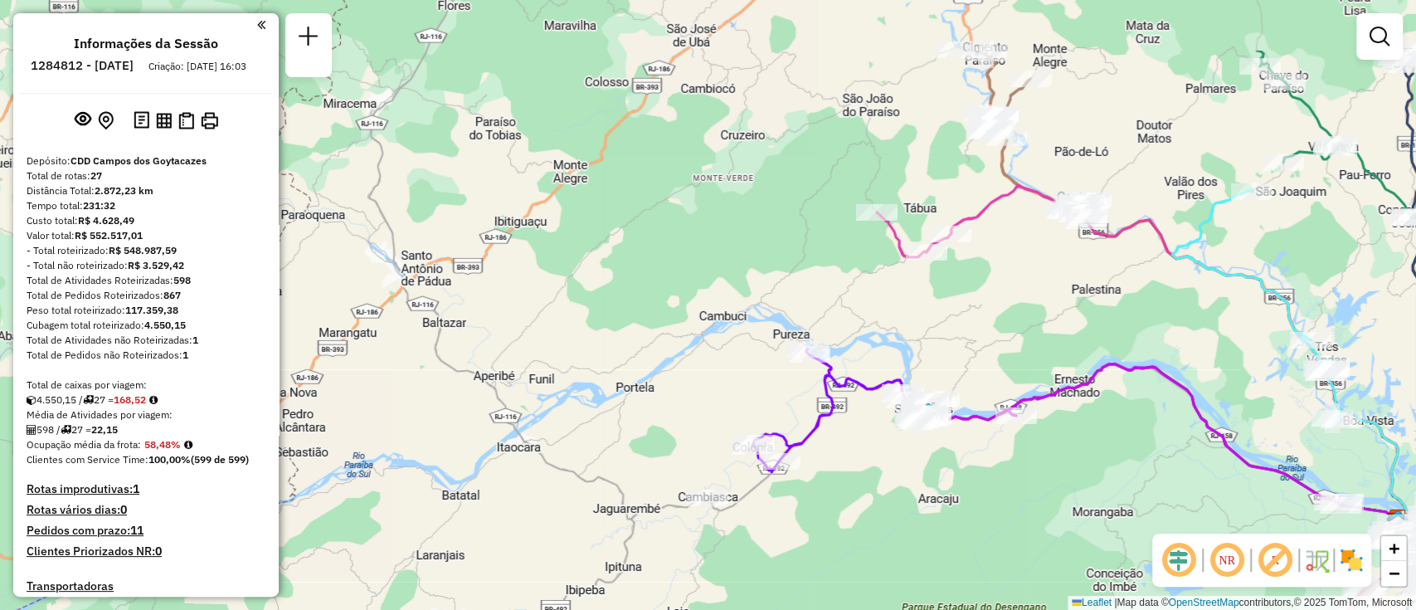
drag, startPoint x: 669, startPoint y: 262, endPoint x: 719, endPoint y: 375, distance: 123.6
click at [719, 375] on div "Janela de atendimento Grade de atendimento Capacidade Transportadoras Veículos …" at bounding box center [708, 305] width 1416 height 610
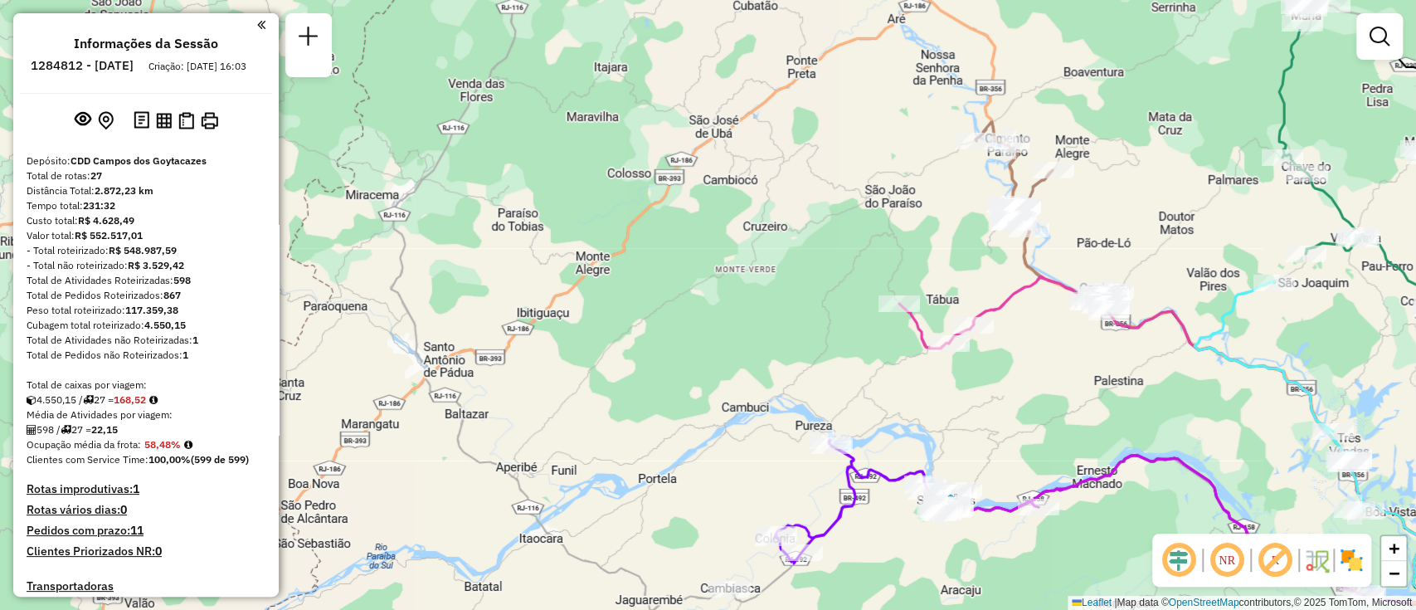
drag, startPoint x: 730, startPoint y: 300, endPoint x: 749, endPoint y: 383, distance: 85.1
click at [749, 383] on div "Janela de atendimento Grade de atendimento Capacidade Transportadoras Veículos …" at bounding box center [708, 305] width 1416 height 610
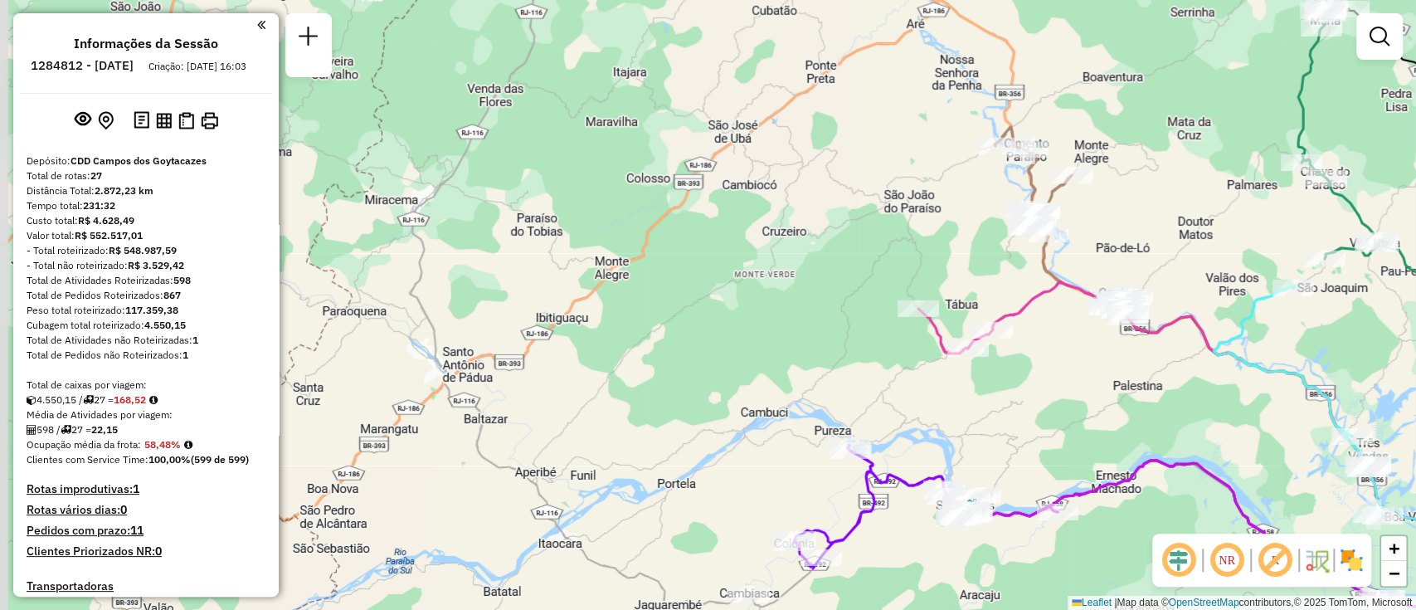
drag, startPoint x: 747, startPoint y: 336, endPoint x: 766, endPoint y: 341, distance: 19.7
click at [766, 341] on div "Janela de atendimento Grade de atendimento Capacidade Transportadoras Veículos …" at bounding box center [708, 305] width 1416 height 610
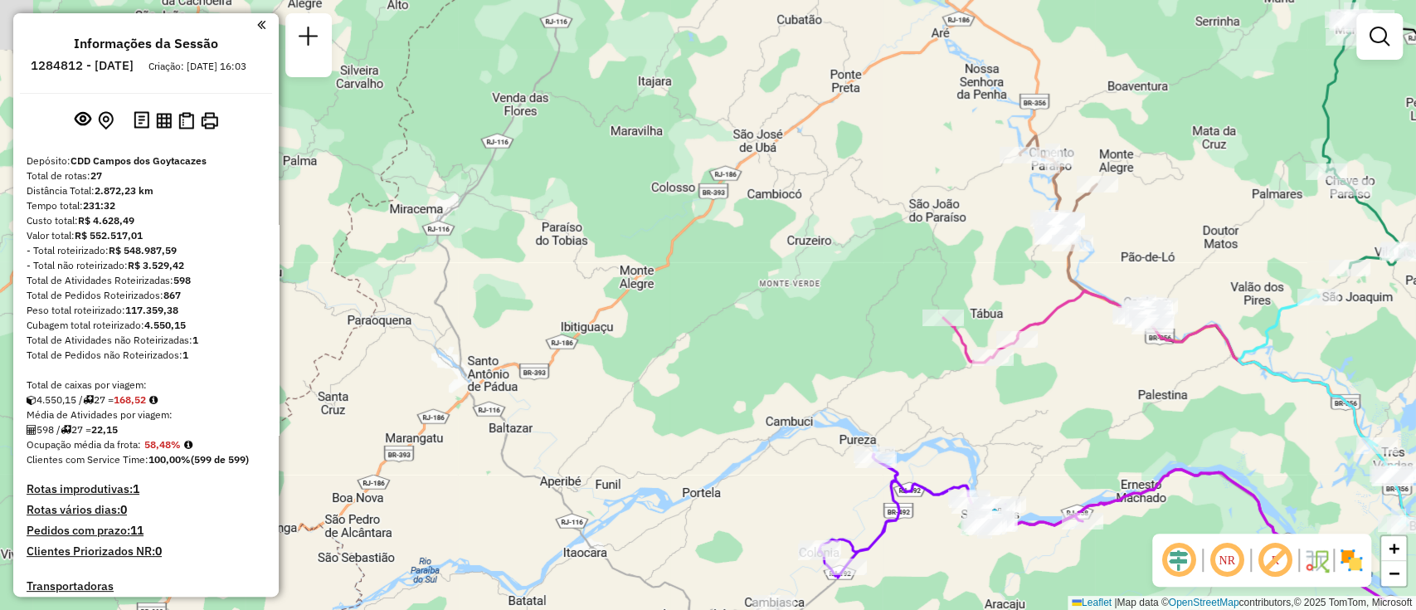
drag, startPoint x: 774, startPoint y: 330, endPoint x: 787, endPoint y: 335, distance: 14.2
click at [787, 335] on div "Janela de atendimento Grade de atendimento Capacidade Transportadoras Veículos …" at bounding box center [708, 305] width 1416 height 610
click at [785, 305] on div "Janela de atendimento Grade de atendimento Capacidade Transportadoras Veículos …" at bounding box center [708, 305] width 1416 height 610
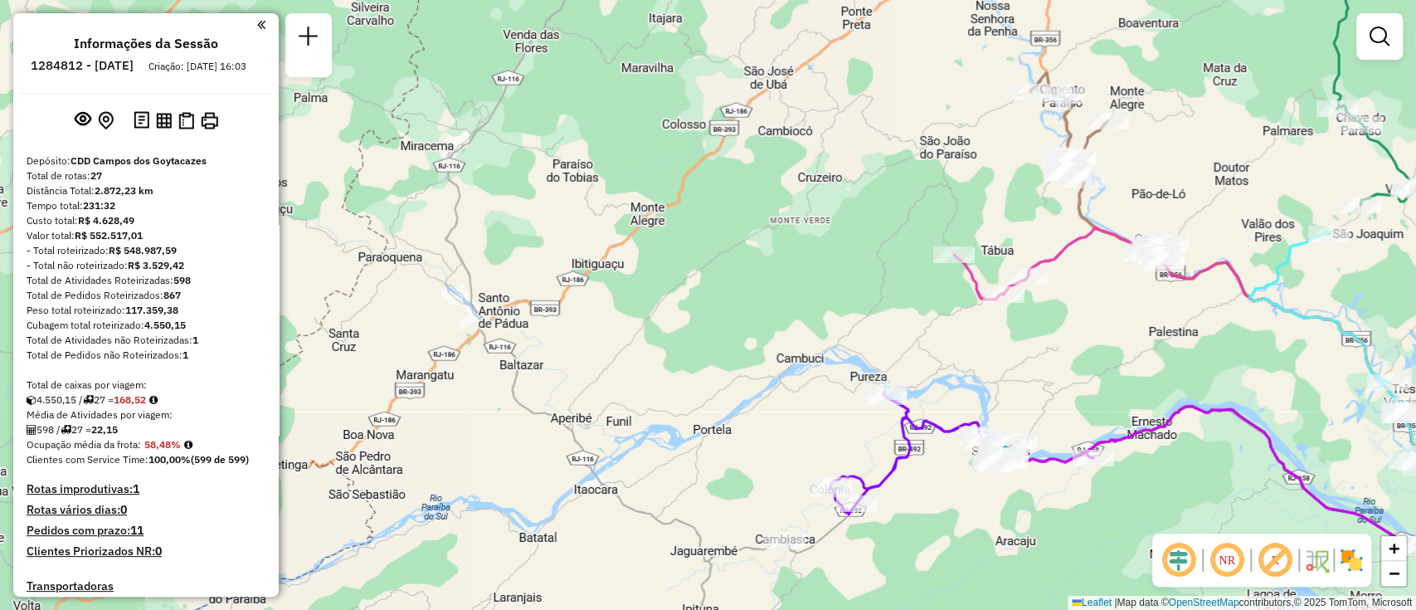
drag, startPoint x: 760, startPoint y: 366, endPoint x: 775, endPoint y: 299, distance: 68.0
click at [775, 299] on div "Janela de atendimento Grade de atendimento Capacidade Transportadoras Veículos …" at bounding box center [708, 305] width 1416 height 610
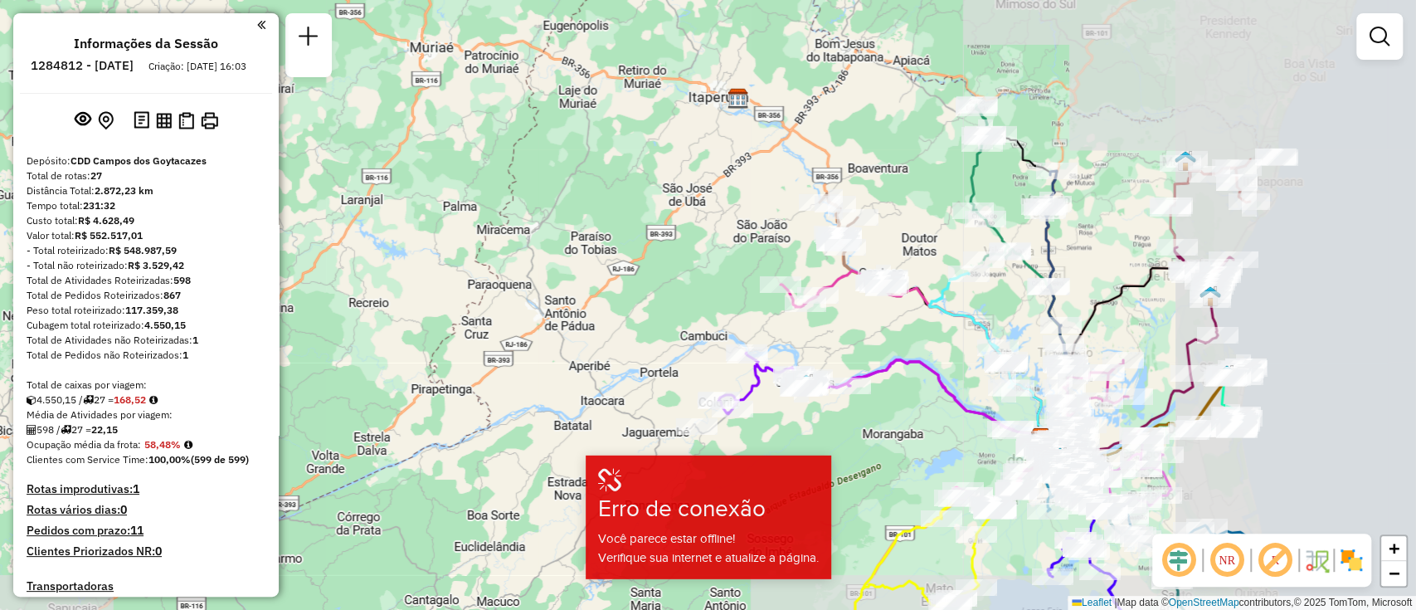
click at [942, 343] on div "Janela de atendimento Grade de atendimento Capacidade Transportadoras Veículos …" at bounding box center [708, 305] width 1416 height 610
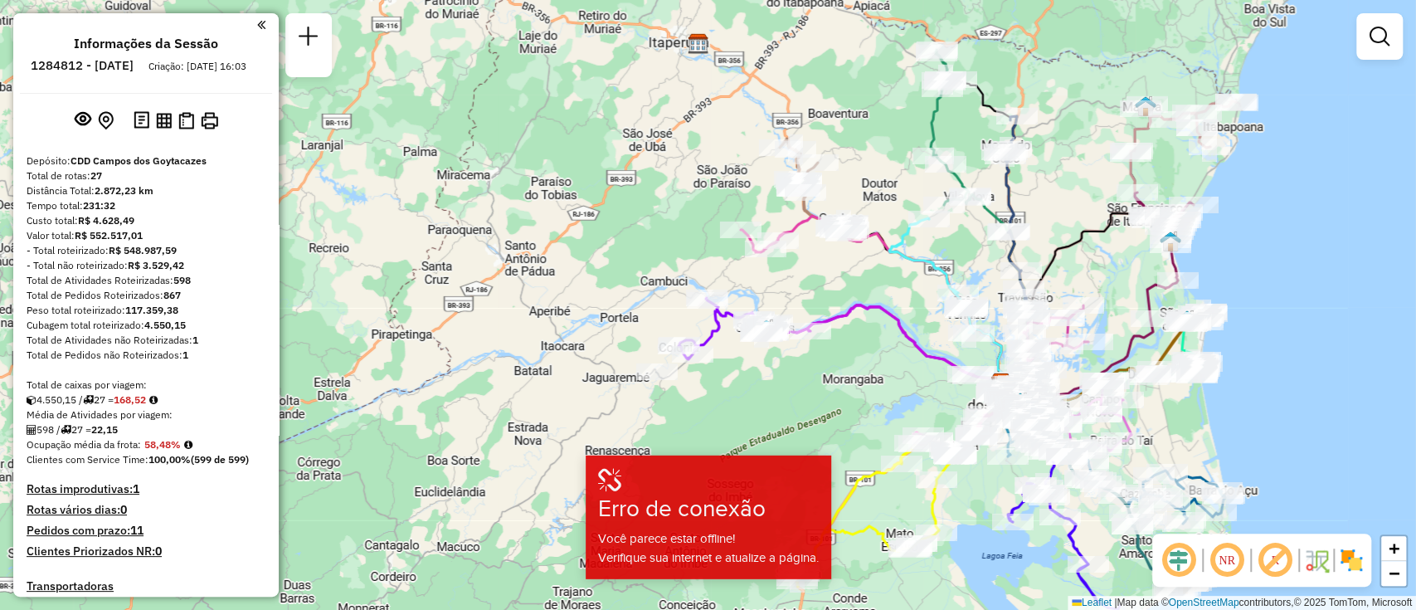
drag, startPoint x: 1150, startPoint y: 355, endPoint x: 1103, endPoint y: 291, distance: 79.0
click at [1103, 291] on div "Janela de atendimento Grade de atendimento Capacidade Transportadoras Veículos …" at bounding box center [708, 305] width 1416 height 610
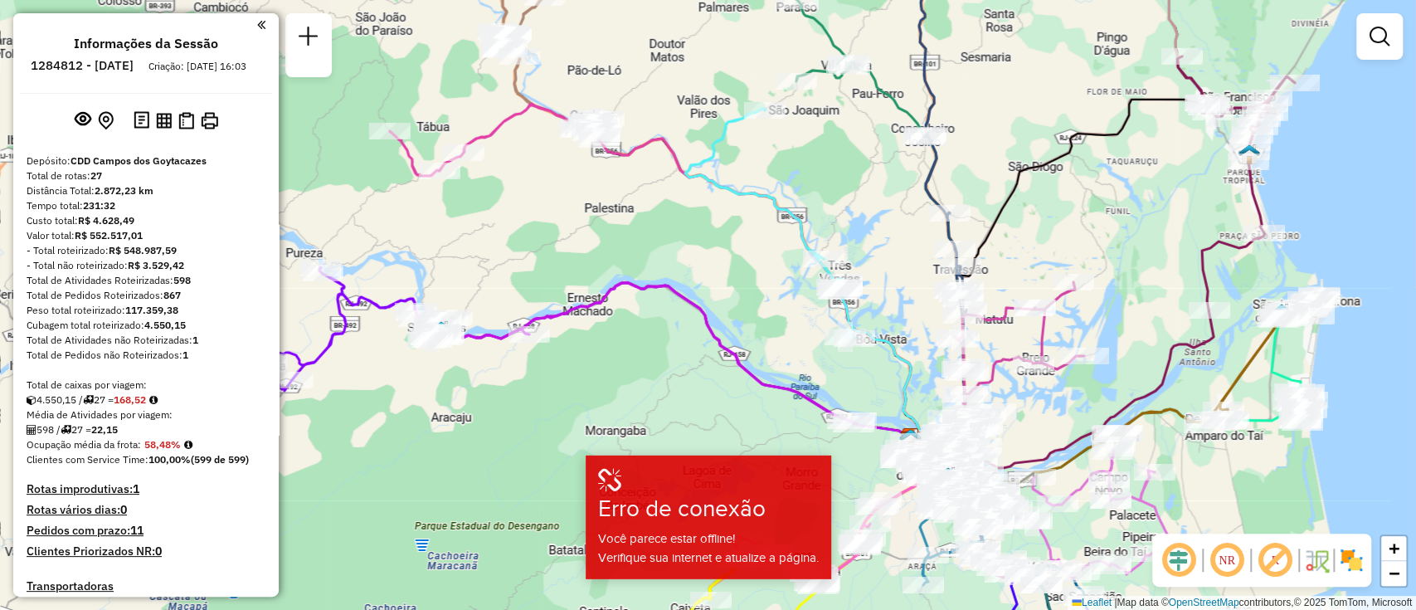
drag, startPoint x: 852, startPoint y: 282, endPoint x: 894, endPoint y: 292, distance: 43.5
click at [894, 292] on div "Janela de atendimento Grade de atendimento Capacidade Transportadoras Veículos …" at bounding box center [708, 305] width 1416 height 610
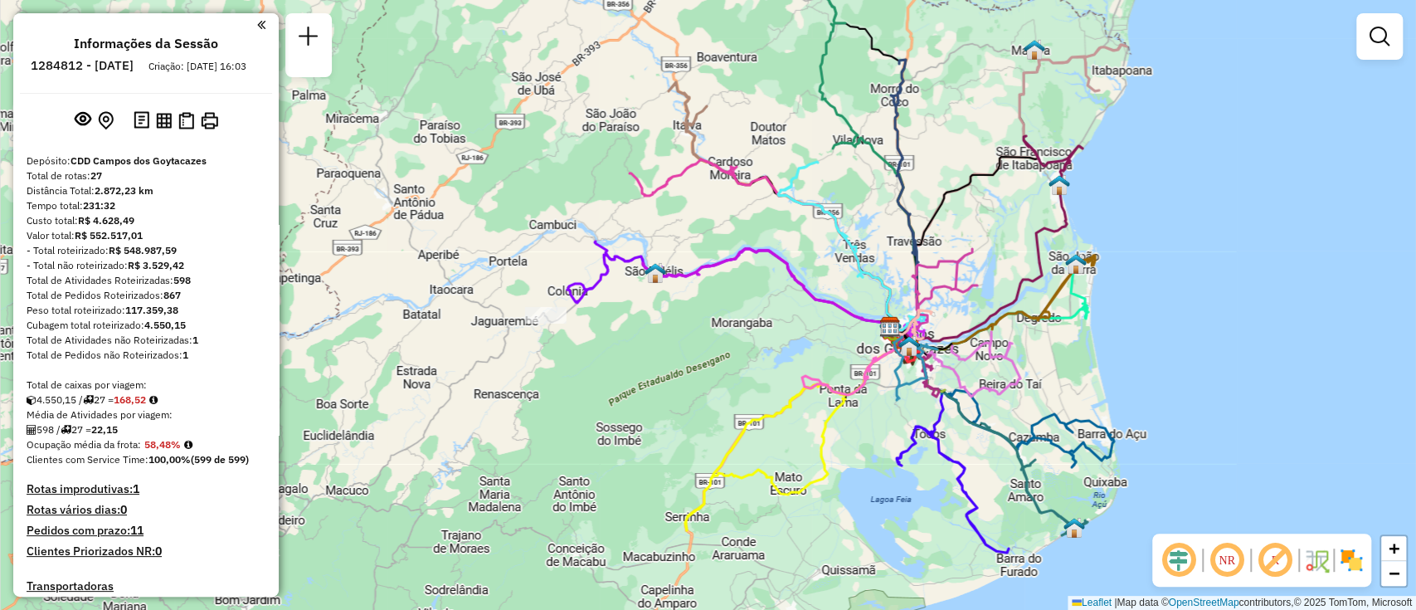
click at [834, 232] on icon at bounding box center [851, 246] width 147 height 168
